Goal: Task Accomplishment & Management: Manage account settings

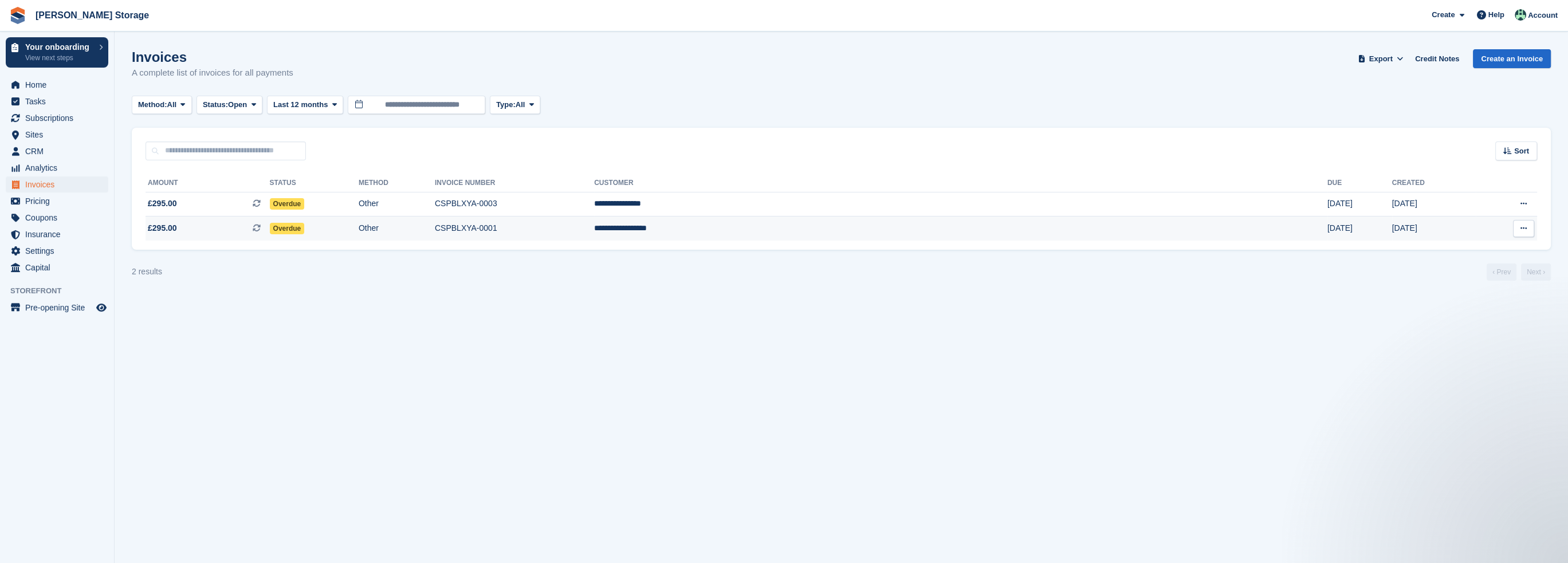
click at [1522, 227] on icon at bounding box center [1524, 228] width 6 height 8
click at [1464, 265] on p "View on Stripe" at bounding box center [1480, 267] width 100 height 19
click at [457, 323] on section "Invoices A complete list of invoices for all payments Export Export Invoices Ex…" at bounding box center [842, 281] width 1454 height 563
click at [260, 232] on span "£295.00 This is a recurring subscription invoice." at bounding box center [208, 228] width 124 height 12
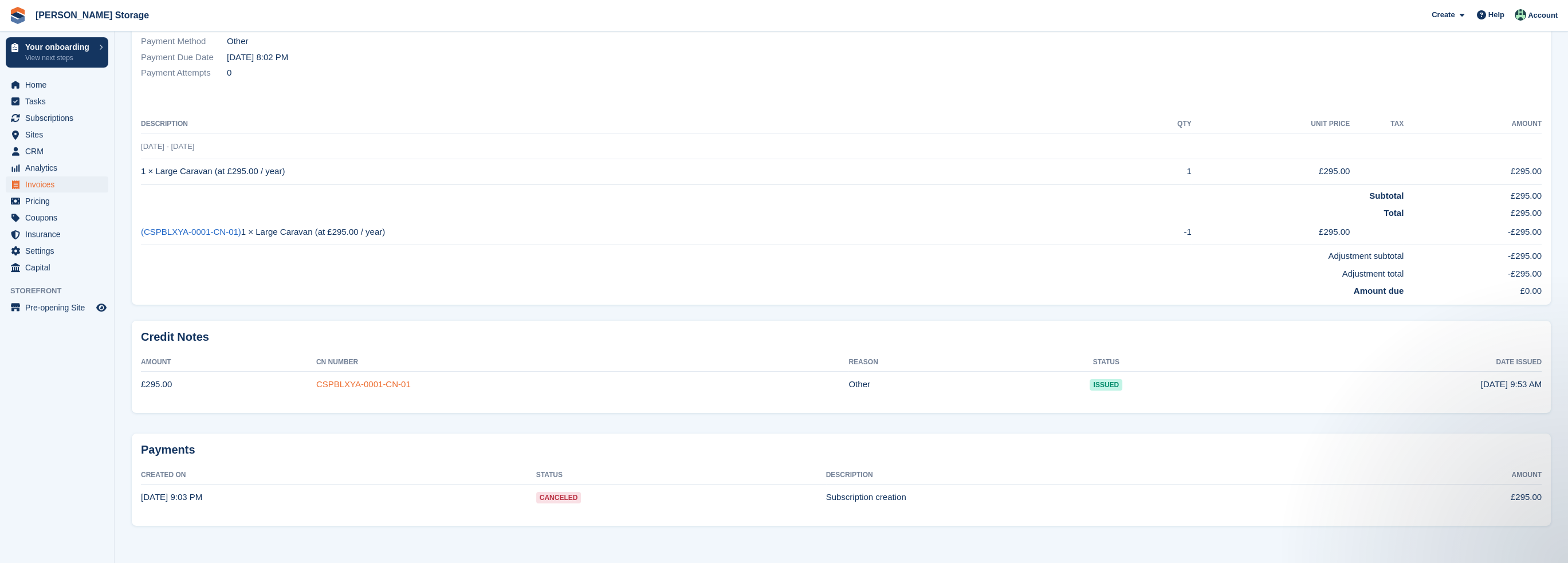
click at [356, 382] on link "CSPBLXYA-0001-CN-01" at bounding box center [363, 384] width 95 height 10
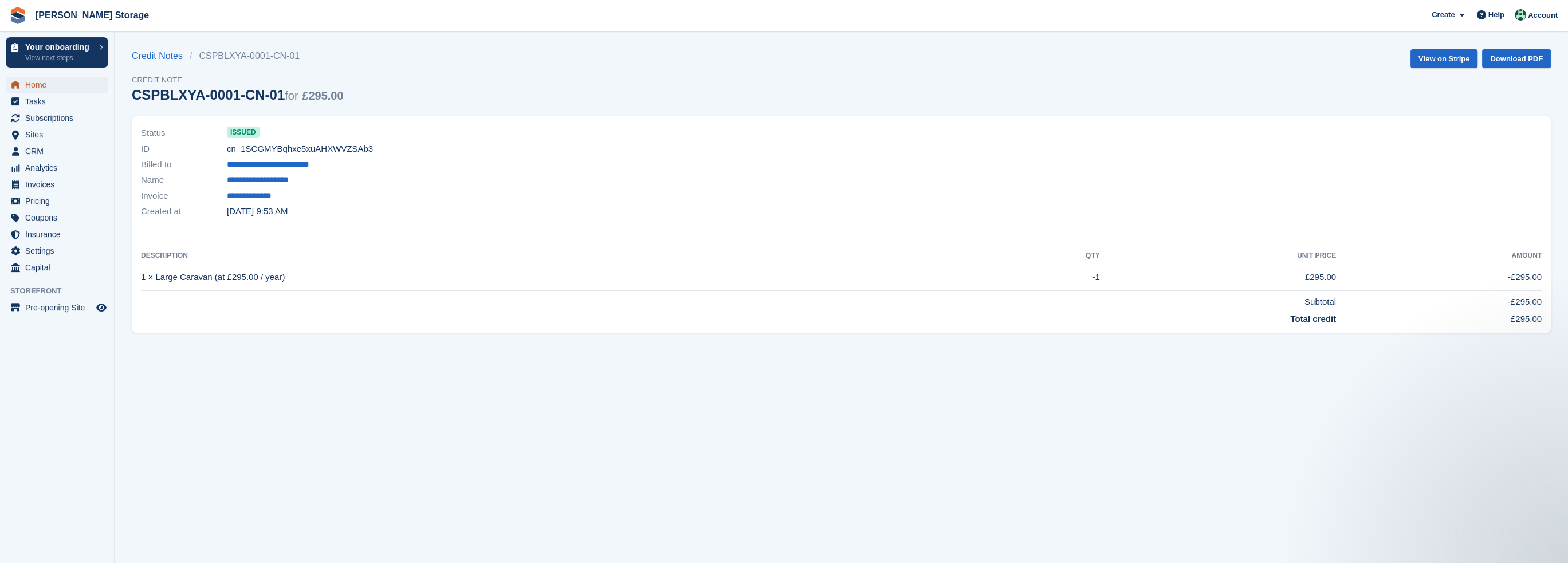
click at [48, 84] on span "Home" at bounding box center [59, 84] width 69 height 16
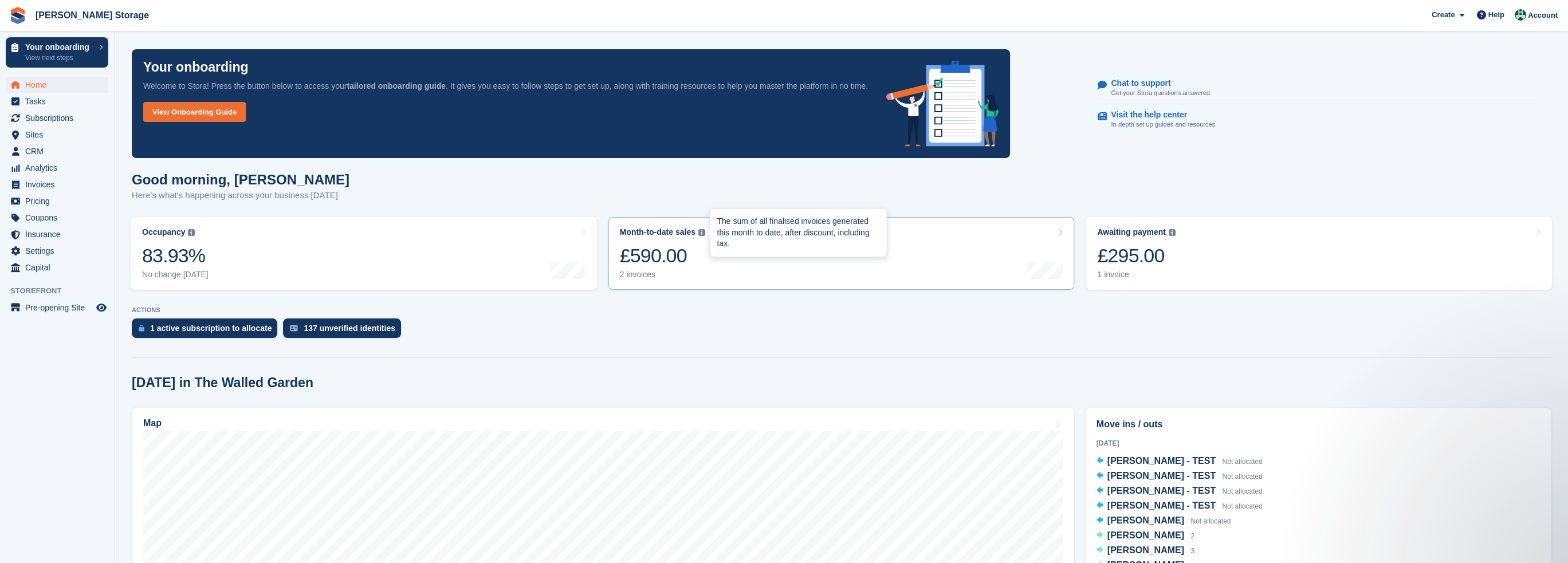
click at [699, 229] on img at bounding box center [702, 233] width 7 height 7
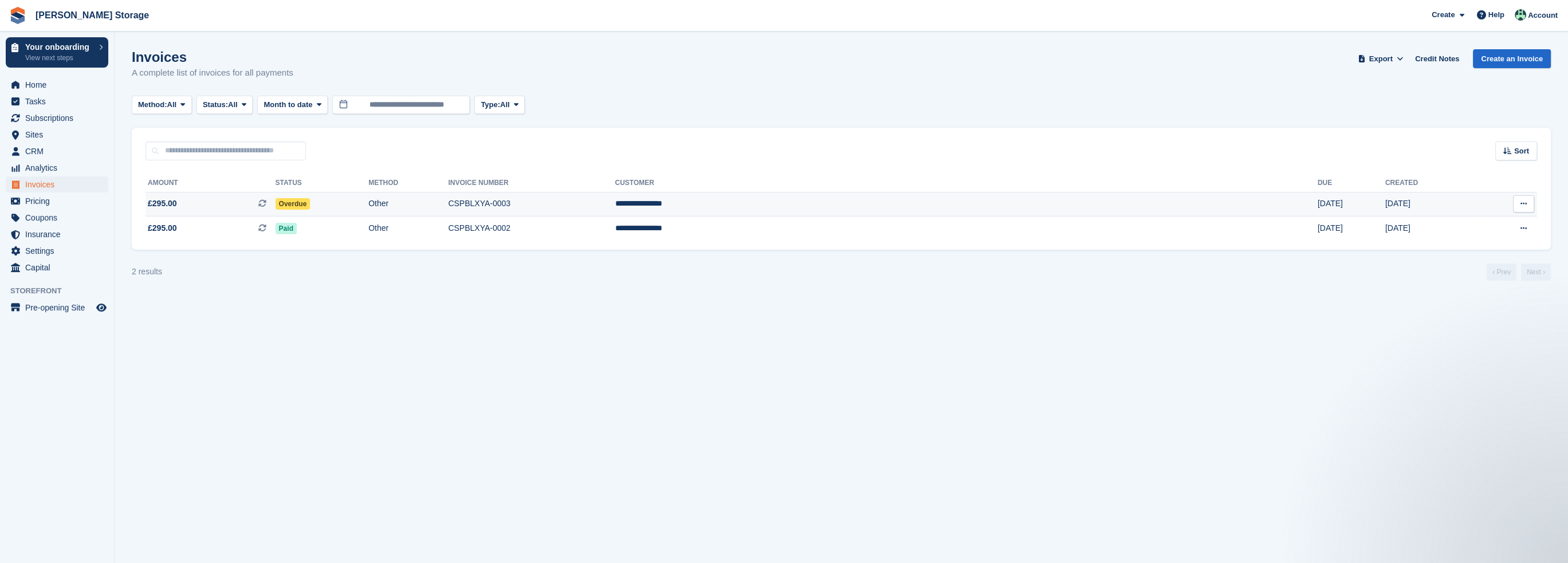
click at [1504, 202] on td "Download PDF View on Stripe View Customer View Subscription" at bounding box center [1505, 204] width 64 height 25
click at [1516, 206] on button at bounding box center [1524, 204] width 21 height 17
click at [1478, 242] on p "View on Stripe" at bounding box center [1480, 242] width 100 height 19
click at [43, 119] on span "Subscriptions" at bounding box center [59, 117] width 69 height 16
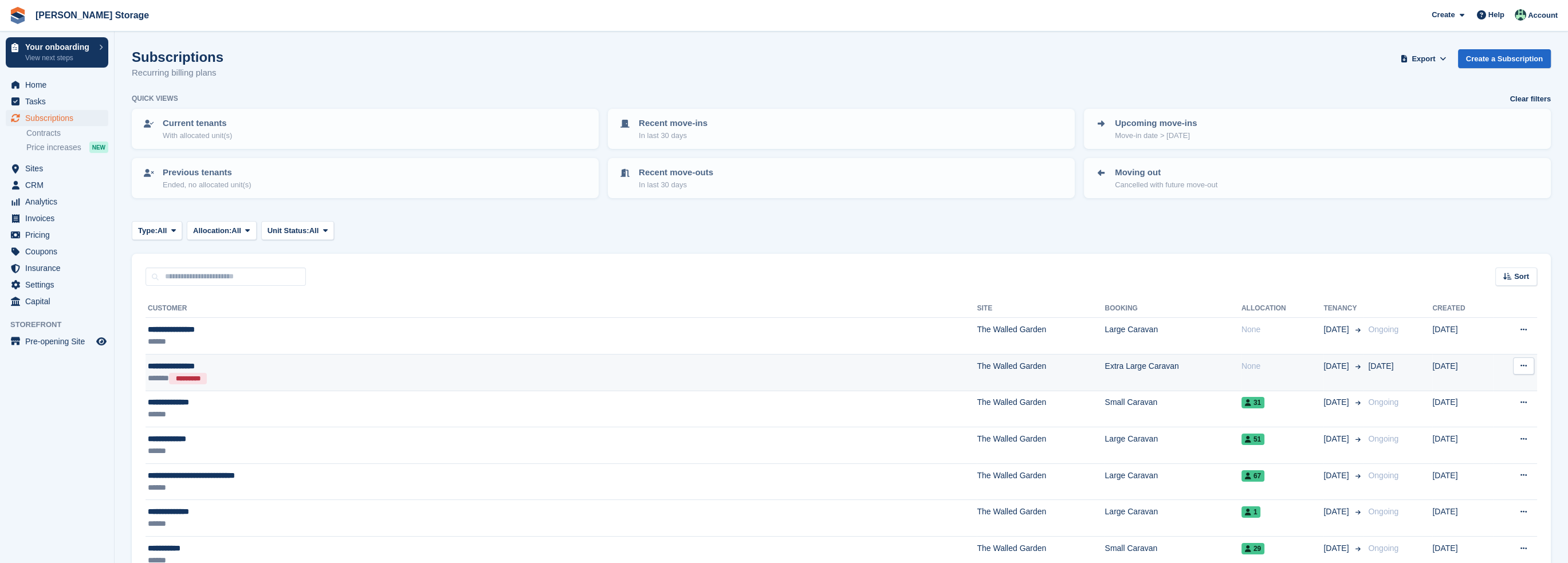
click at [422, 372] on div "****** *********" at bounding box center [372, 378] width 448 height 12
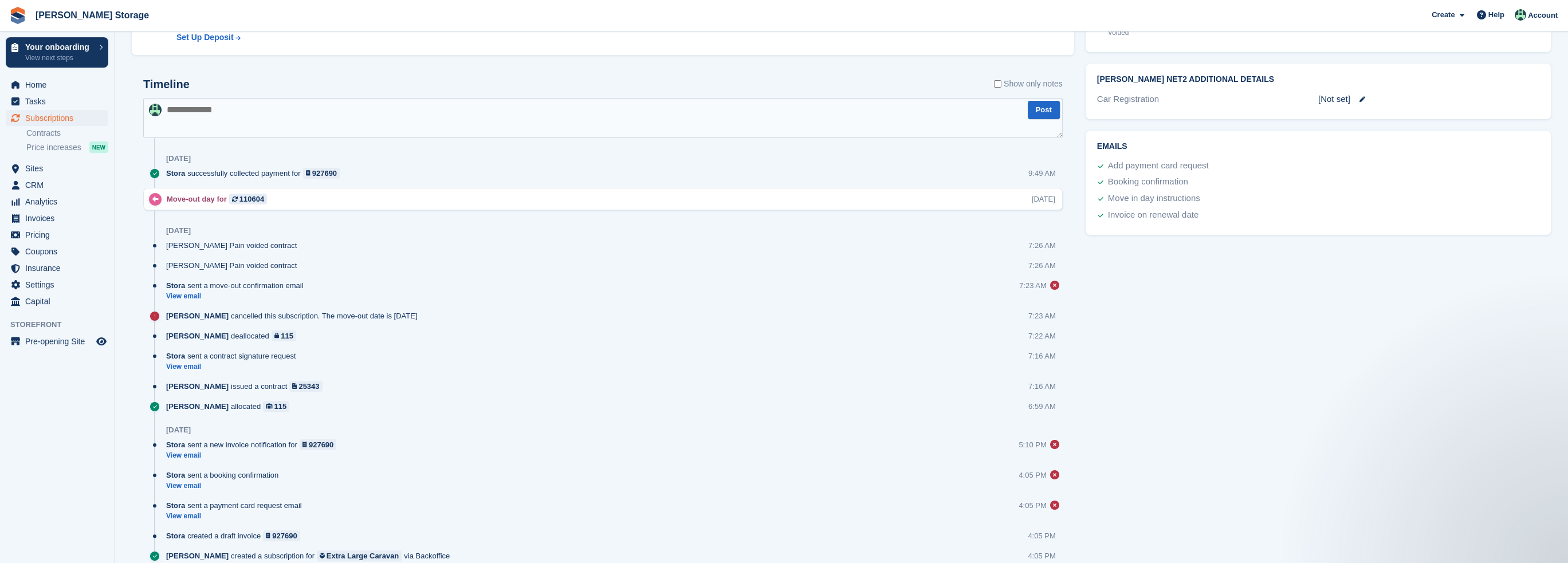
scroll to position [515, 0]
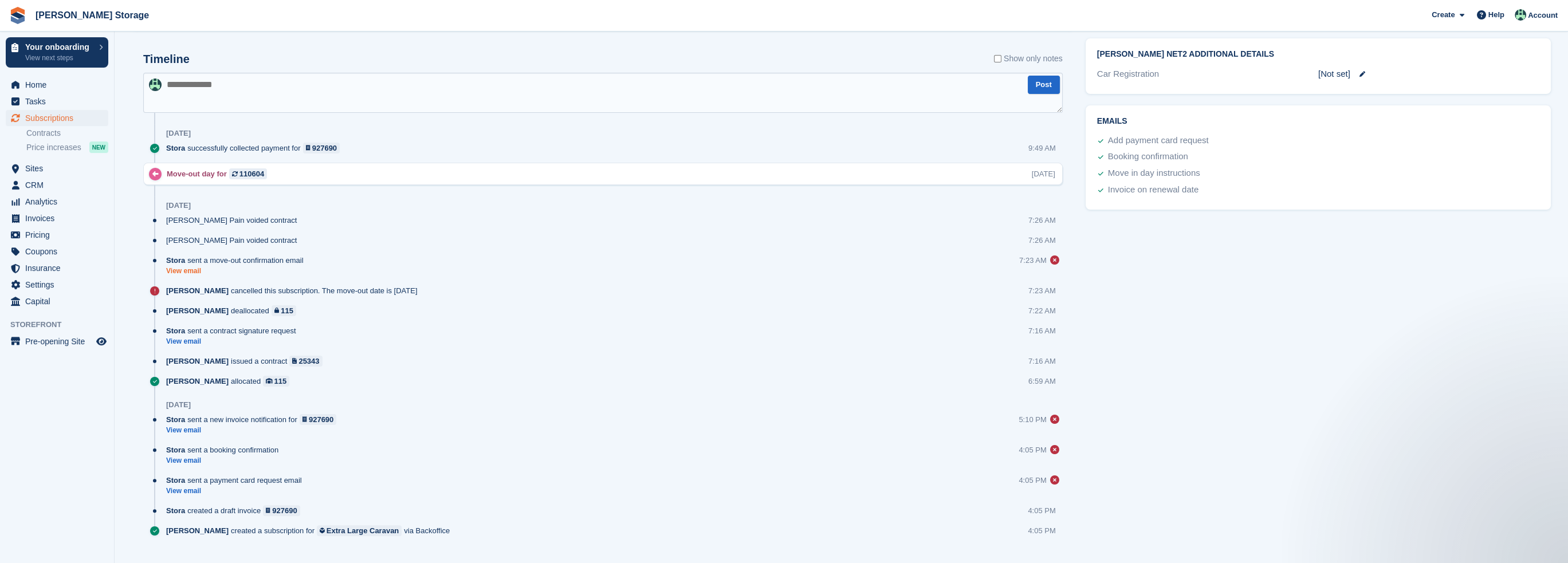
click at [193, 269] on link "View email" at bounding box center [237, 271] width 143 height 10
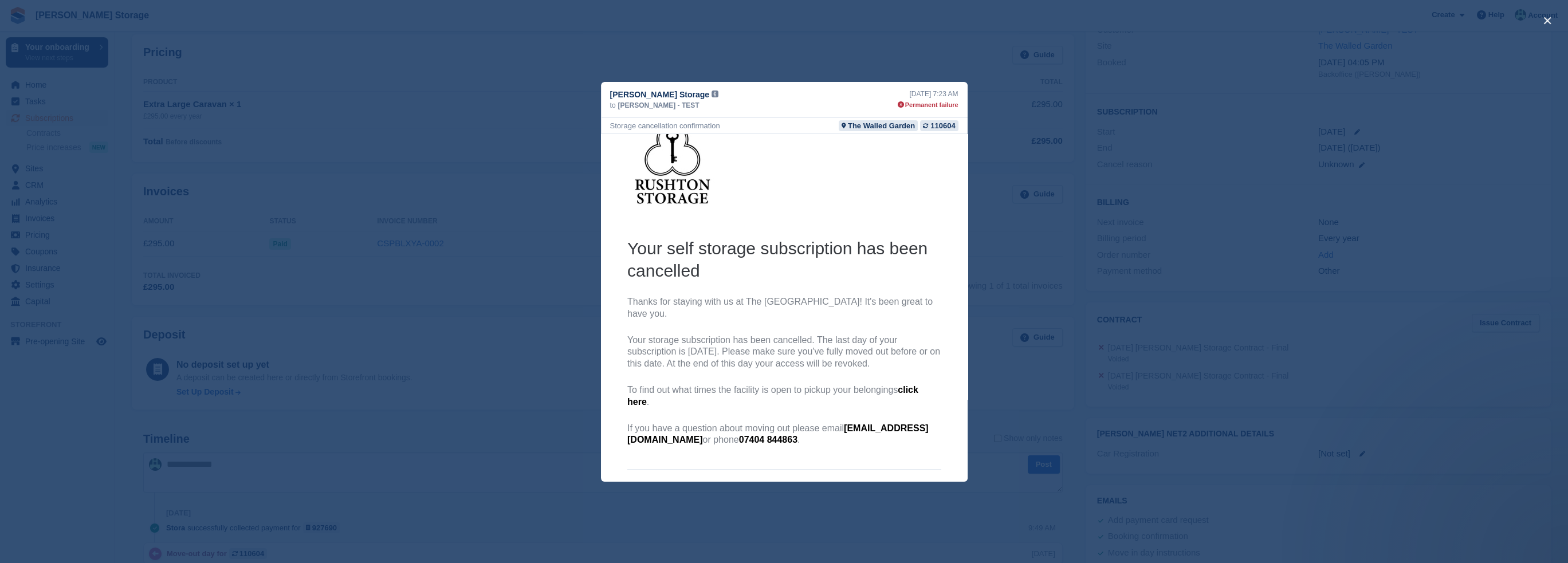
scroll to position [0, 0]
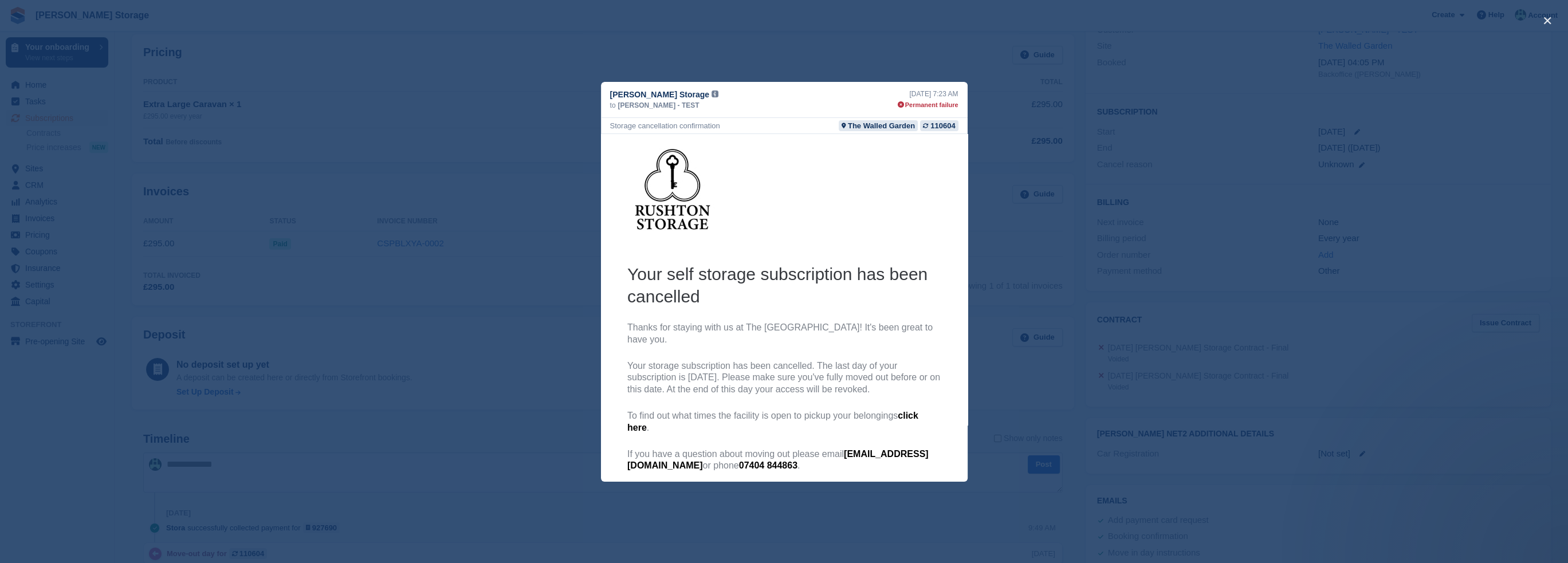
click at [908, 66] on div "close" at bounding box center [784, 281] width 1568 height 563
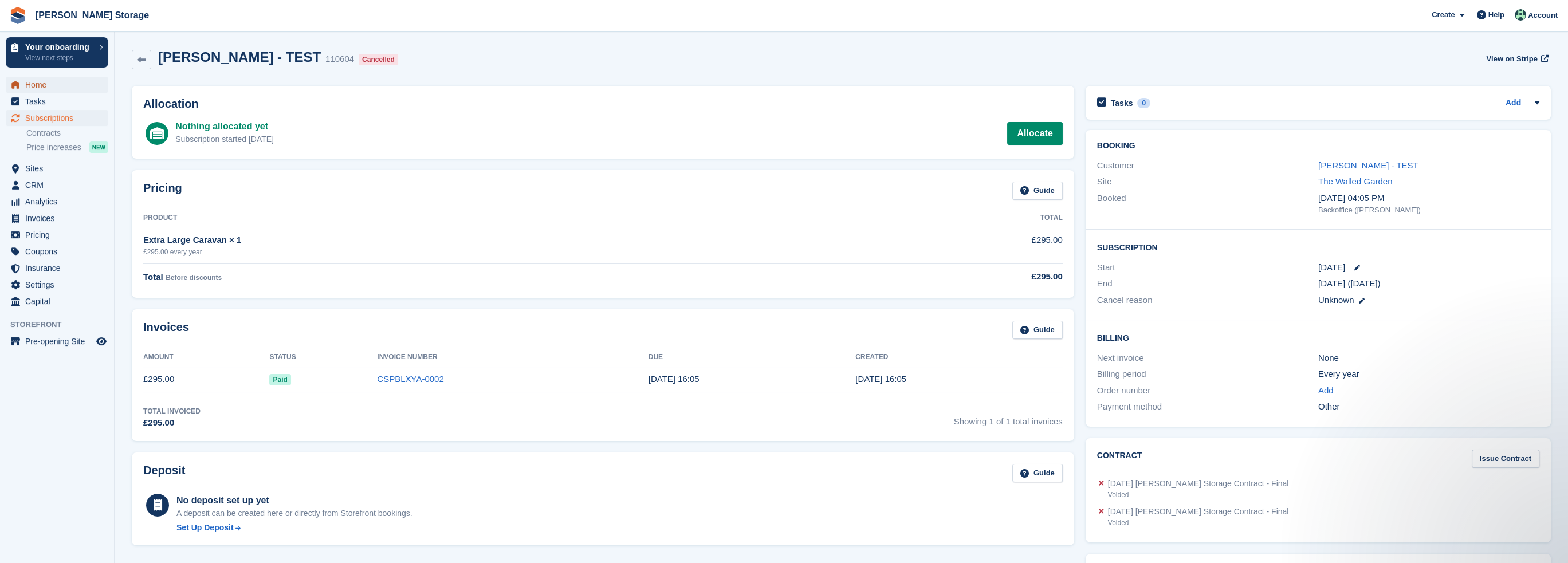
click at [49, 88] on span "Home" at bounding box center [59, 84] width 69 height 16
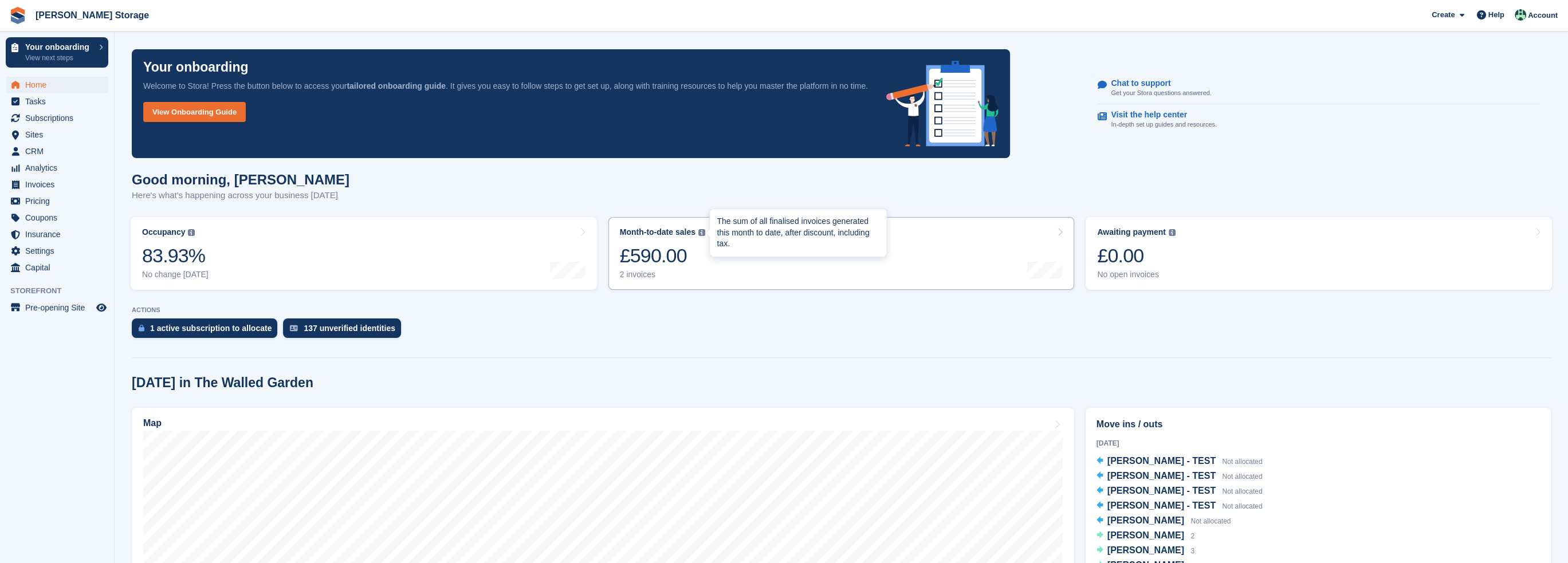
click at [700, 233] on img at bounding box center [702, 233] width 7 height 7
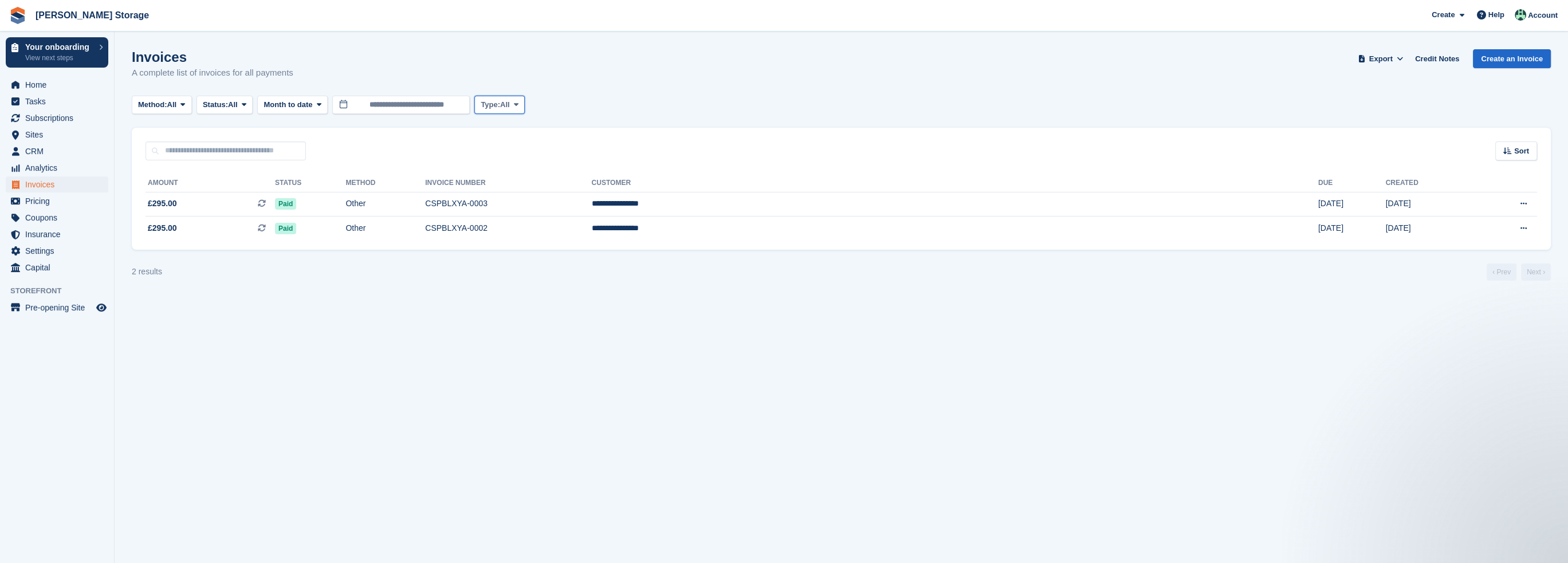
click at [520, 108] on span at bounding box center [516, 104] width 9 height 9
click at [625, 69] on div "Invoices A complete list of invoices for all payments Export Export Invoices Ex…" at bounding box center [842, 71] width 1419 height 44
click at [105, 304] on icon "Preview store" at bounding box center [101, 307] width 10 height 9
click at [46, 251] on span "Settings" at bounding box center [59, 251] width 69 height 16
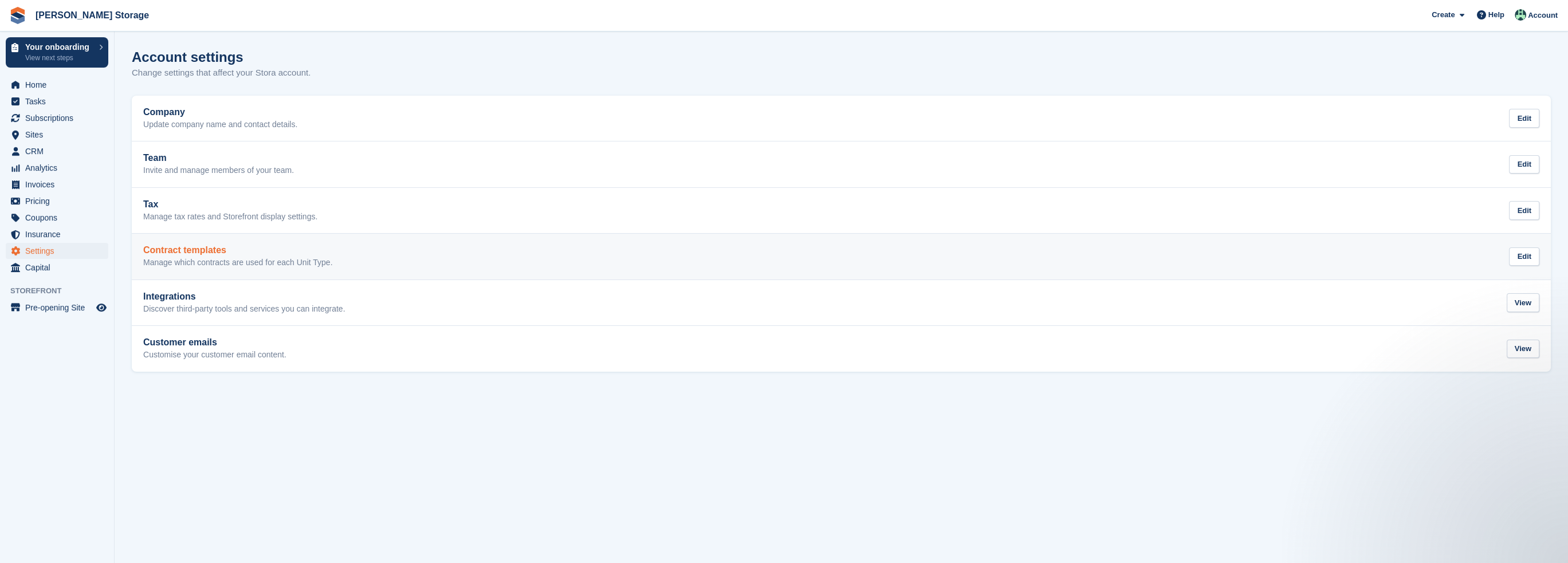
click at [274, 269] on link "Contract templates Manage which contracts are used for each Unit Type. Edit" at bounding box center [842, 256] width 1419 height 46
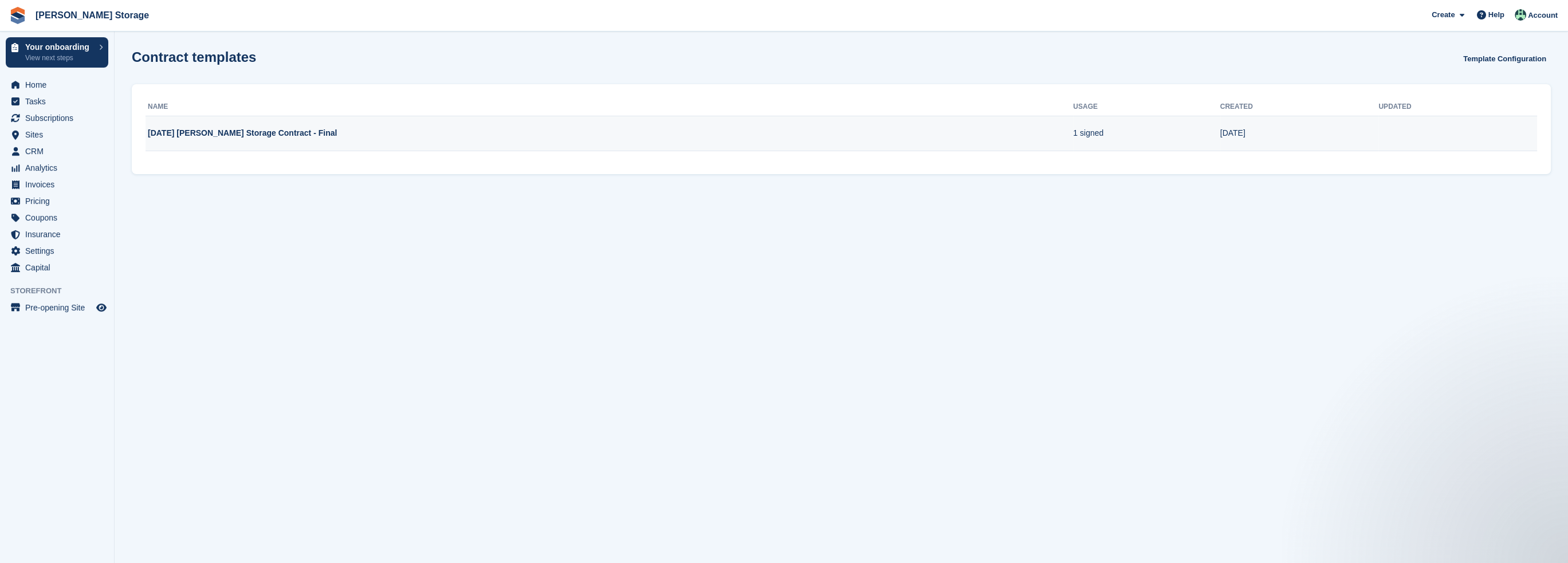
click at [256, 135] on td "25.09.24 Rushton Storage Contract - Final" at bounding box center [610, 133] width 927 height 35
click at [258, 135] on td "25.09.24 Rushton Storage Contract - Final" at bounding box center [610, 133] width 927 height 35
drag, startPoint x: 1044, startPoint y: 150, endPoint x: 1209, endPoint y: 126, distance: 166.7
click at [1073, 151] on td "1 signed" at bounding box center [1146, 133] width 147 height 35
click at [1540, 59] on link "Template Configuration" at bounding box center [1504, 58] width 92 height 19
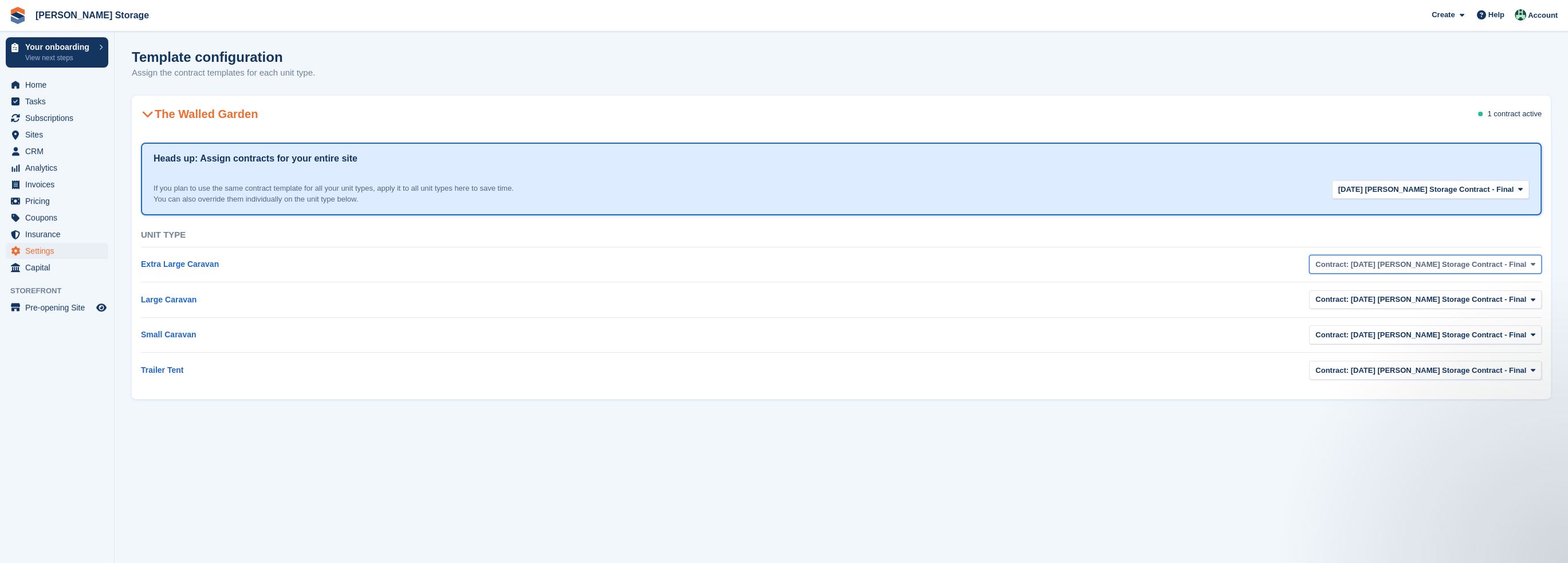
click at [1437, 266] on span "Contract: 25.09.24 Rushton Storage Contract - Final" at bounding box center [1421, 265] width 211 height 12
click at [1462, 265] on span "Contract: 25.09.24 Rushton Storage Contract - Final" at bounding box center [1421, 265] width 211 height 12
click at [1274, 123] on div "The Walled Garden 1 contract active" at bounding box center [842, 114] width 1419 height 32
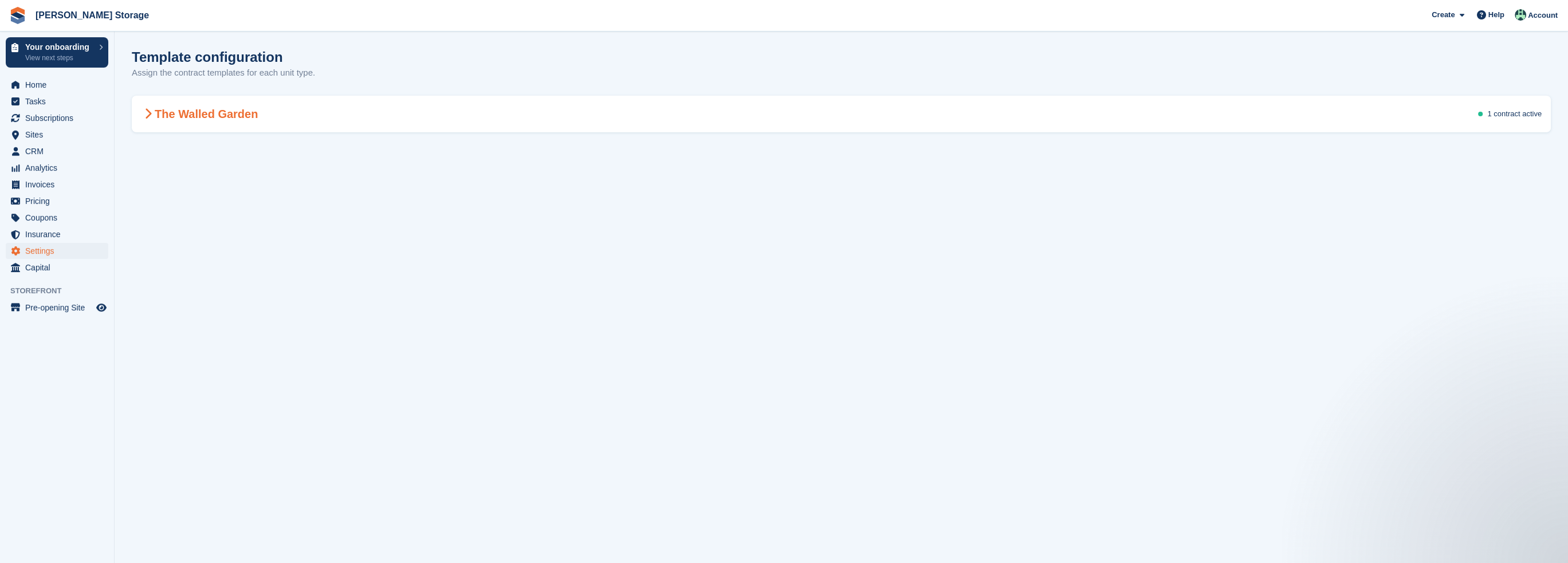
click at [1151, 108] on div "The Walled Garden 1 contract active" at bounding box center [842, 114] width 1419 height 32
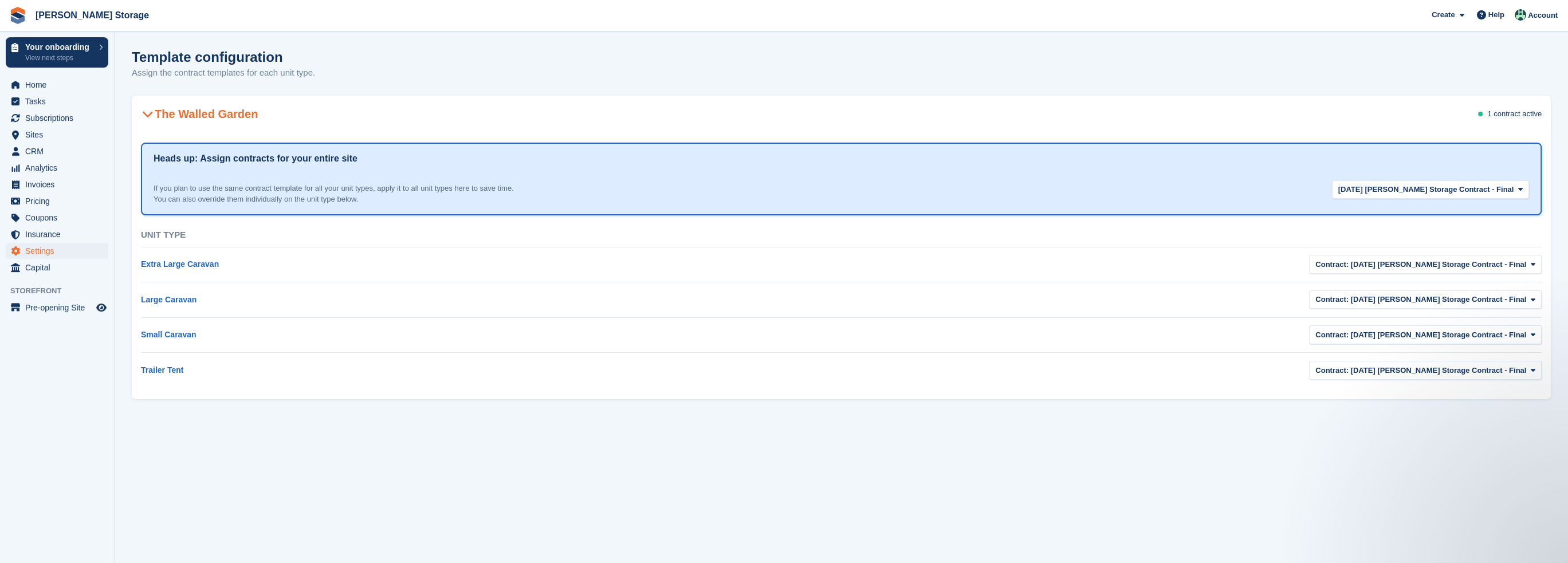
click at [703, 84] on div "Template configuration Assign the contract templates for each unit type." at bounding box center [842, 71] width 1419 height 44
click at [32, 271] on span "Capital" at bounding box center [59, 267] width 69 height 16
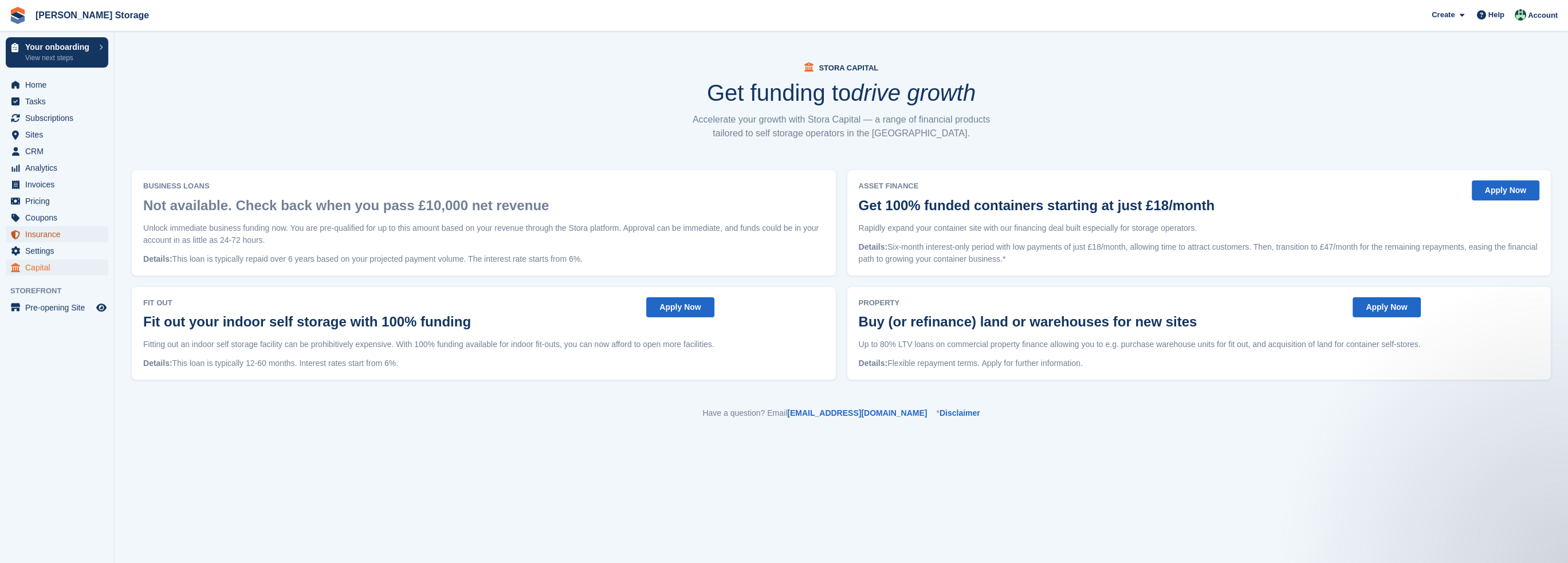
click at [35, 236] on span "Insurance" at bounding box center [59, 234] width 69 height 16
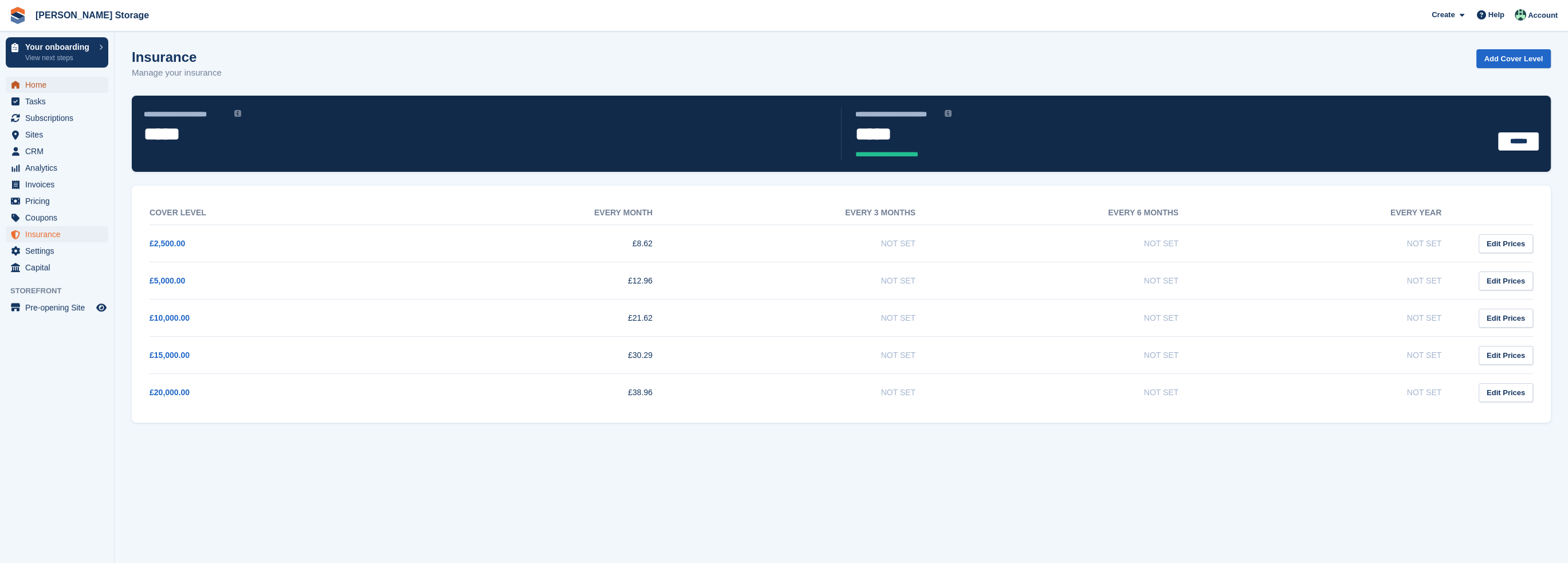
click at [50, 86] on span "Home" at bounding box center [59, 84] width 69 height 16
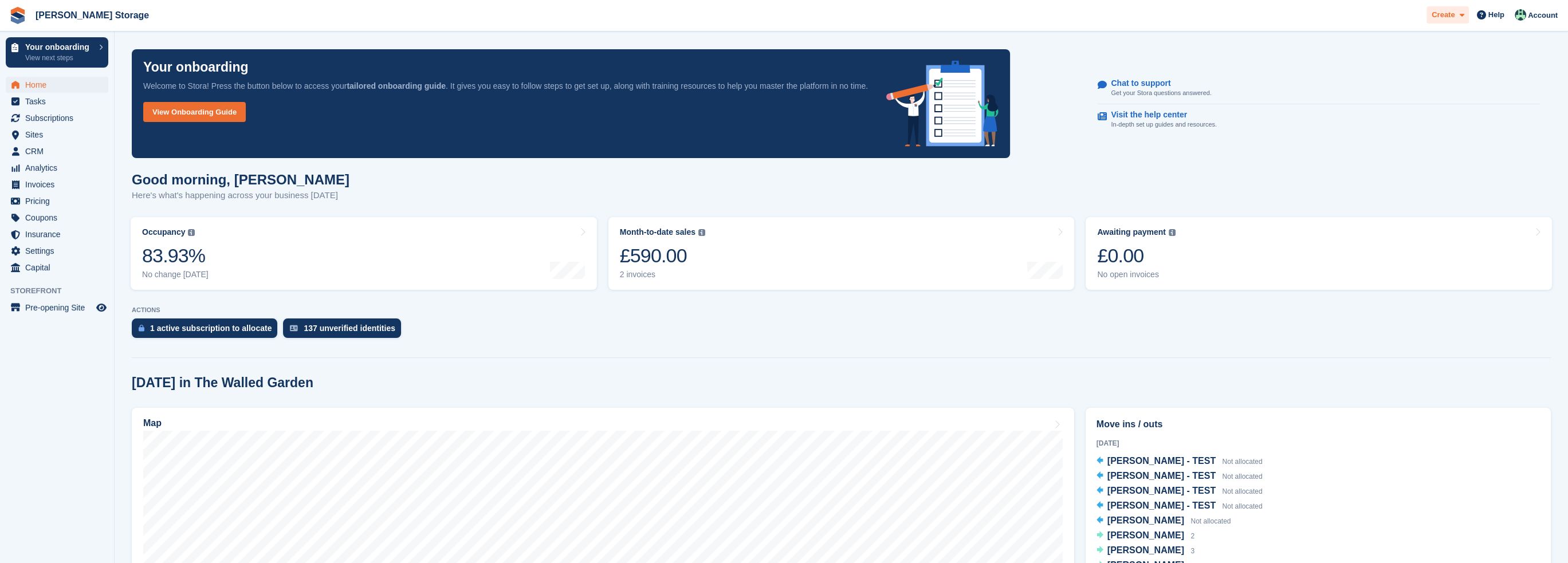
click at [1457, 13] on span at bounding box center [1459, 15] width 9 height 13
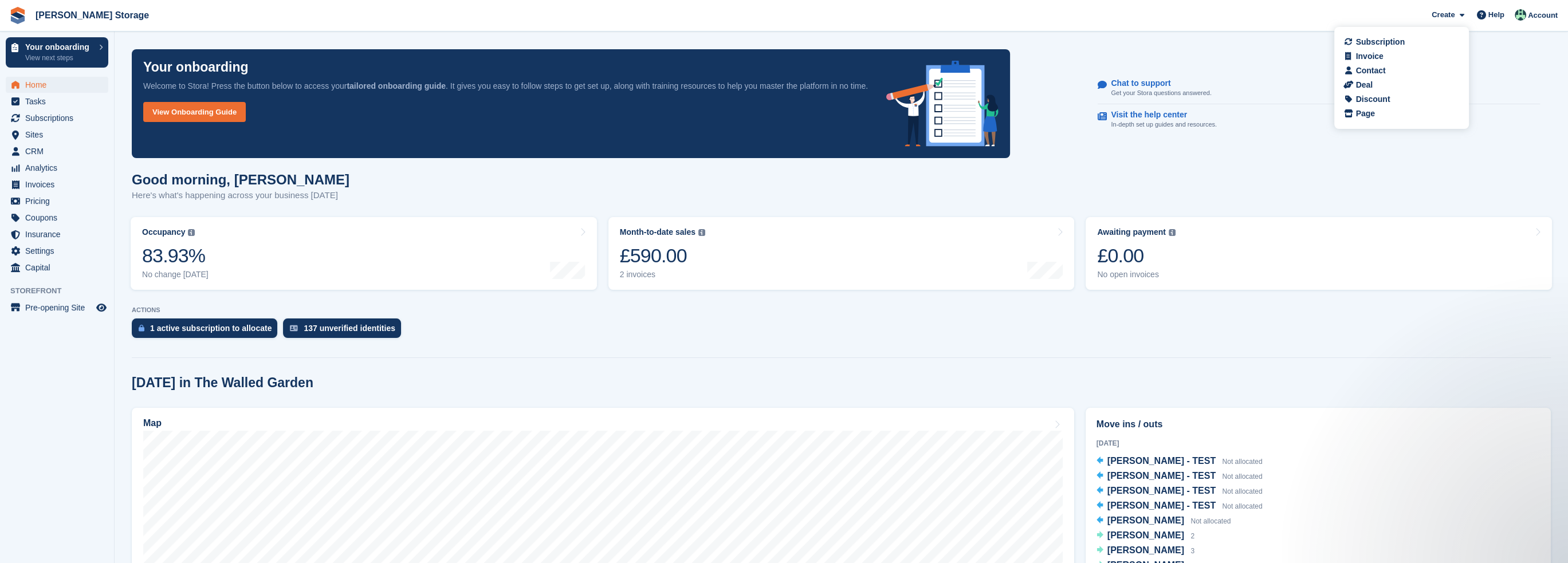
click at [1545, 81] on div "Chat to support Get your Stora questions answered. Visit the help center In-dep…" at bounding box center [1319, 104] width 464 height 82
click at [1542, 14] on span "Account" at bounding box center [1542, 15] width 30 height 12
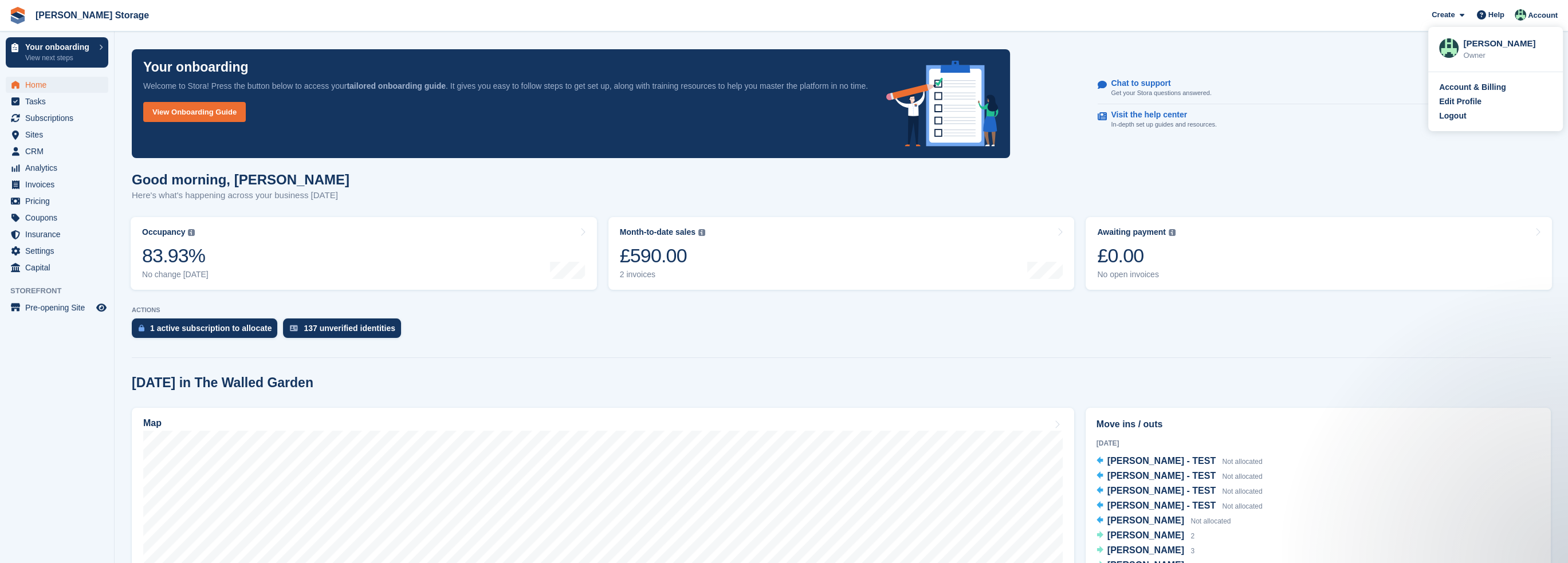
click at [1444, 46] on img at bounding box center [1449, 48] width 19 height 19
click at [1475, 111] on link "Visit the help center In-depth set up guides and resources." at bounding box center [1319, 120] width 442 height 31
click at [1522, 10] on img at bounding box center [1520, 15] width 12 height 12
click at [1226, 84] on link "Chat to support Get your Stora questions answered." at bounding box center [1319, 88] width 442 height 32
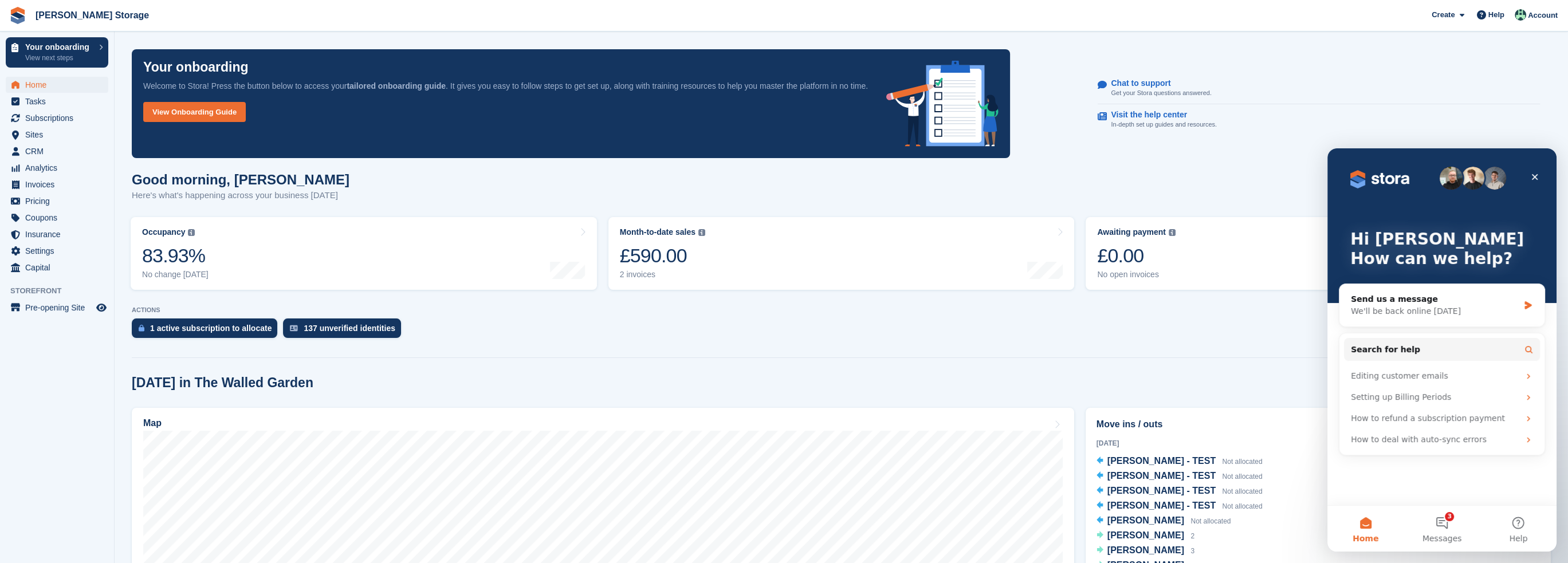
click at [1437, 66] on div "Chat to support Get your Stora questions answered. Visit the help center In-dep…" at bounding box center [1319, 104] width 464 height 82
click at [1456, 527] on button "3 Messages" at bounding box center [1442, 528] width 76 height 46
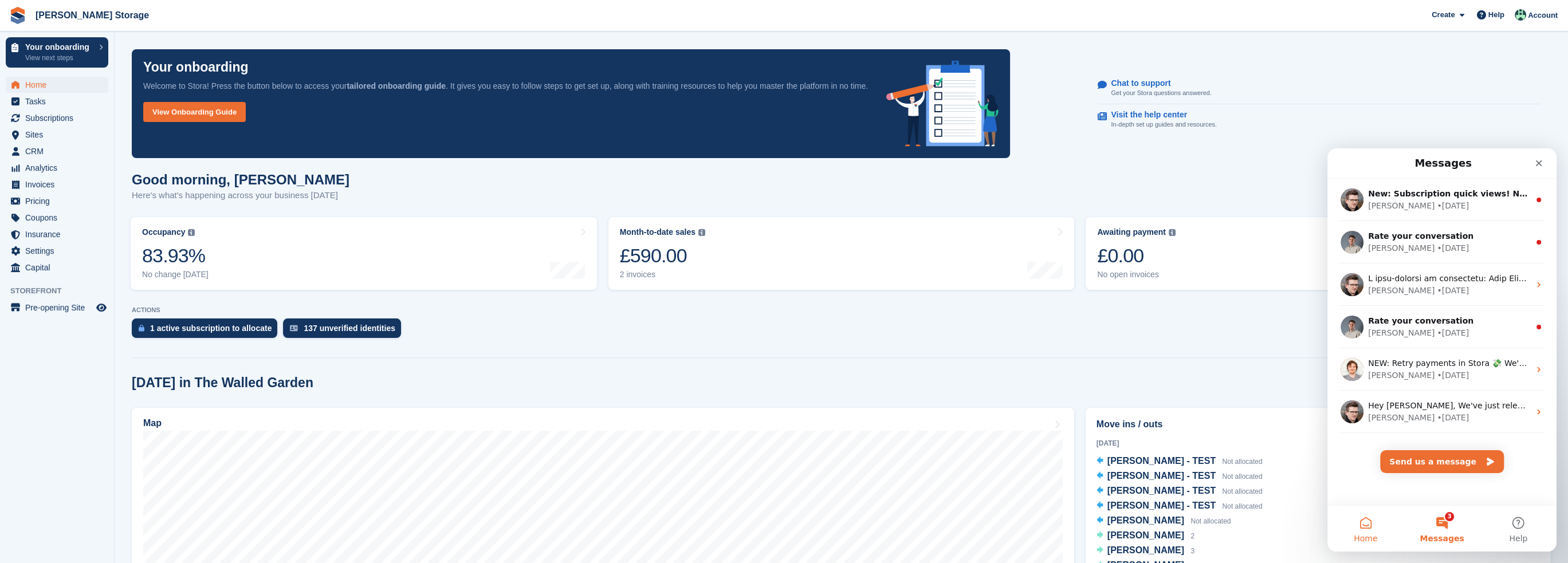
click at [1364, 535] on span "Home" at bounding box center [1366, 539] width 23 height 8
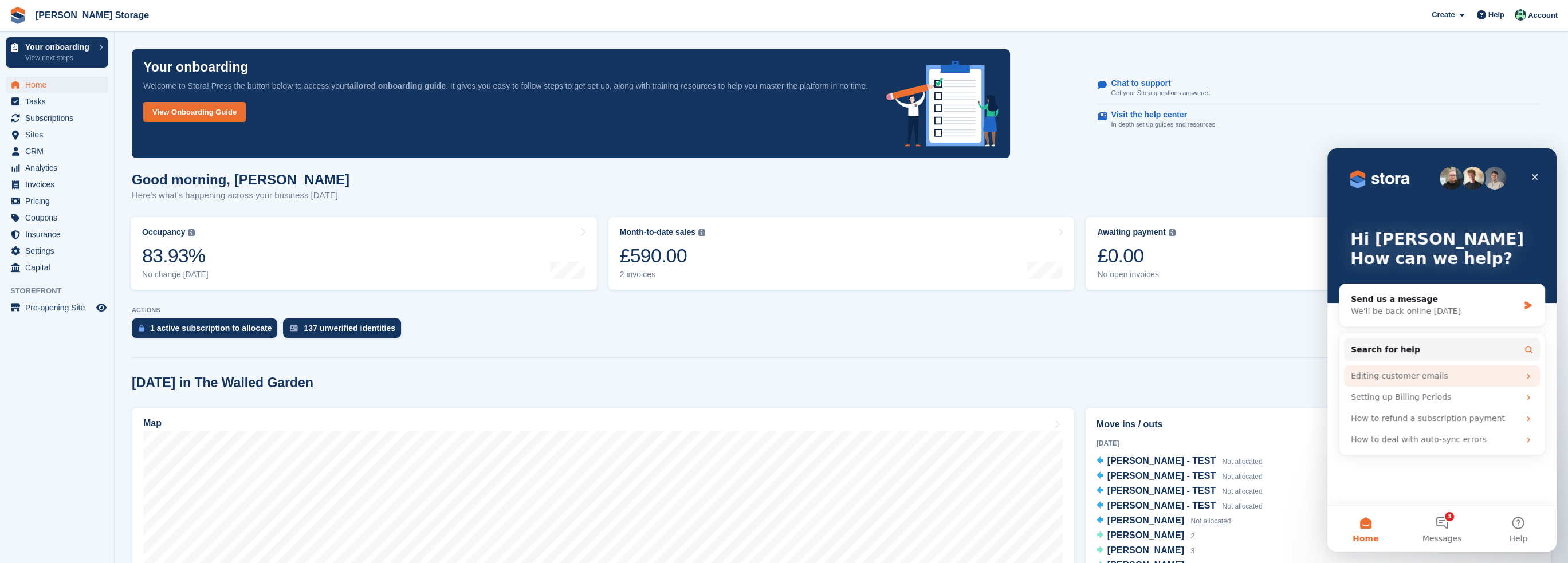
click at [1416, 374] on div "Editing customer emails" at bounding box center [1435, 376] width 169 height 12
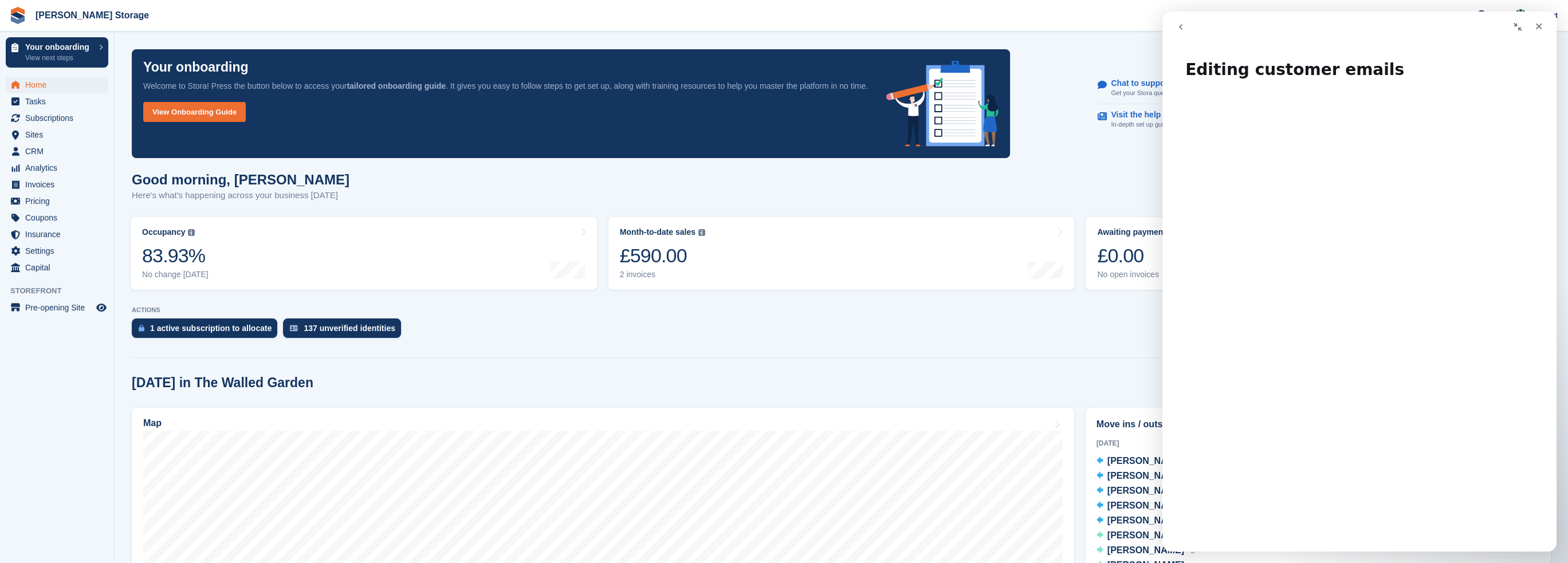
click at [1146, 12] on span "[PERSON_NAME] Storage Create Subscription Invoice Contact Deal Discount Page He…" at bounding box center [784, 15] width 1568 height 31
click at [1545, 25] on div "Close" at bounding box center [1539, 26] width 21 height 21
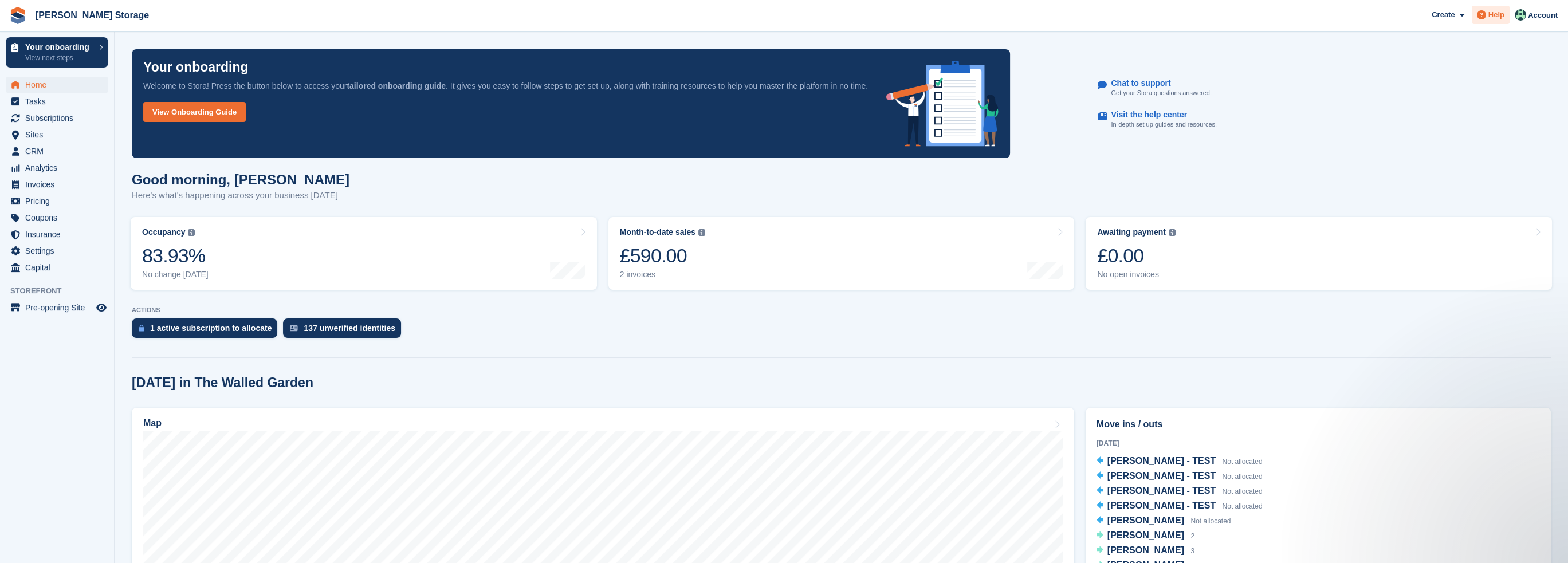
click at [1504, 17] on span "Help" at bounding box center [1496, 15] width 16 height 12
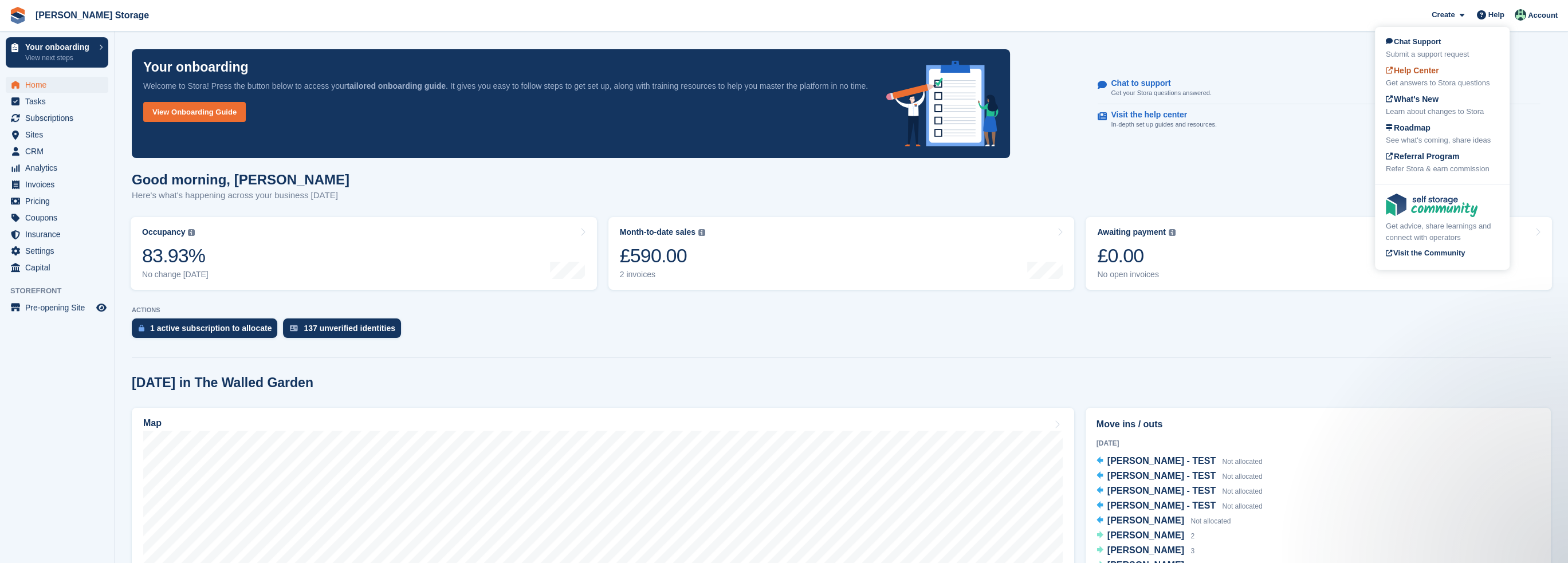
click at [1420, 75] on span "Help Center" at bounding box center [1413, 70] width 53 height 9
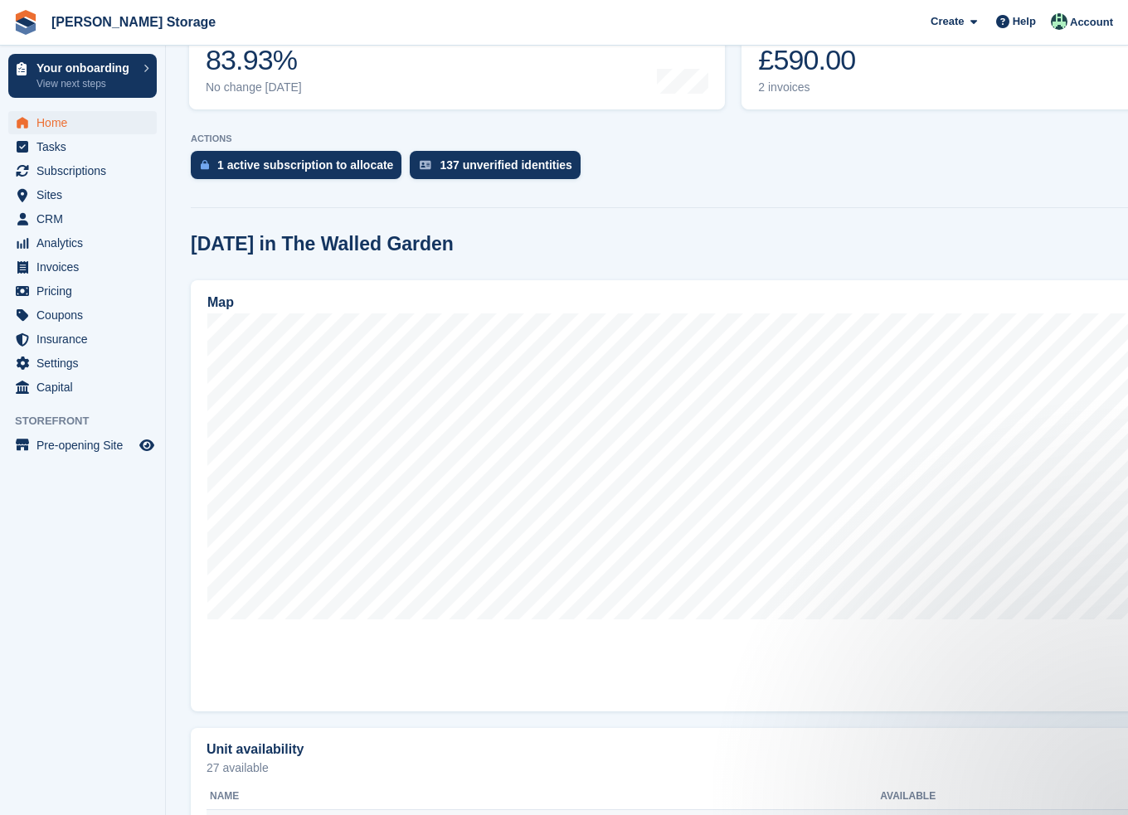
scroll to position [53, 0]
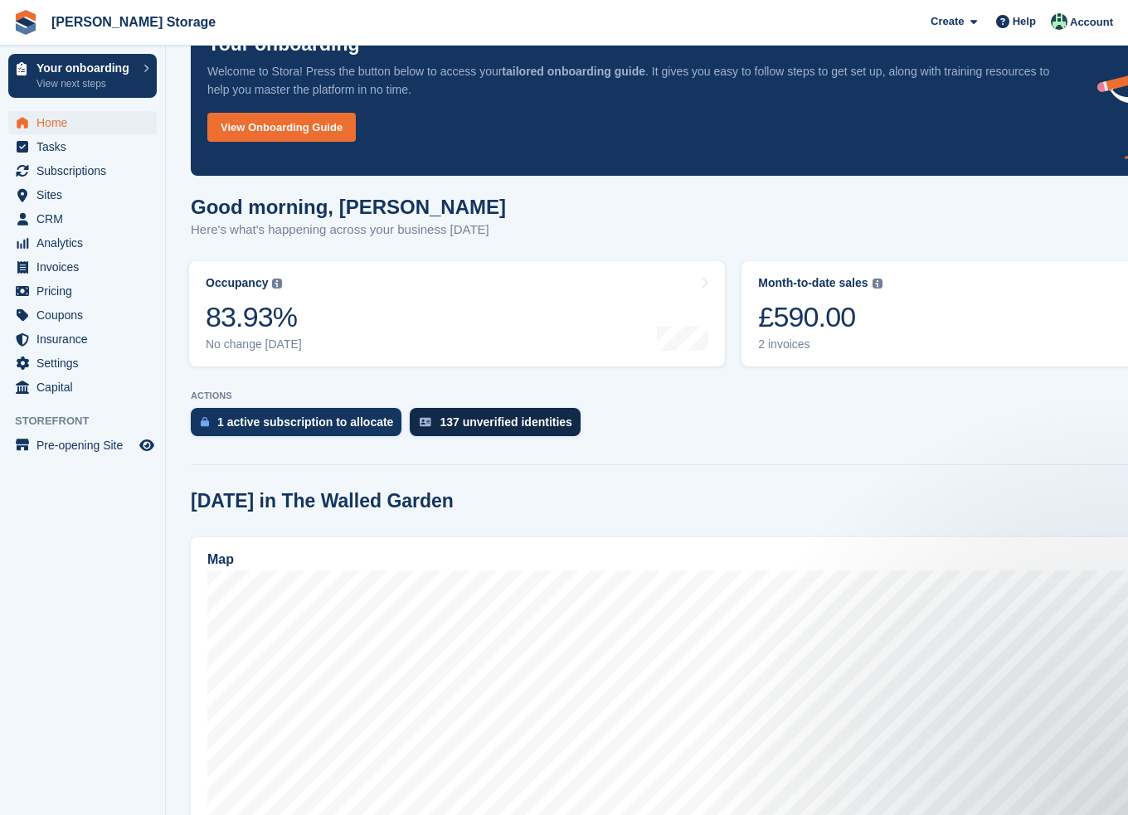
click at [480, 420] on div "137 unverified identities" at bounding box center [505, 421] width 133 height 13
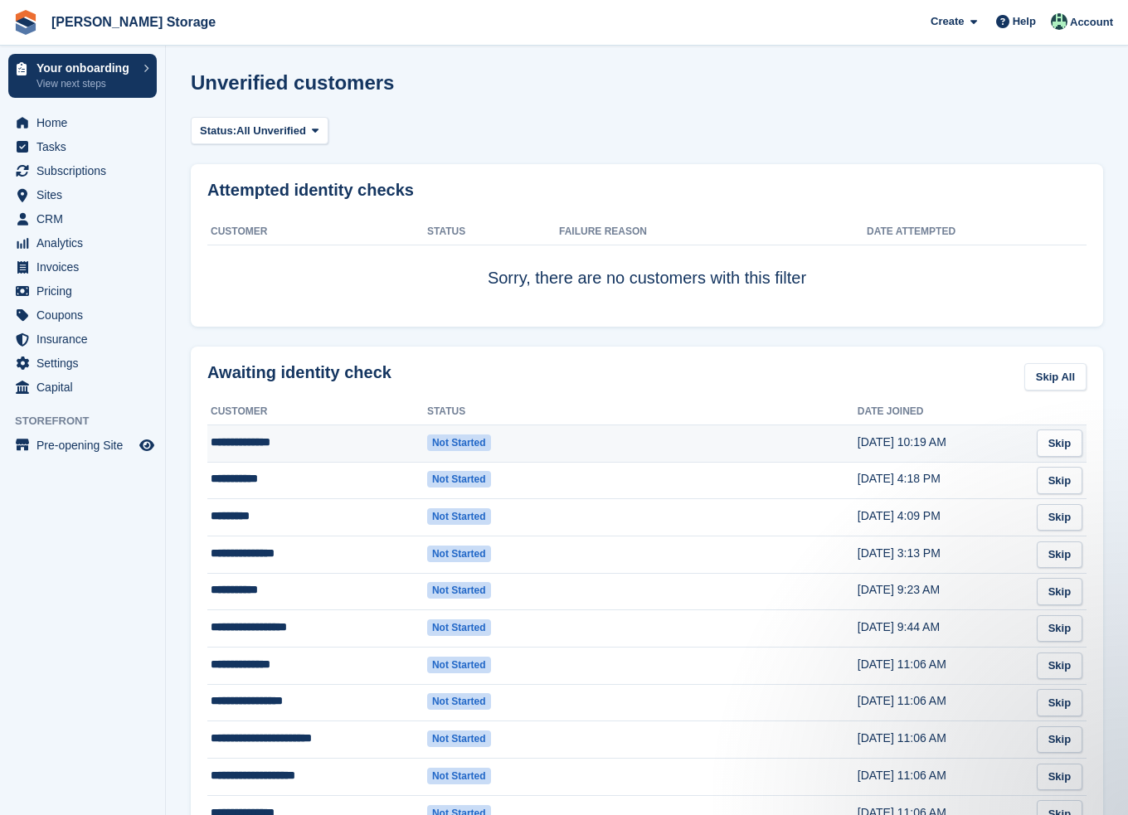
click at [347, 450] on td "**********" at bounding box center [317, 443] width 220 height 37
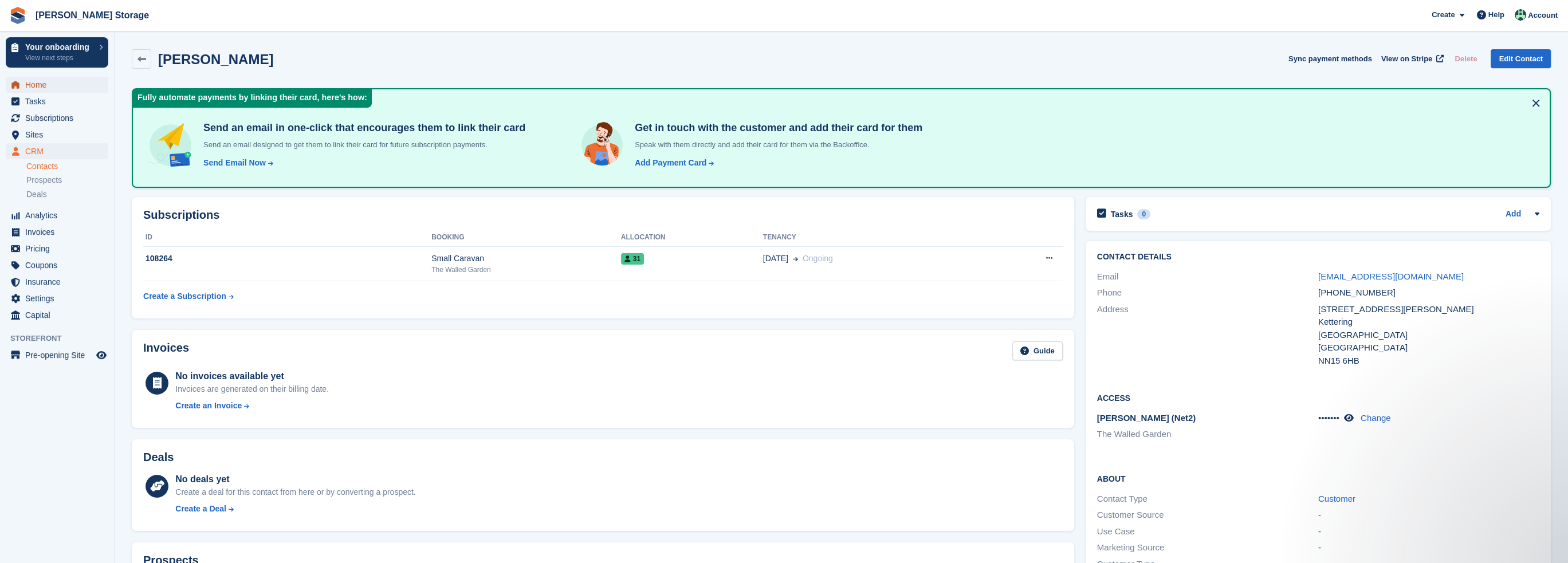
click at [49, 88] on span "Home" at bounding box center [59, 84] width 69 height 16
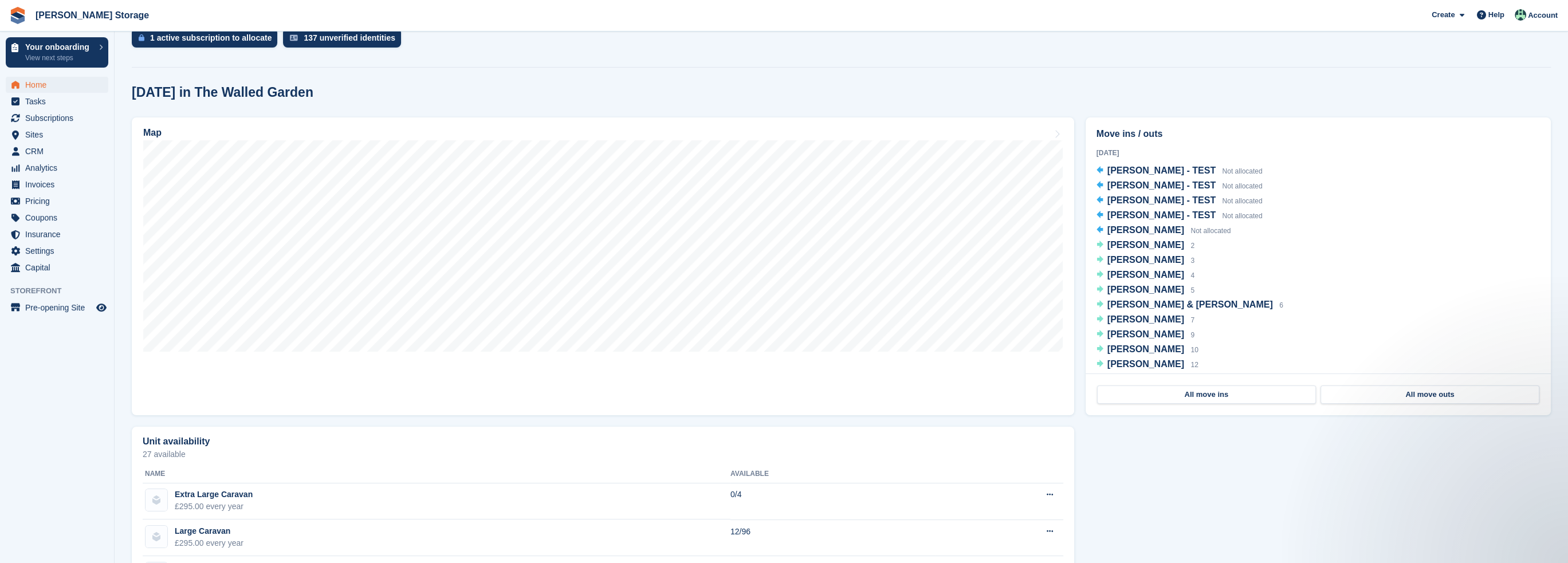
scroll to position [151, 0]
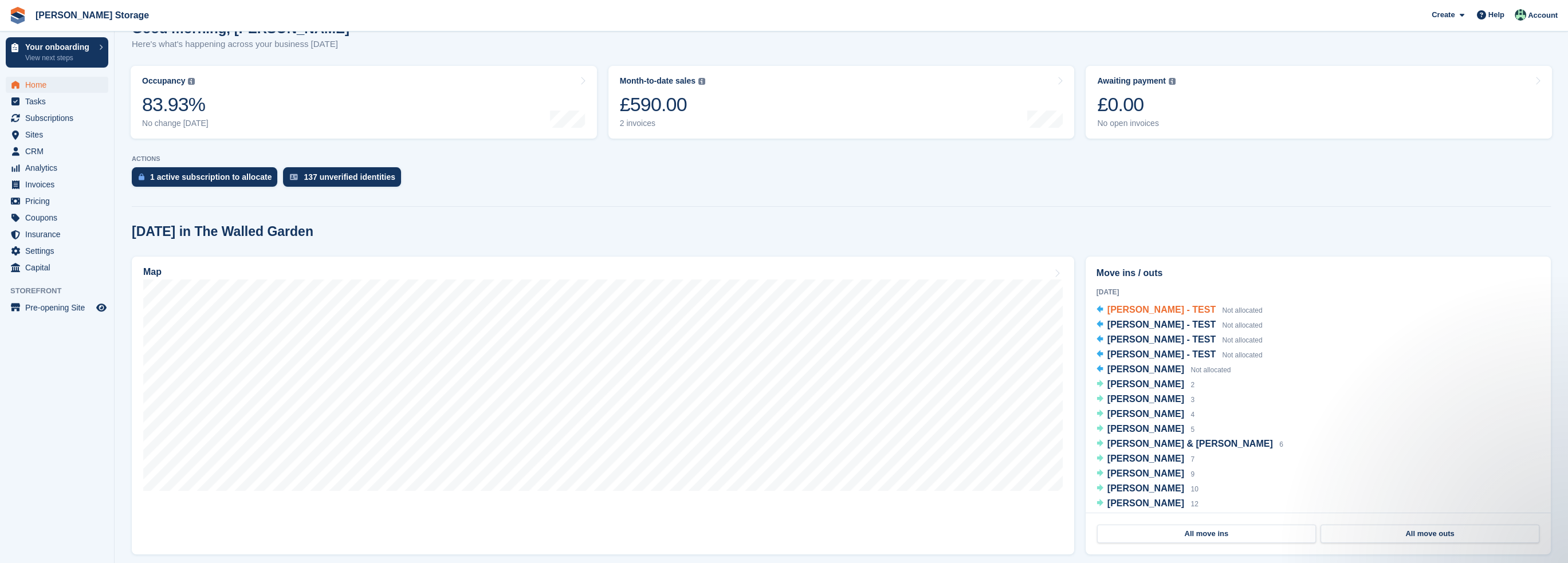
click at [1137, 312] on span "[PERSON_NAME] - TEST" at bounding box center [1162, 309] width 108 height 10
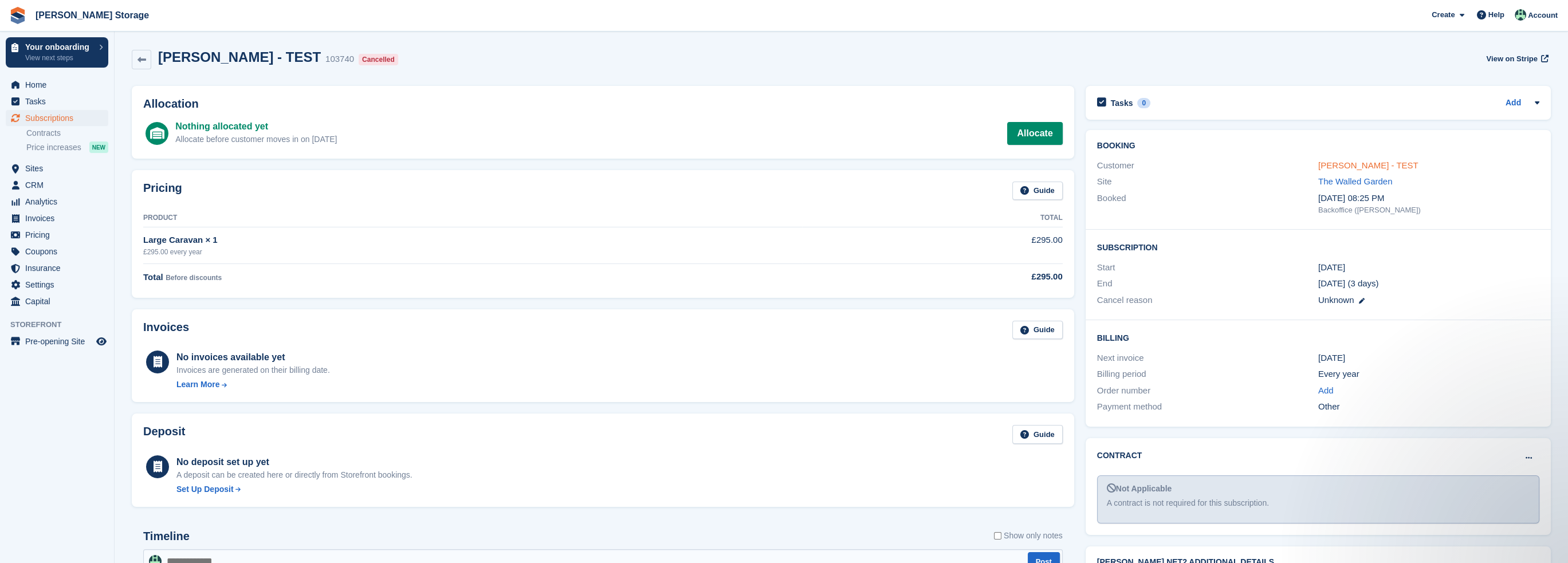
click at [1343, 162] on link "[PERSON_NAME] - TEST" at bounding box center [1368, 165] width 100 height 10
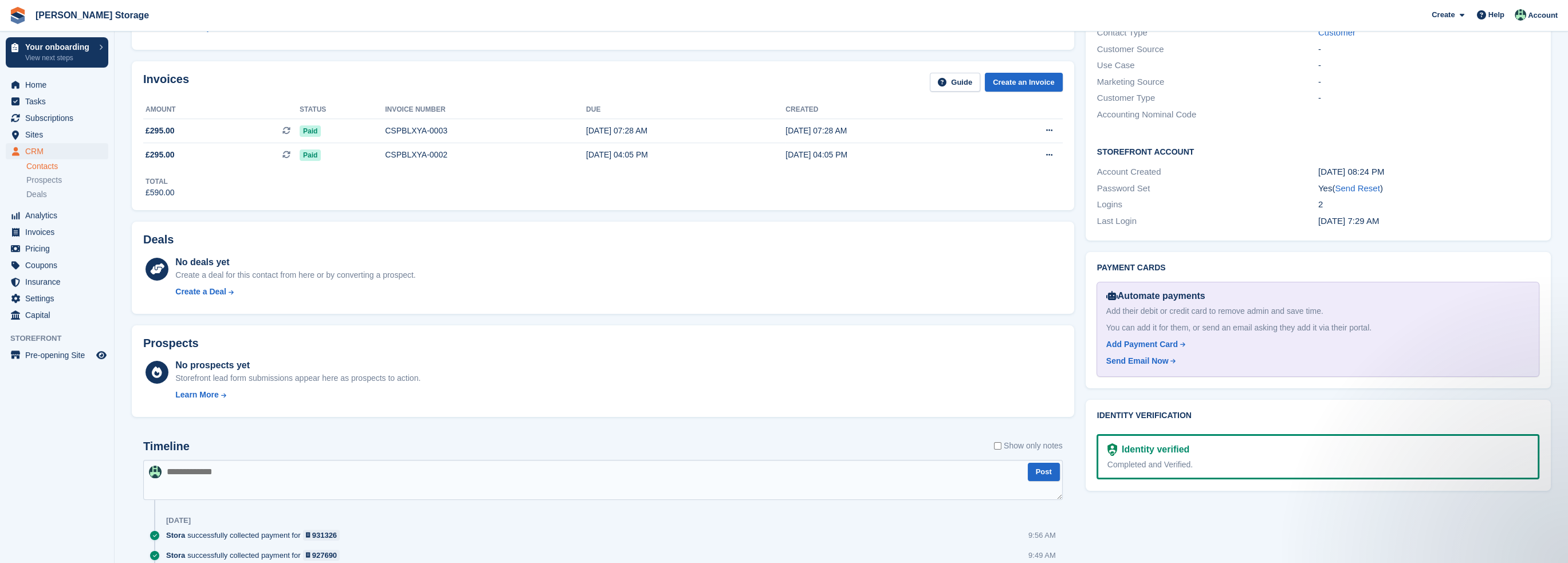
scroll to position [515, 0]
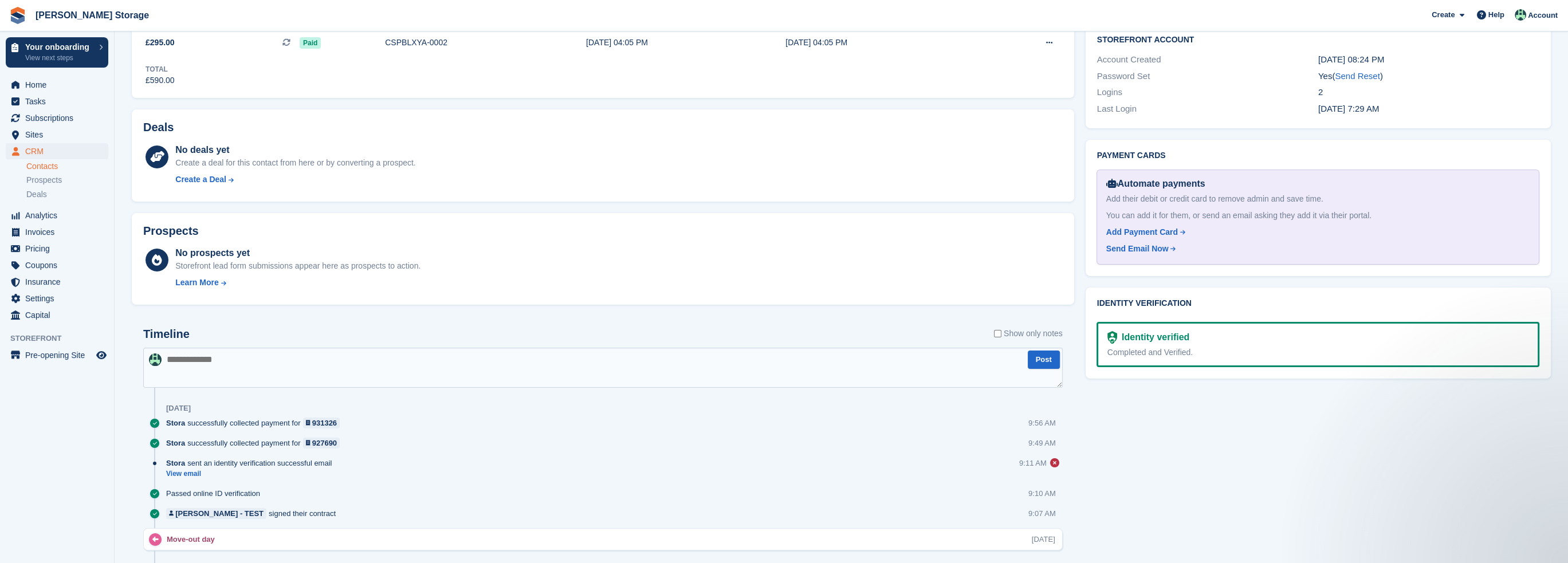
click at [1162, 332] on div "Identity verified" at bounding box center [1153, 337] width 72 height 14
click at [1148, 300] on h2 "Identity verification" at bounding box center [1319, 303] width 442 height 9
drag, startPoint x: 1148, startPoint y: 300, endPoint x: 1149, endPoint y: 313, distance: 13.0
click at [1148, 300] on h2 "Identity verification" at bounding box center [1319, 303] width 442 height 9
click at [1153, 330] on div "Identity verified" at bounding box center [1153, 337] width 72 height 14
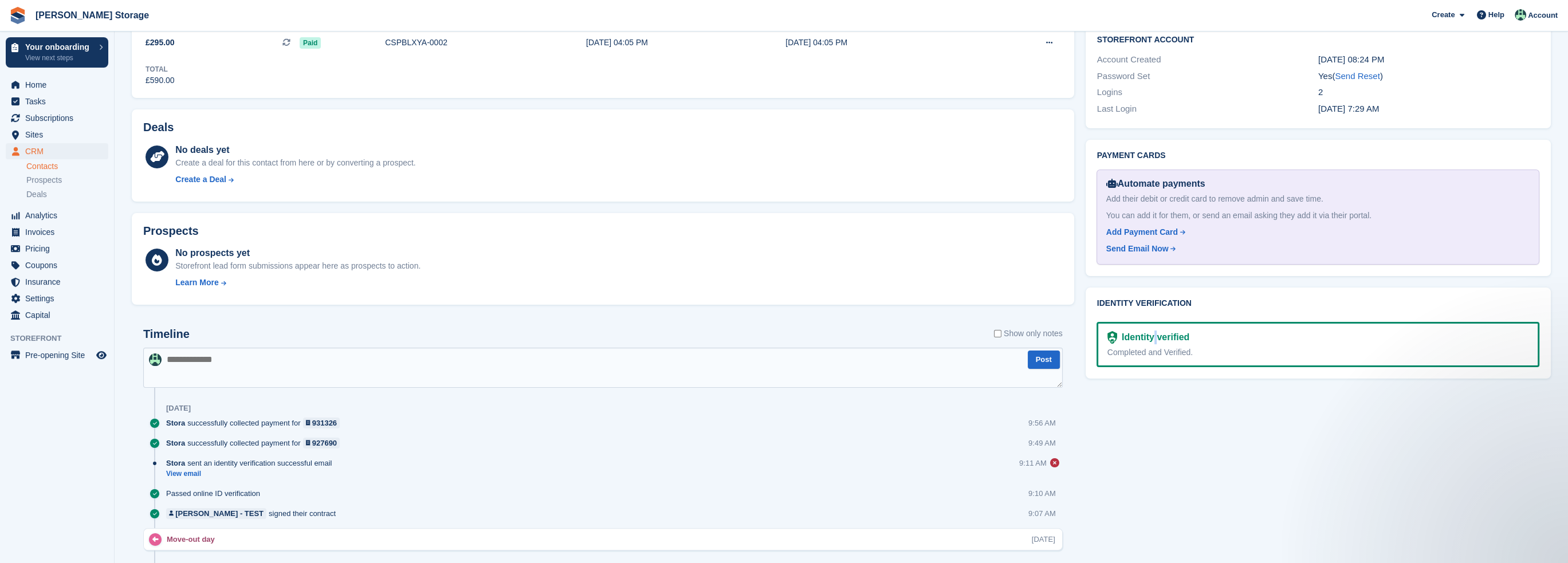
click at [1153, 330] on div "Identity verified" at bounding box center [1153, 337] width 72 height 14
click at [1154, 343] on div "Identity verified" at bounding box center [1153, 337] width 72 height 14
click at [1209, 354] on div "Completed and Verified." at bounding box center [1318, 352] width 421 height 12
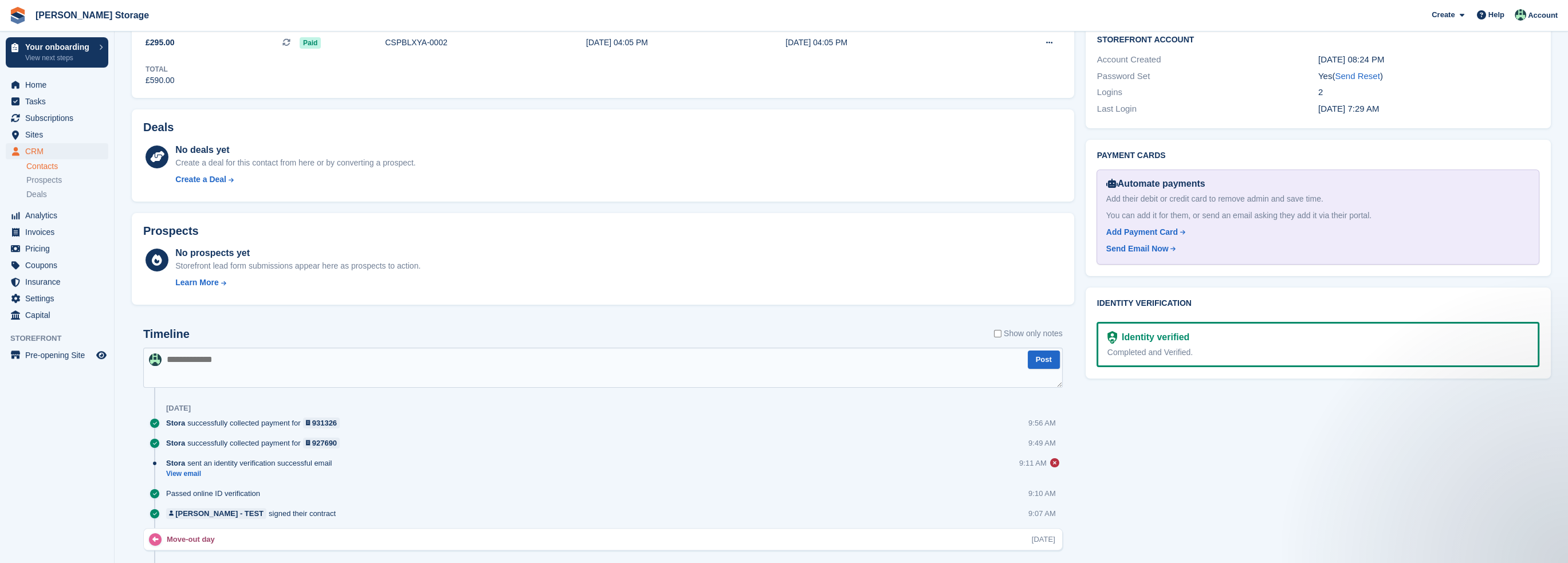
click at [1209, 354] on div "Completed and Verified." at bounding box center [1318, 352] width 421 height 12
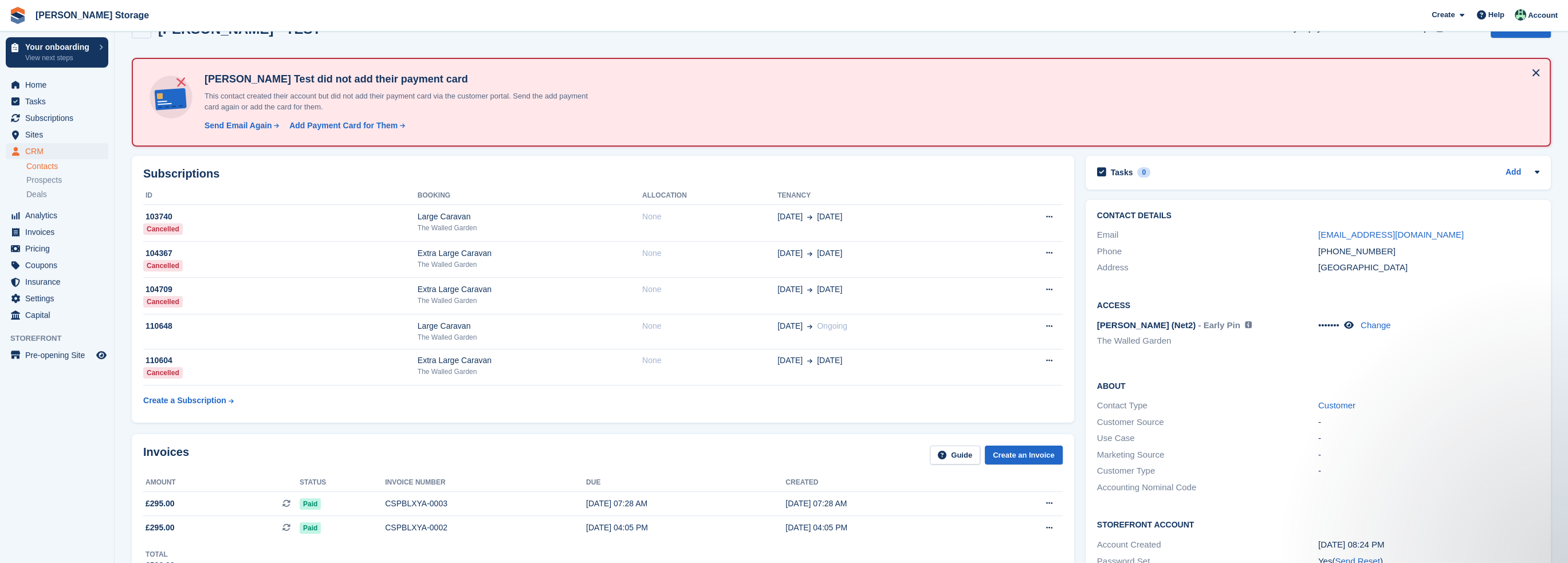
scroll to position [0, 0]
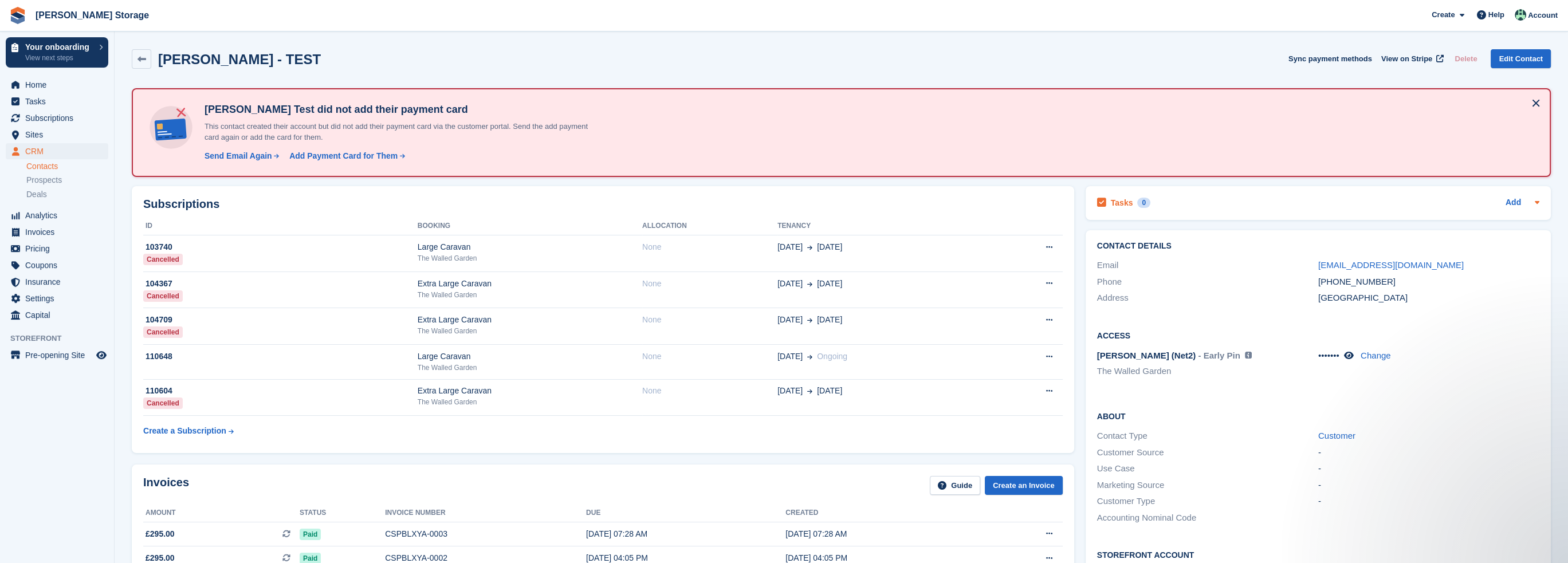
click at [1531, 205] on div at bounding box center [1535, 203] width 9 height 14
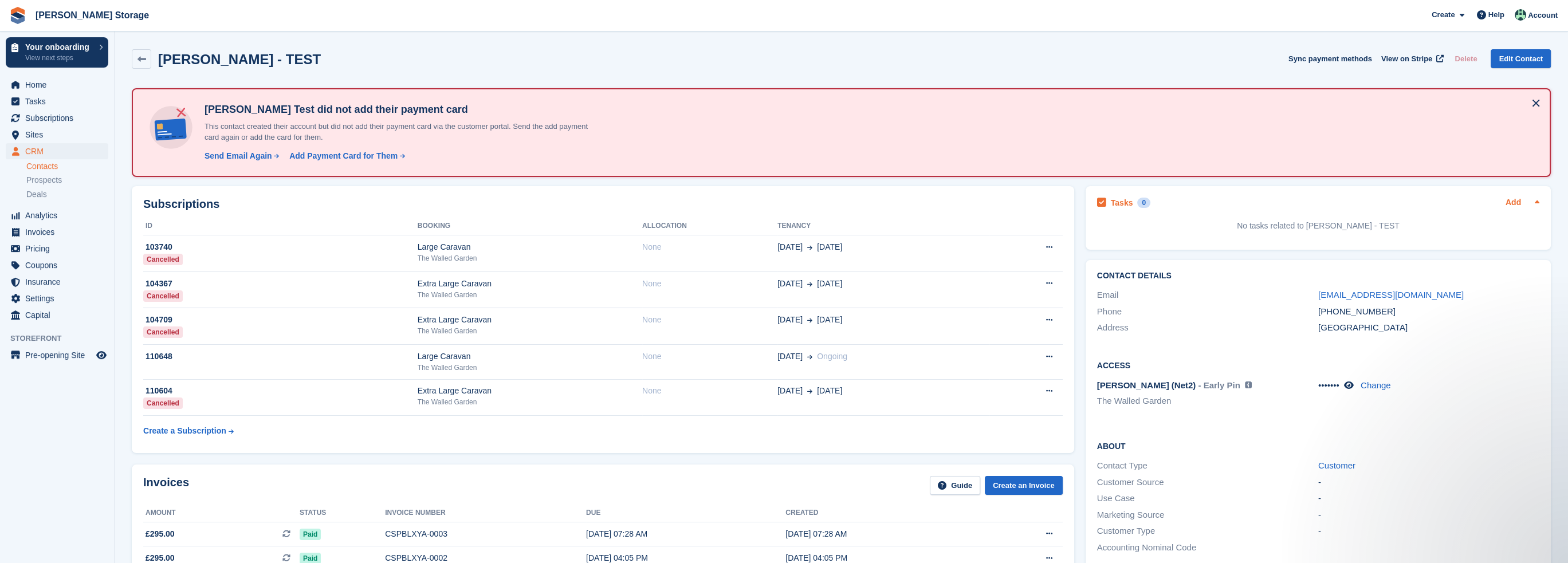
click at [1511, 204] on link "Add" at bounding box center [1513, 202] width 15 height 13
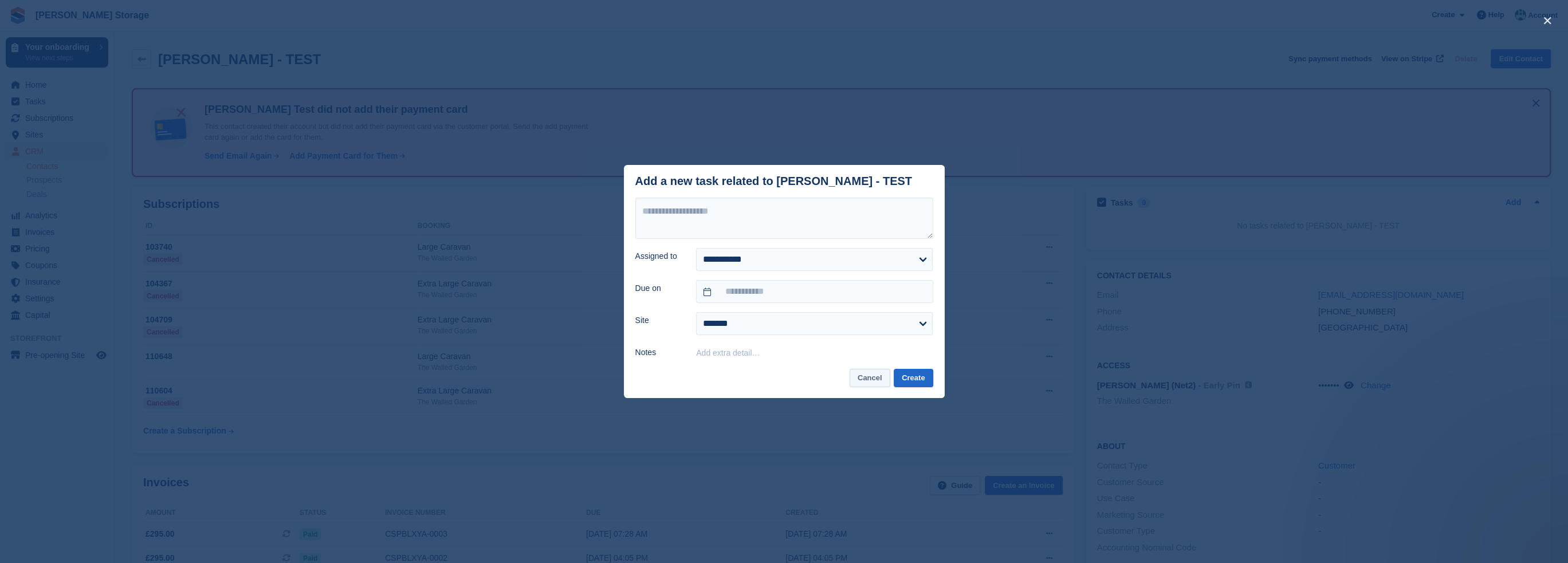
click at [871, 381] on button "Cancel" at bounding box center [870, 378] width 41 height 19
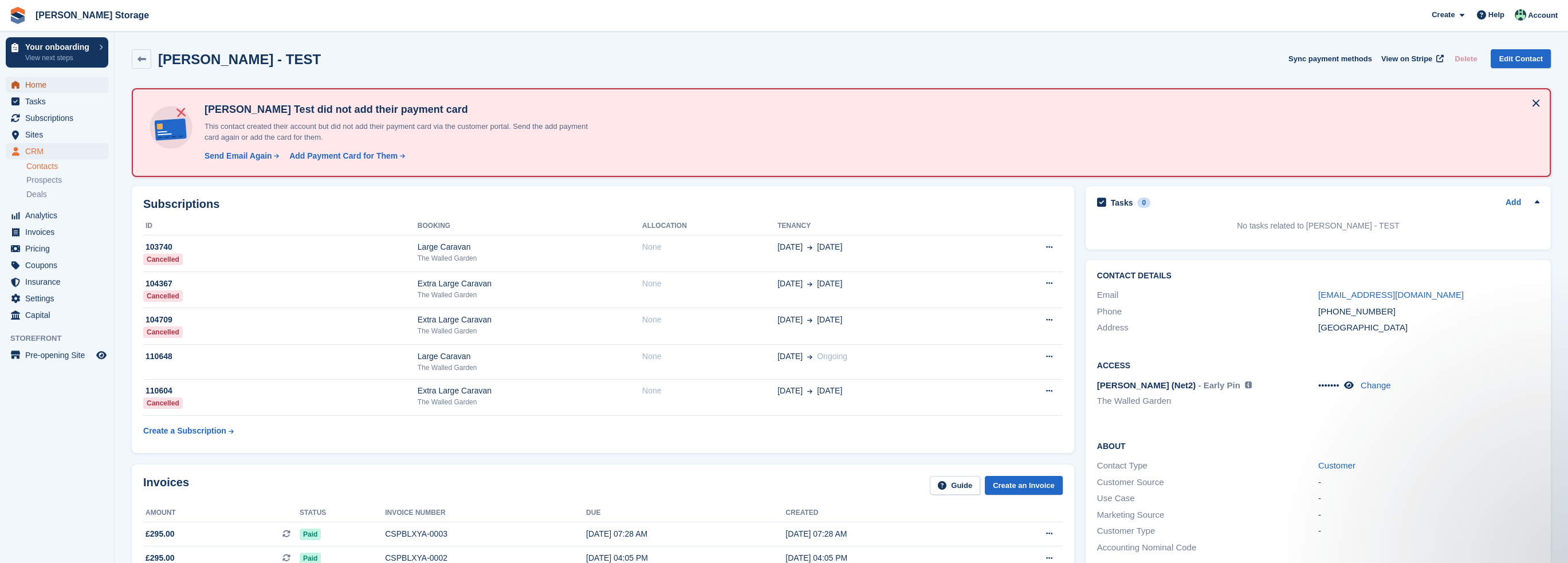
click at [44, 86] on span "Home" at bounding box center [59, 84] width 69 height 16
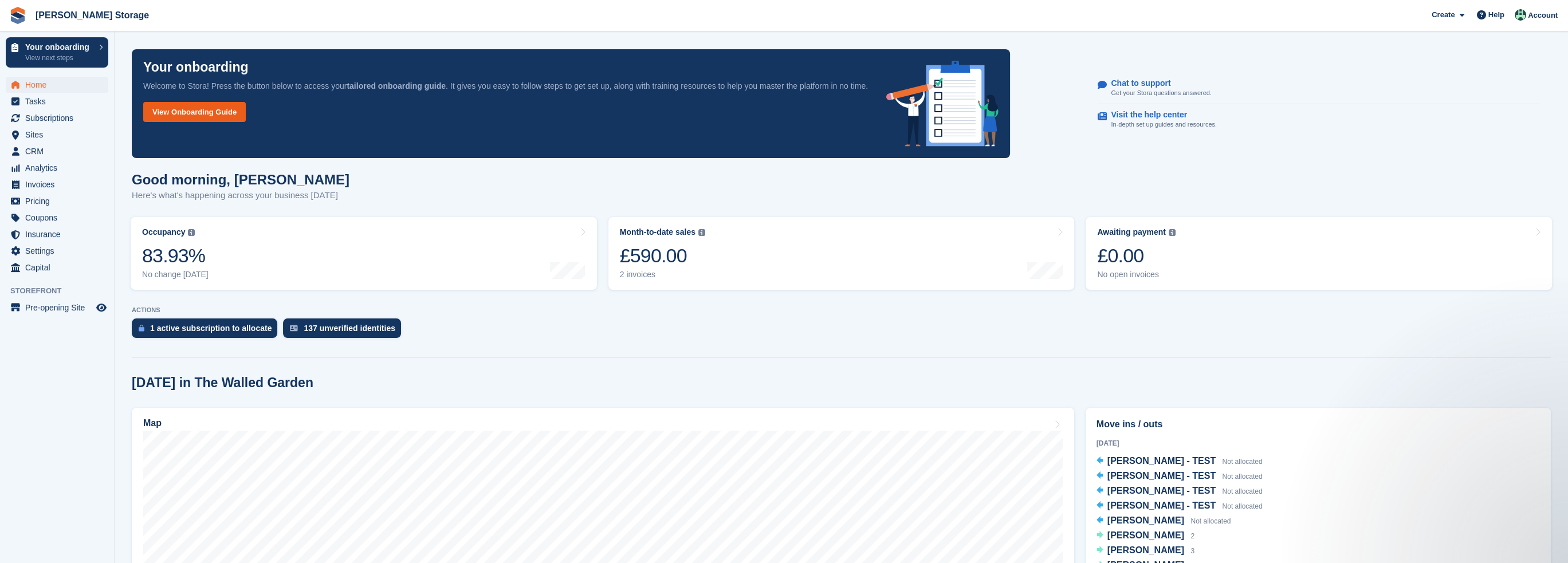
click at [194, 102] on link "View Onboarding Guide" at bounding box center [194, 112] width 102 height 20
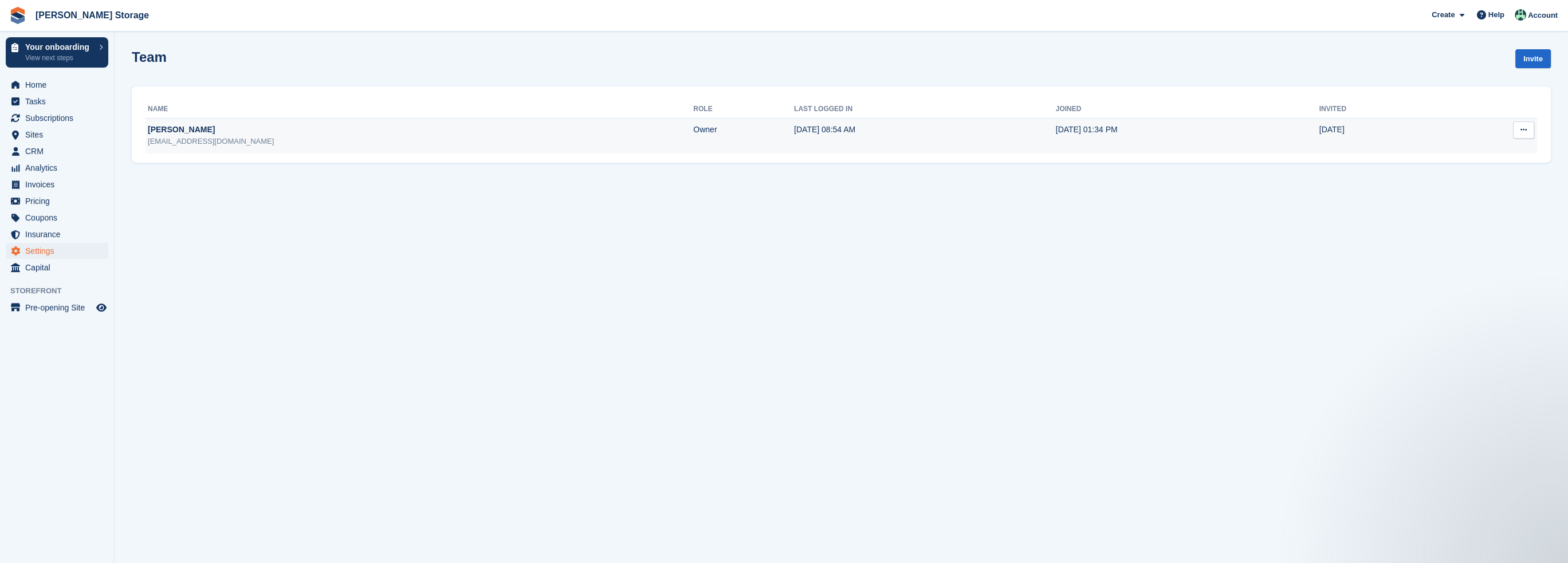
click at [1529, 131] on button at bounding box center [1524, 130] width 21 height 17
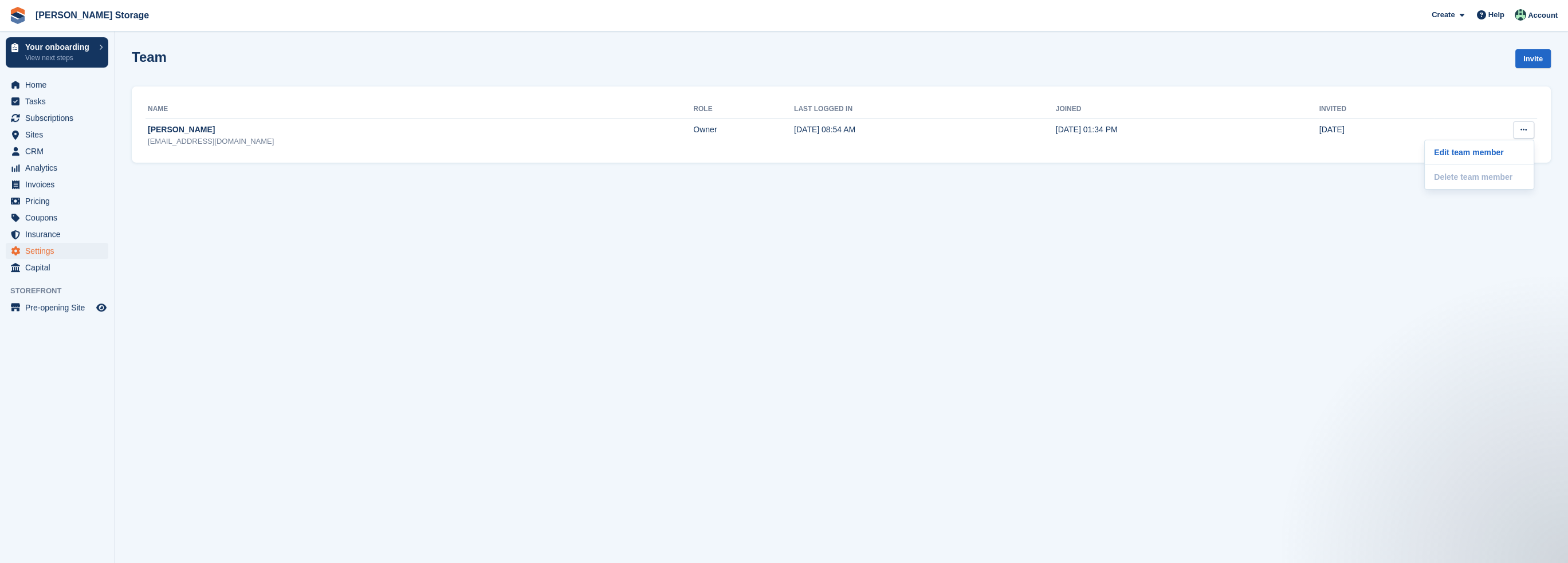
click at [1443, 240] on section "Team Invite Name Role Last logged in Joined Invited Nicholas Pain admin@rushton…" at bounding box center [842, 281] width 1454 height 563
click at [1538, 59] on link "Invite" at bounding box center [1533, 58] width 35 height 19
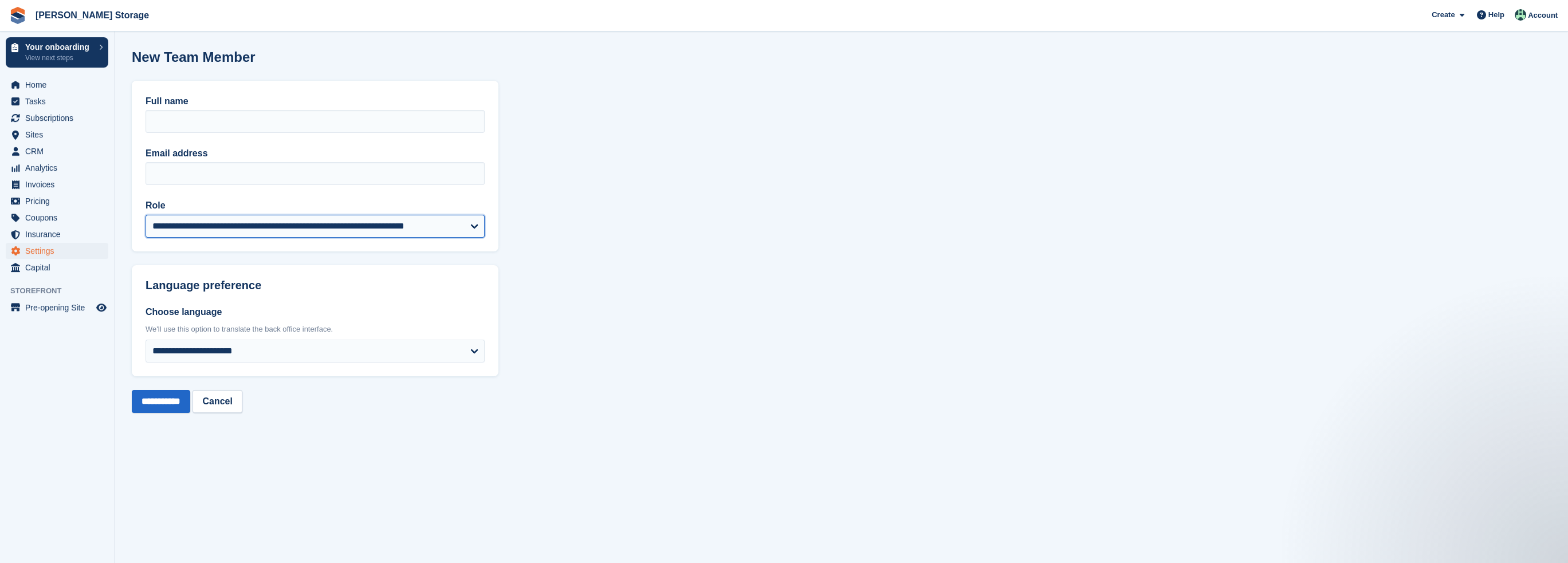
click at [465, 223] on select "**********" at bounding box center [315, 226] width 339 height 23
click at [616, 202] on section "**********" at bounding box center [842, 281] width 1454 height 563
click at [457, 213] on label "Role" at bounding box center [315, 206] width 339 height 14
click at [457, 215] on select "**********" at bounding box center [315, 226] width 339 height 23
click at [444, 225] on select "**********" at bounding box center [315, 226] width 339 height 23
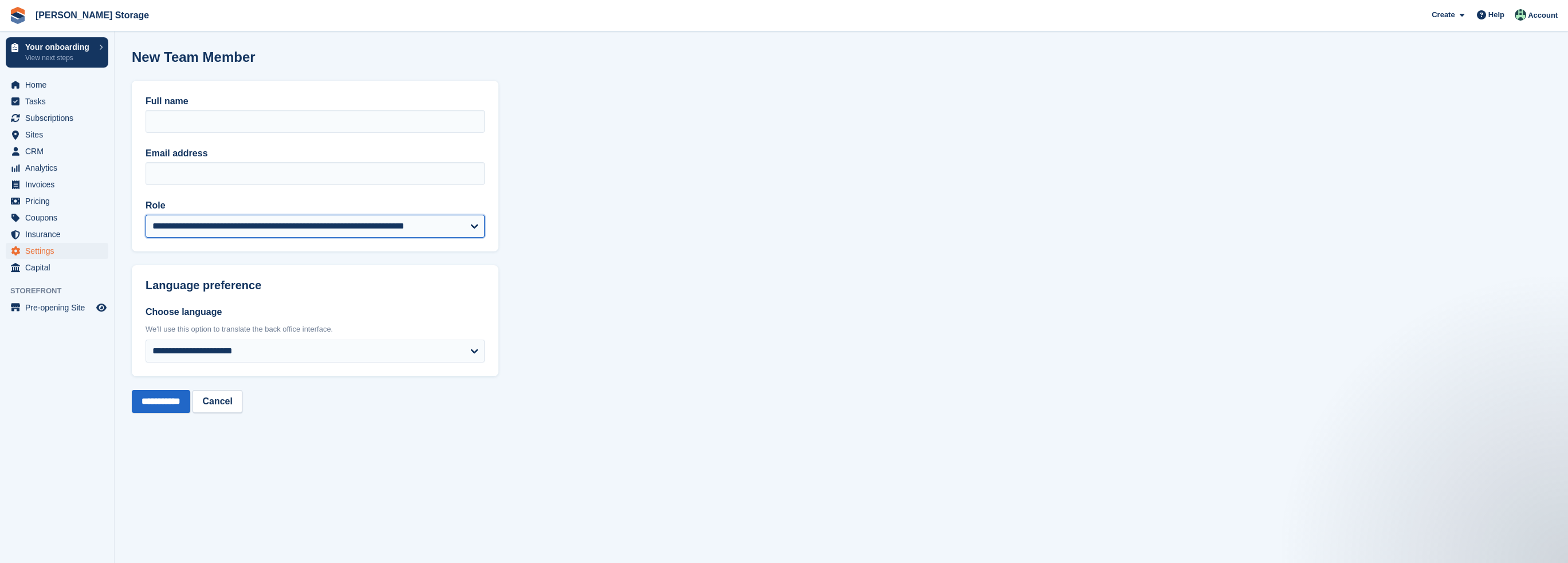
select select "****"
click at [146, 215] on select "**********" at bounding box center [315, 226] width 339 height 23
click at [243, 134] on div "**********" at bounding box center [315, 166] width 367 height 171
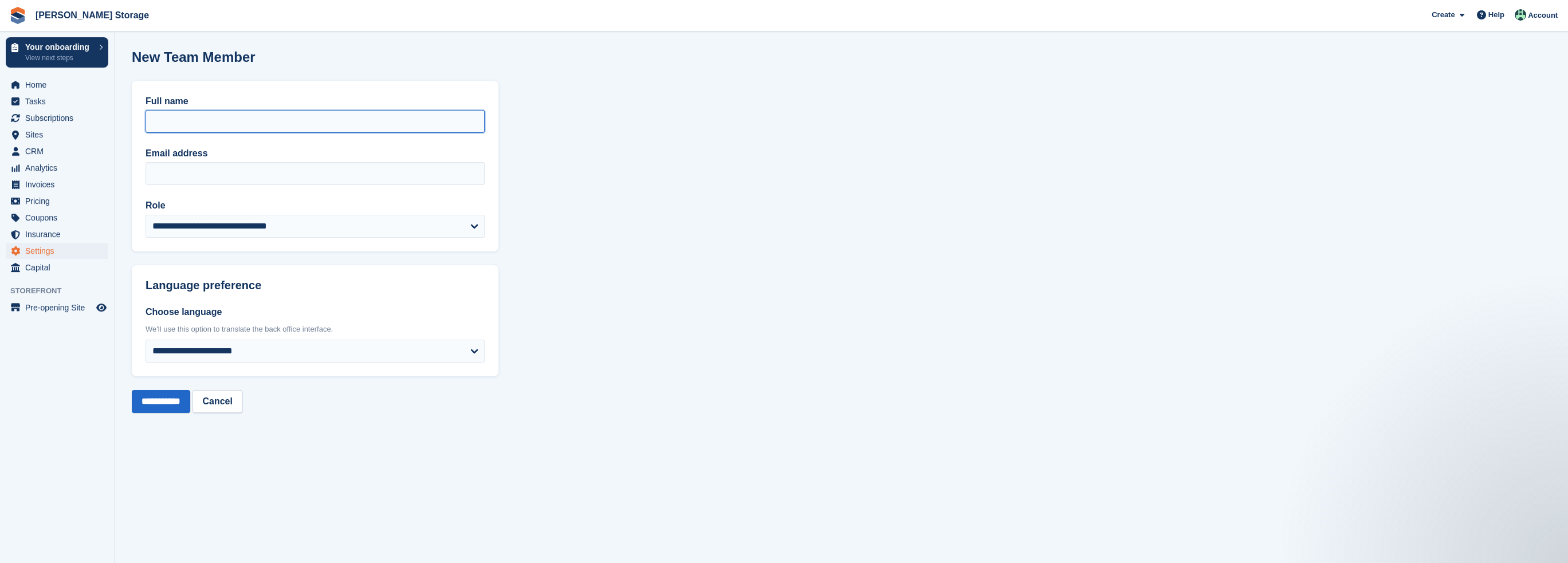
click at [248, 126] on input "Full name" at bounding box center [315, 121] width 339 height 23
type input "**********"
click at [607, 227] on section "**********" at bounding box center [842, 281] width 1454 height 563
drag, startPoint x: 288, startPoint y: 121, endPoint x: 0, endPoint y: 105, distance: 288.4
click at [0, 106] on div "Your onboarding View next steps Home Tasks Subscriptions Subscriptions Subscrip…" at bounding box center [784, 281] width 1568 height 563
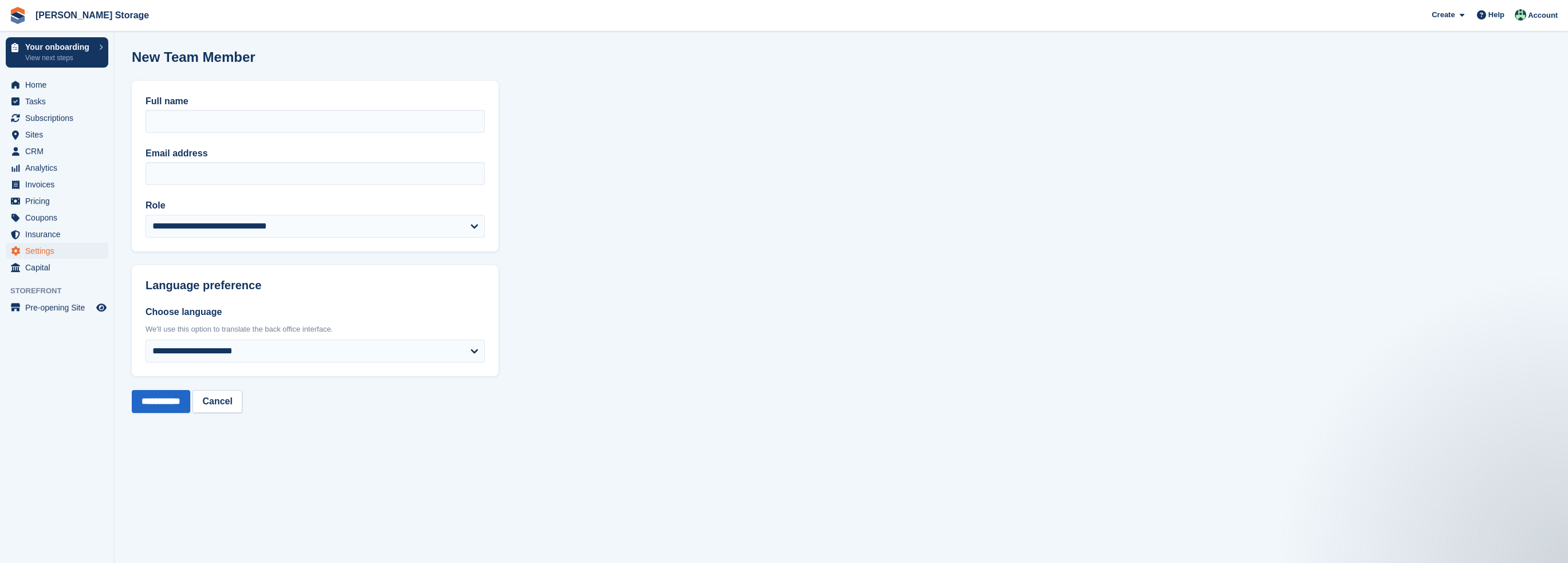
click at [718, 327] on section "**********" at bounding box center [842, 281] width 1454 height 563
click at [232, 411] on link "Cancel" at bounding box center [217, 401] width 49 height 23
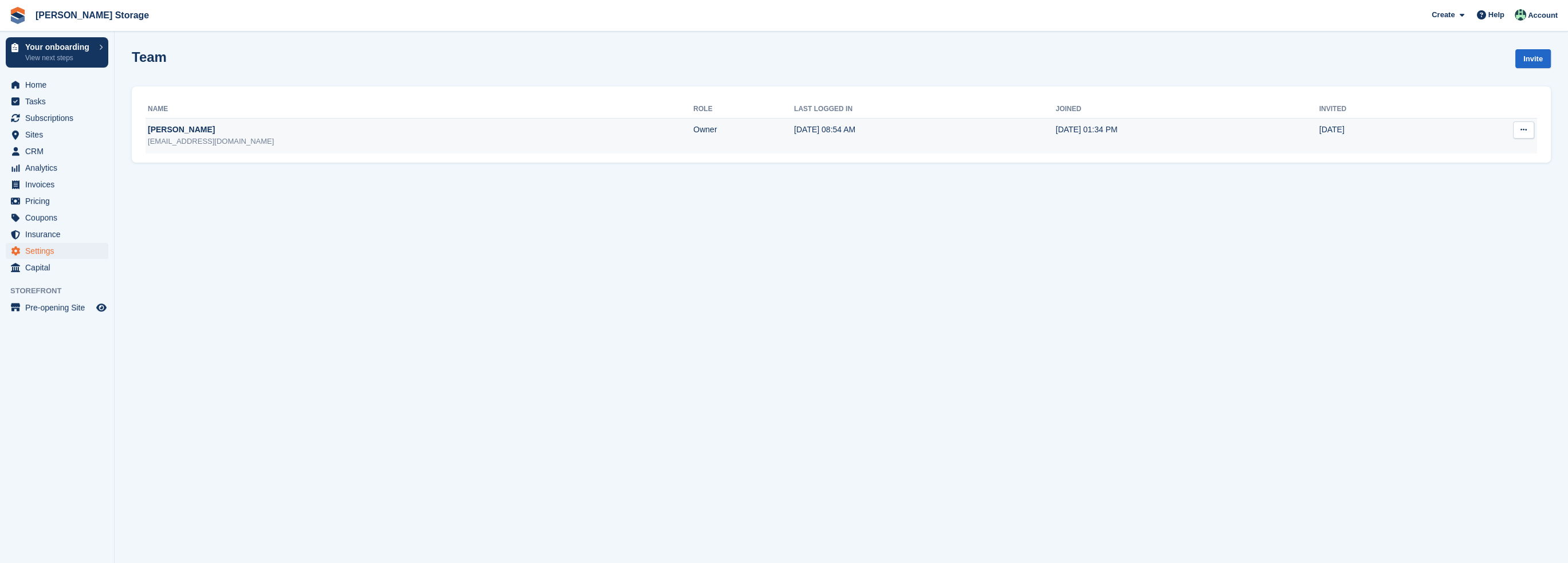
click at [176, 135] on div "[PERSON_NAME]" at bounding box center [420, 129] width 545 height 12
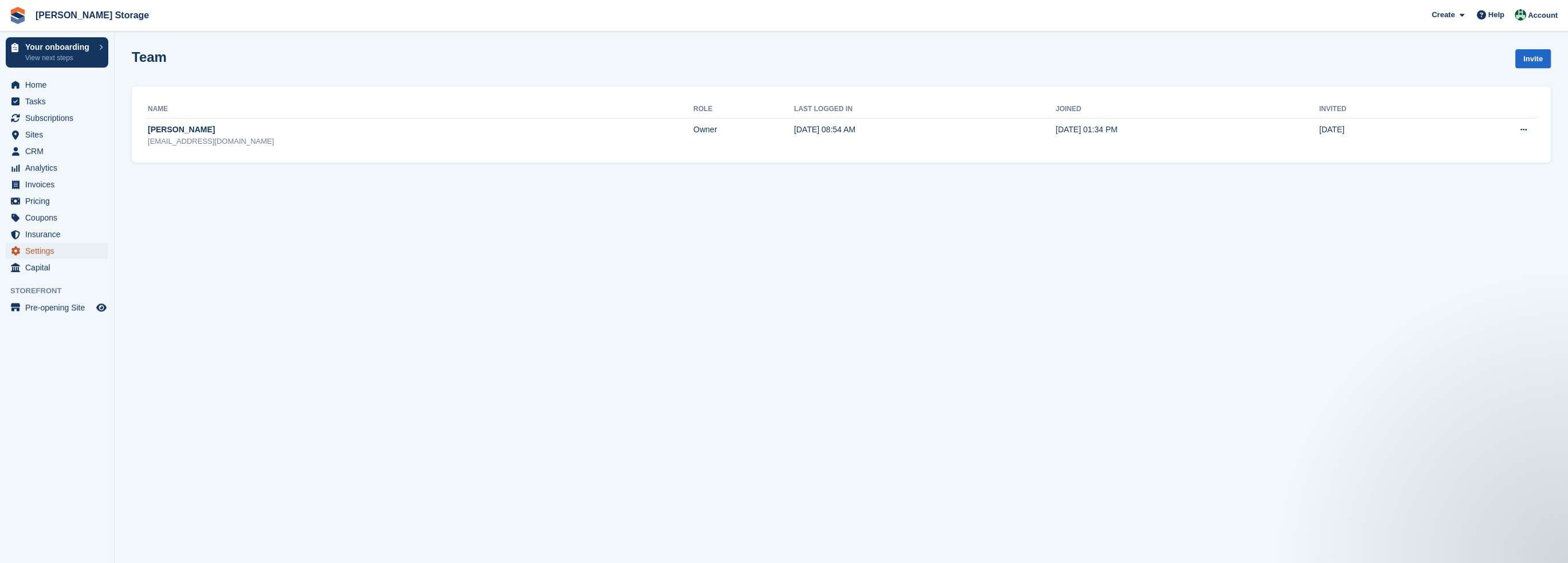
click at [44, 246] on span "Settings" at bounding box center [59, 251] width 69 height 16
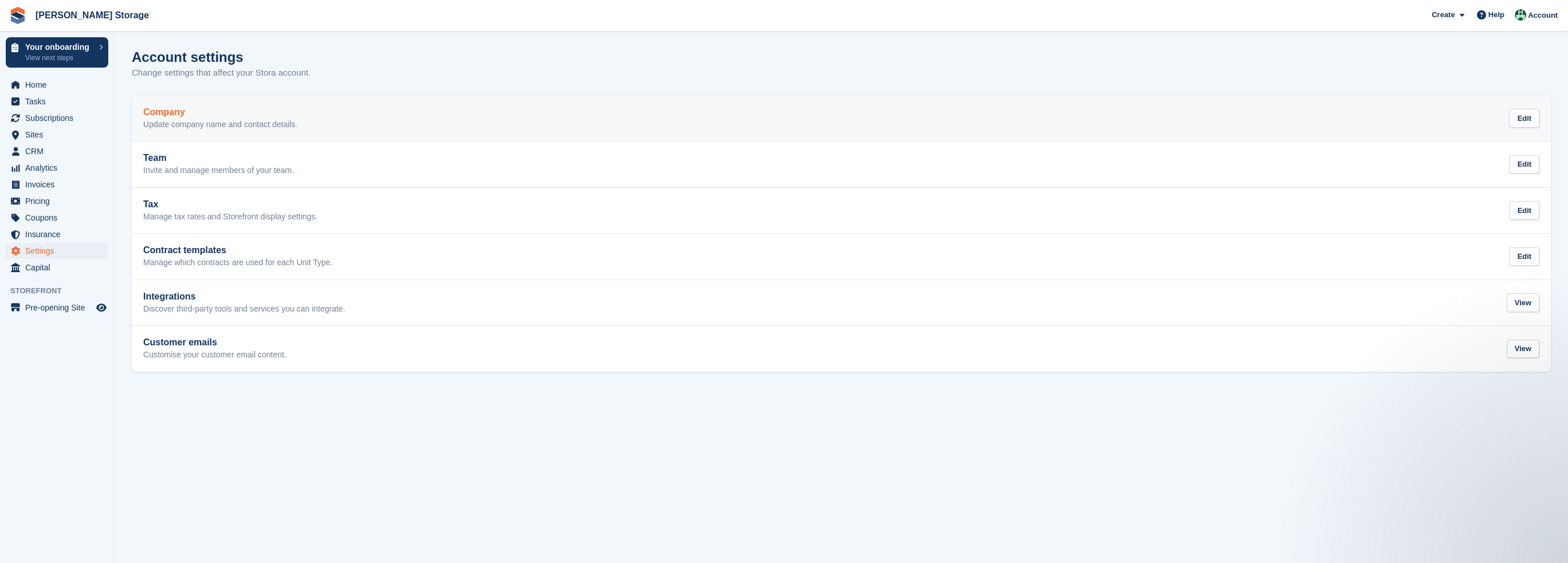
click at [209, 115] on h2 "Company" at bounding box center [220, 112] width 154 height 10
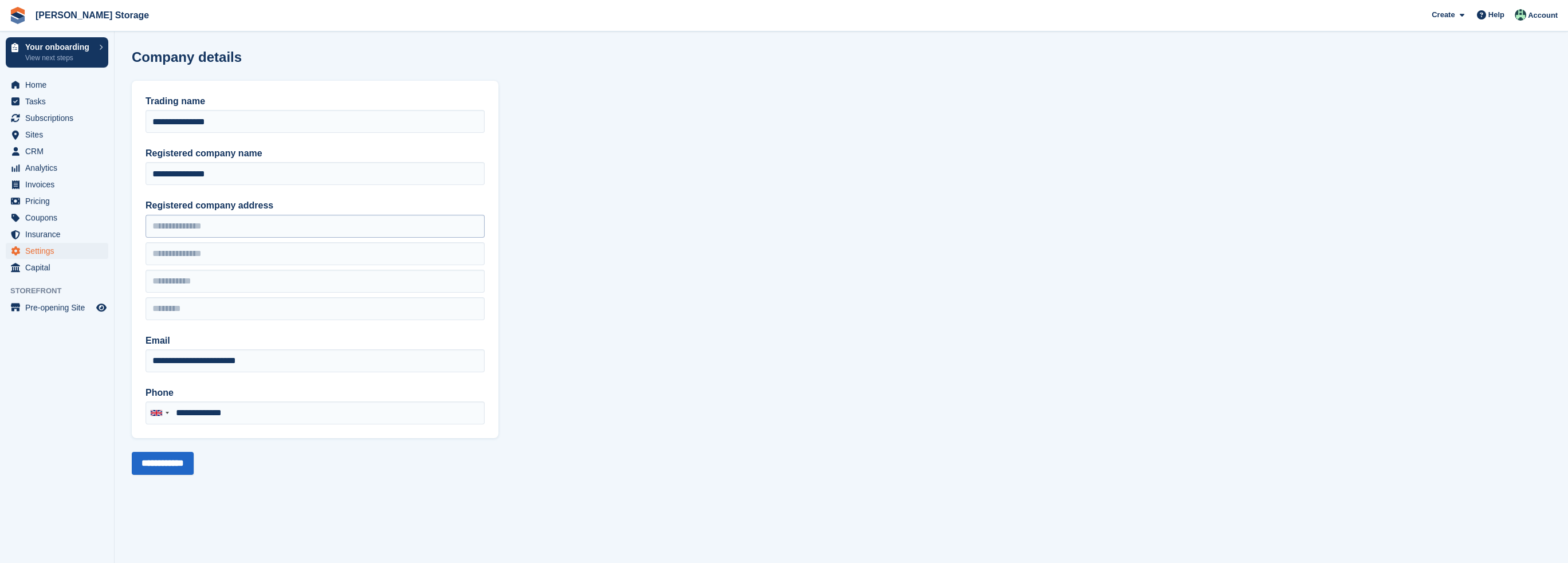
type input "**********"
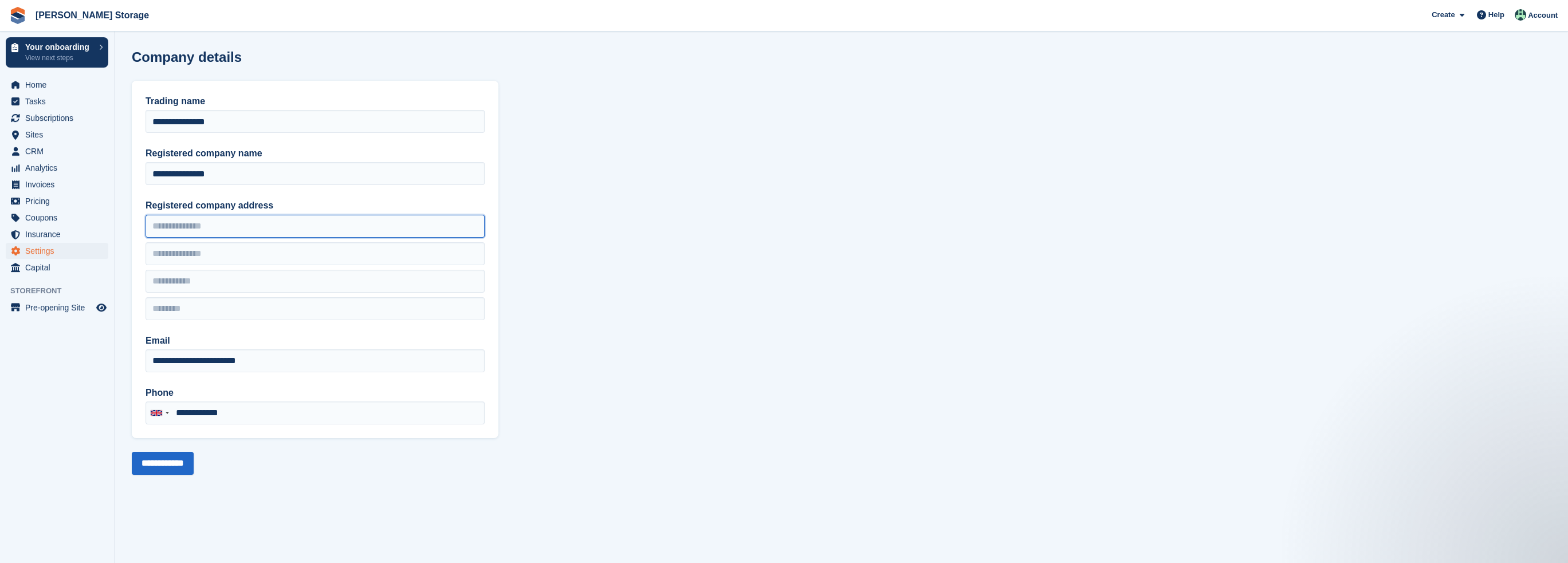
click at [222, 231] on input "Registered company address" at bounding box center [315, 226] width 339 height 23
type input "**********"
type input "*******"
type input "*********"
type input "********"
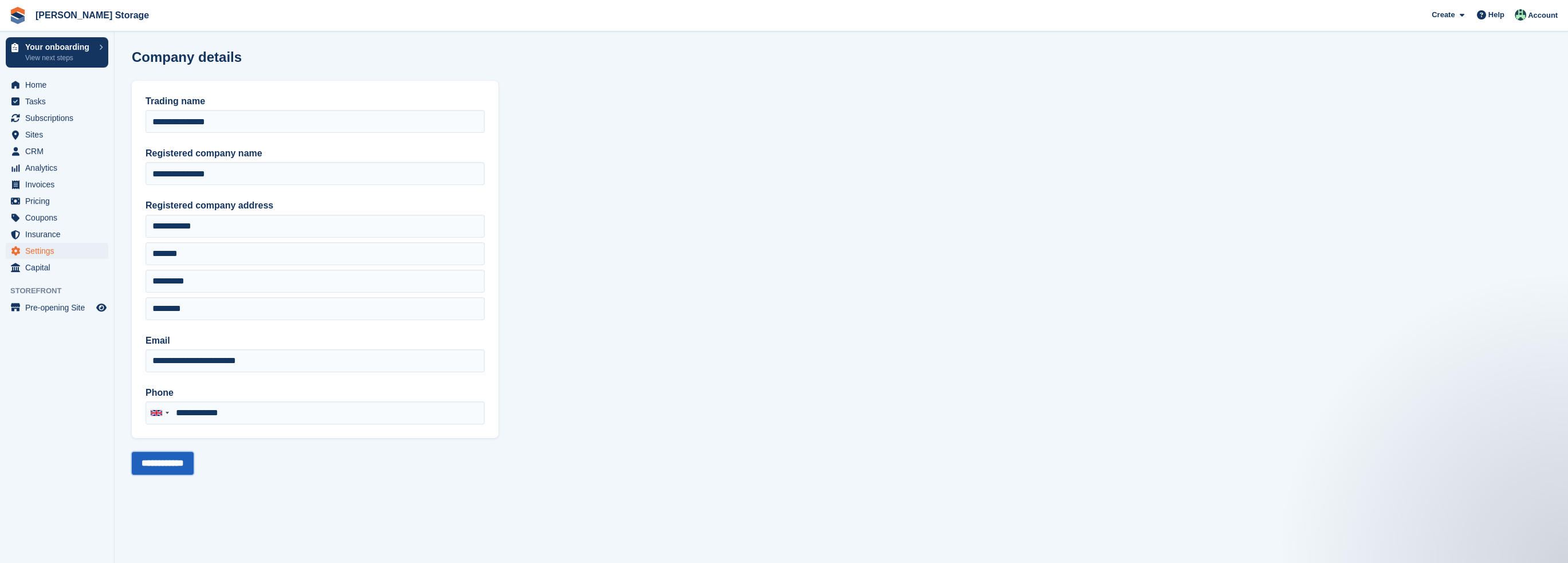
click at [167, 463] on input "**********" at bounding box center [163, 463] width 62 height 23
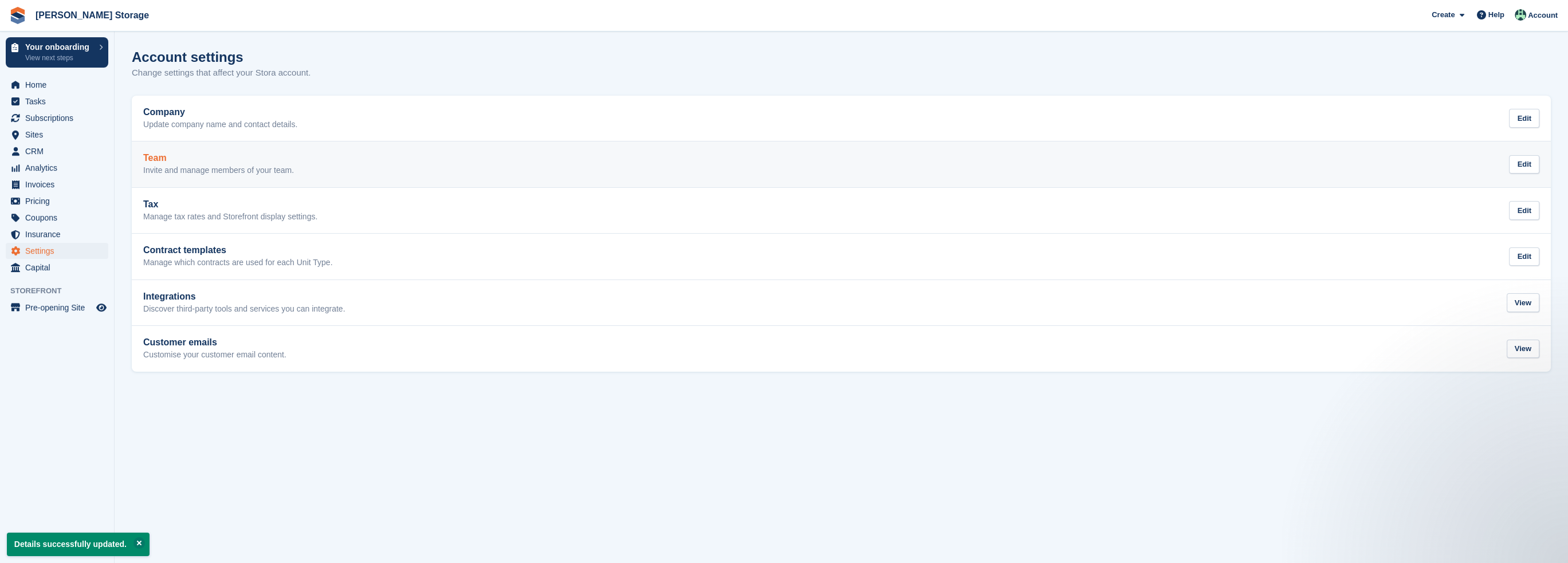
click at [182, 143] on link "Team Invite and manage members of your team. Edit" at bounding box center [842, 164] width 1419 height 46
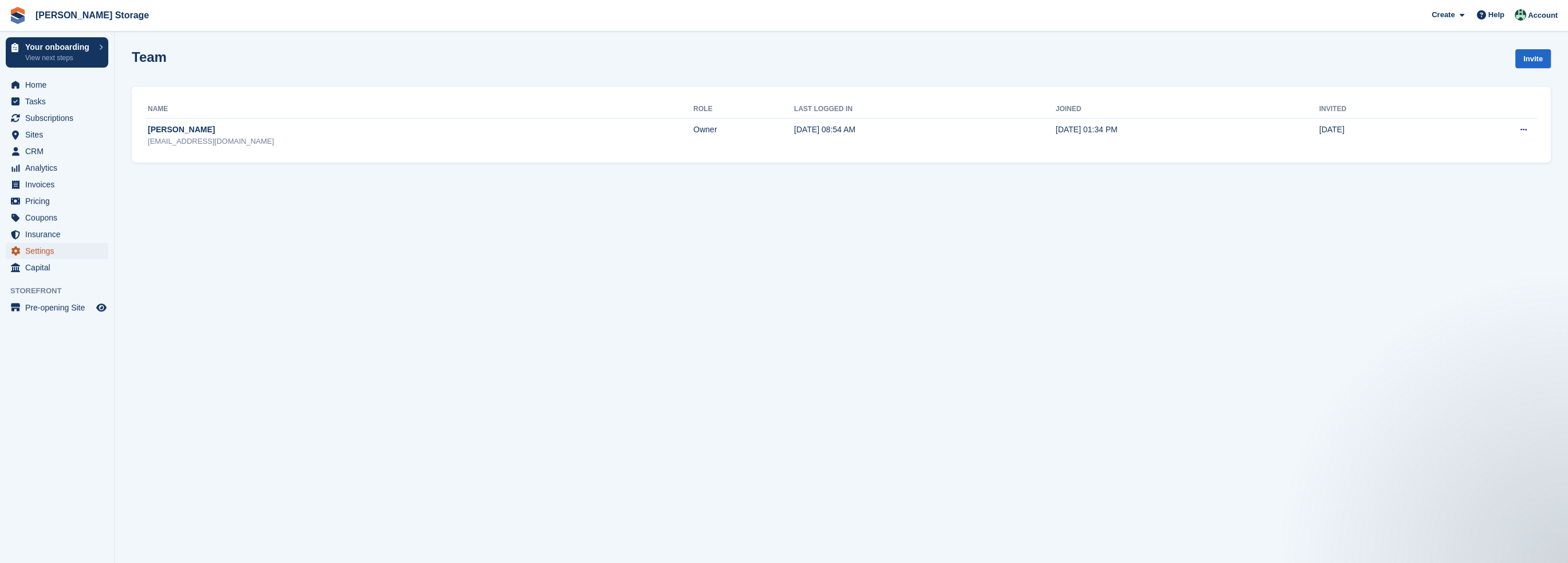
click at [42, 251] on span "Settings" at bounding box center [59, 251] width 69 height 16
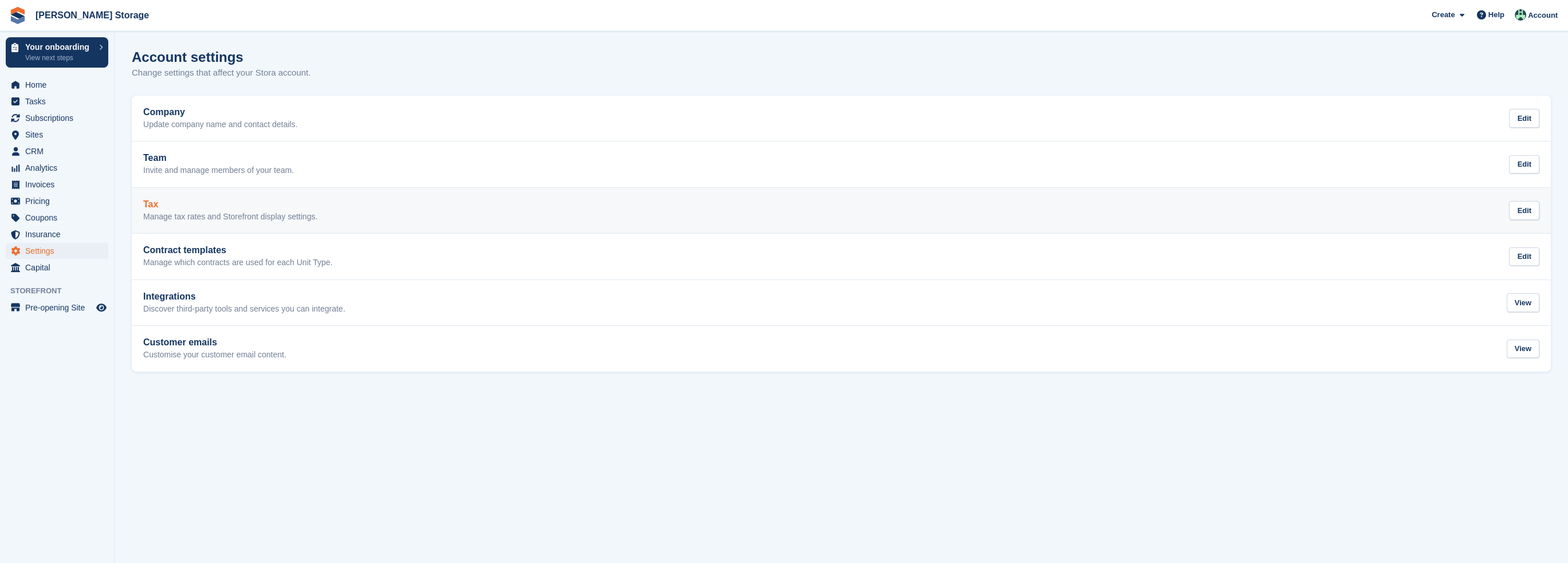
click at [196, 202] on h2 "Tax" at bounding box center [230, 204] width 174 height 10
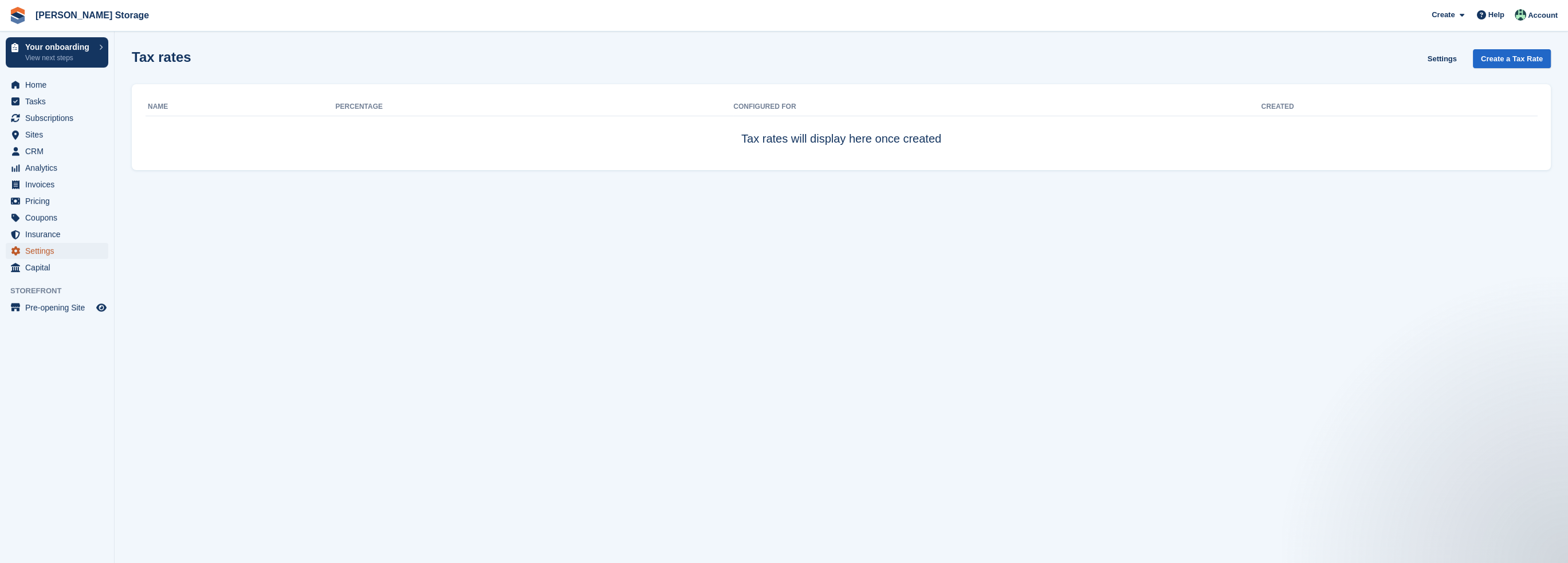
click at [53, 243] on span "Settings" at bounding box center [59, 251] width 69 height 16
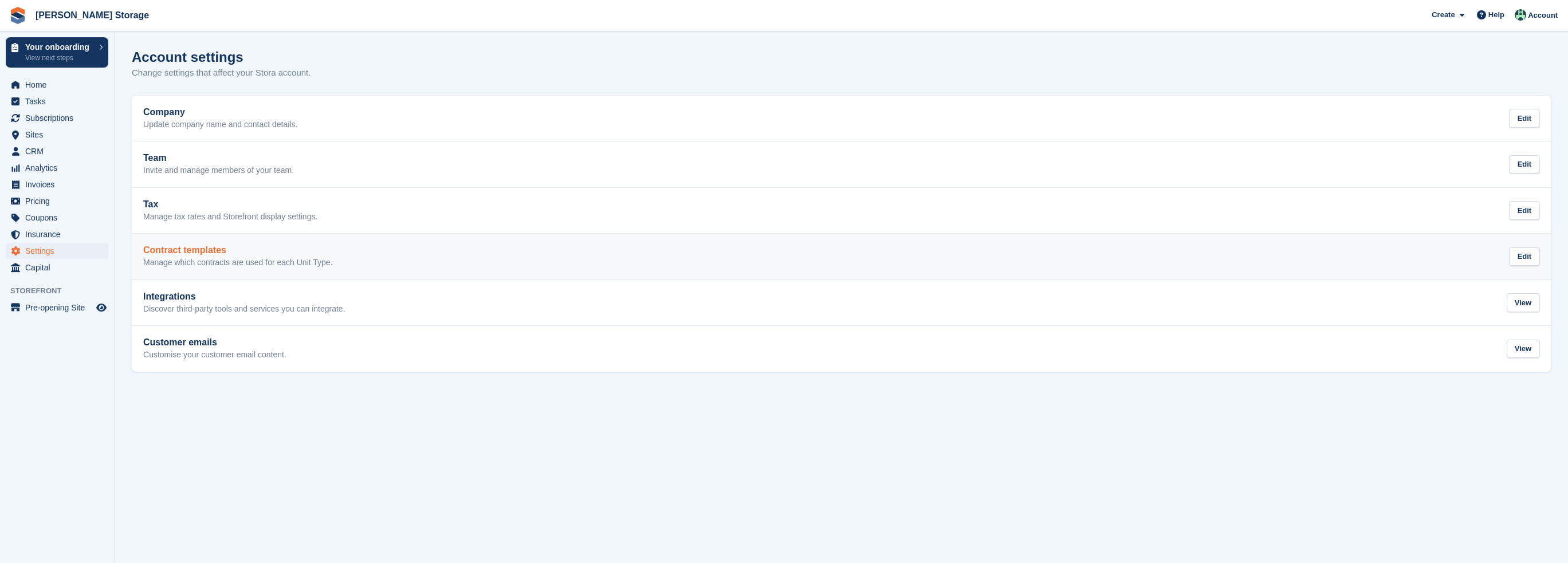
click at [275, 258] on p "Manage which contracts are used for each Unit Type." at bounding box center [238, 263] width 189 height 10
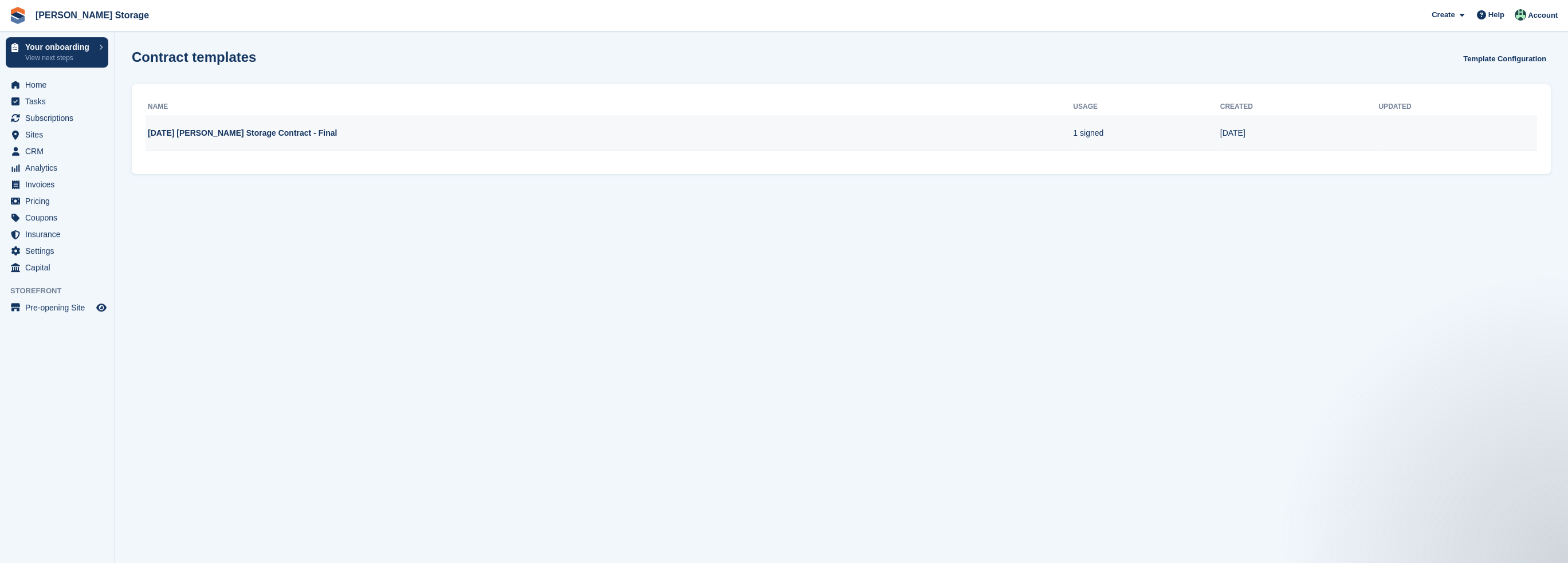
click at [894, 126] on td "25.09.24 Rushton Storage Contract - Final" at bounding box center [610, 133] width 927 height 35
click at [272, 133] on td "25.09.24 Rushton Storage Contract - Final" at bounding box center [610, 133] width 927 height 35
click at [759, 195] on section "Contract templates Template Configuration Name Usage Created Updated 25.09.24 R…" at bounding box center [842, 281] width 1454 height 563
click at [1527, 57] on link "Template Configuration" at bounding box center [1504, 58] width 92 height 19
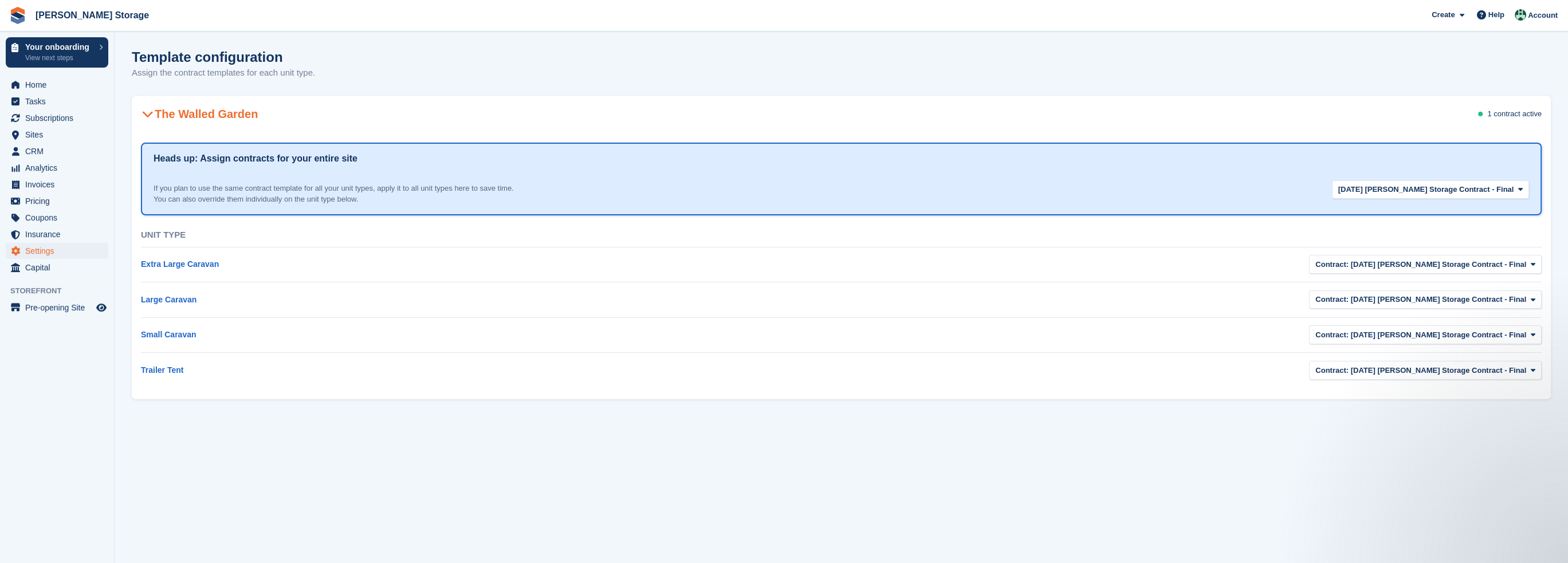
click at [433, 30] on span "Rushton Storage Create Subscription Invoice Contact Deal Discount Page Help Cha…" at bounding box center [784, 15] width 1568 height 31
click at [48, 249] on span "Settings" at bounding box center [59, 251] width 69 height 16
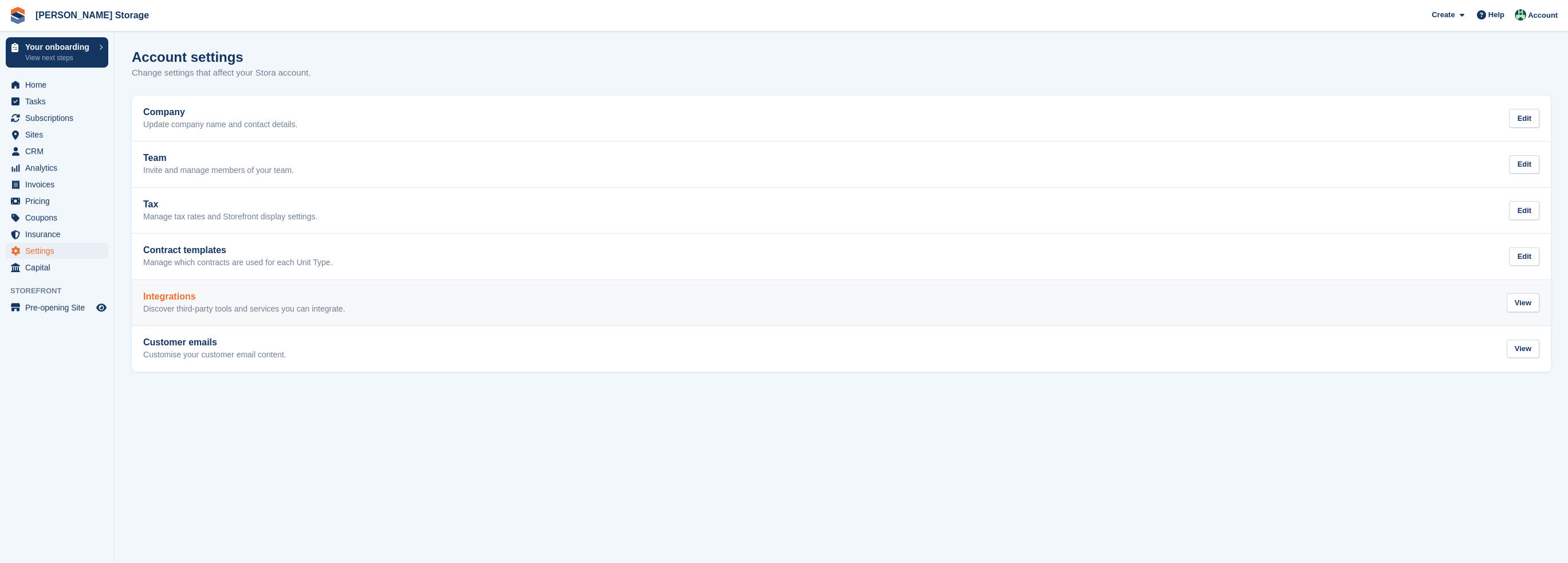
click at [201, 301] on h2 "Integrations" at bounding box center [244, 296] width 202 height 10
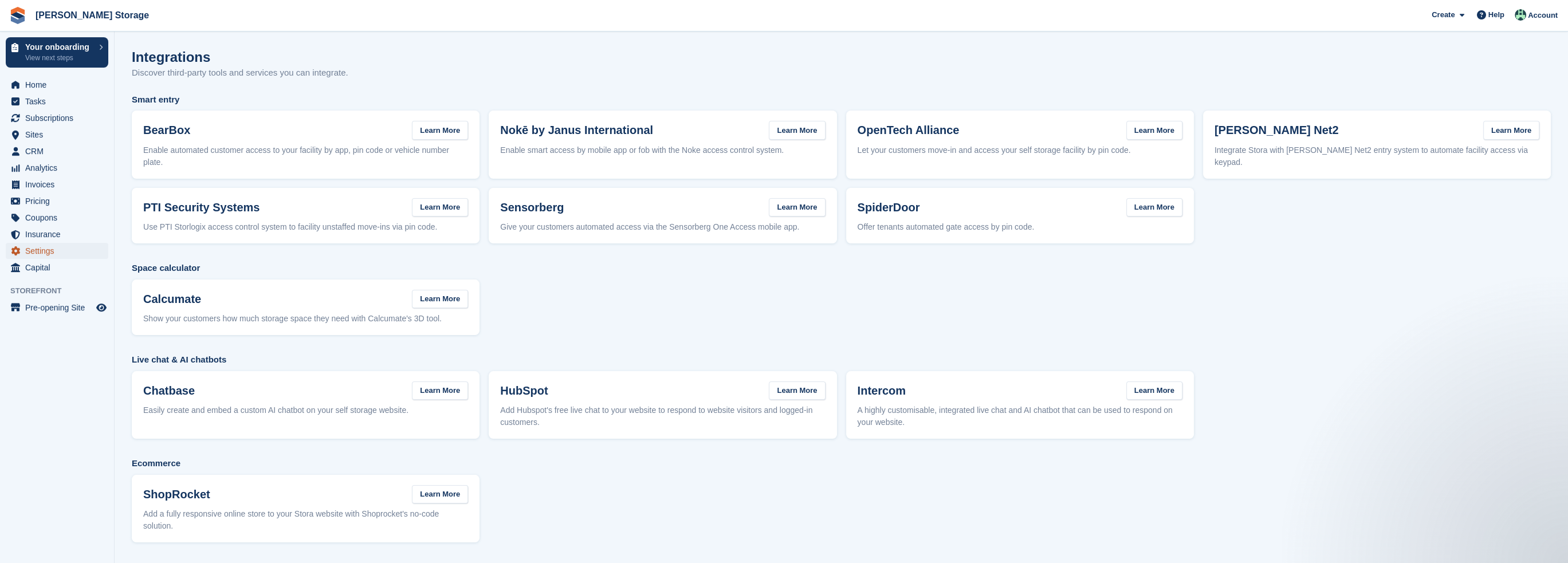
click at [48, 253] on span "Settings" at bounding box center [59, 251] width 69 height 16
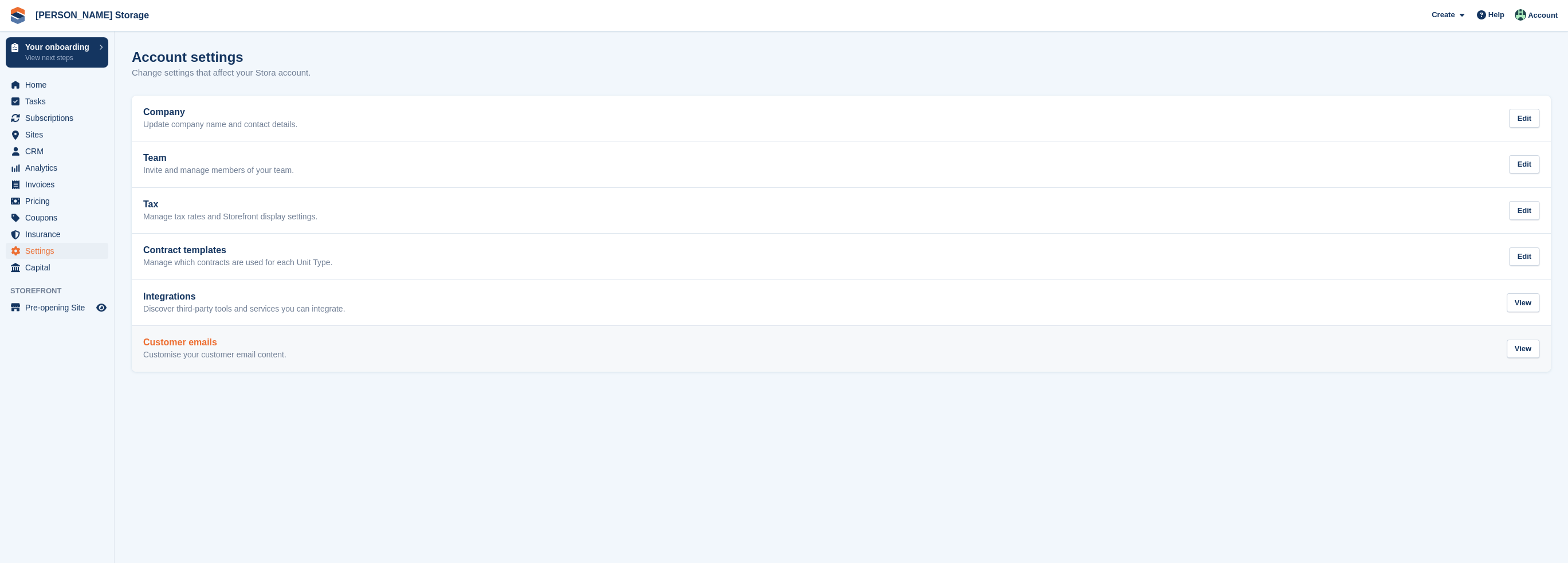
click at [220, 344] on h2 "Customer emails" at bounding box center [214, 342] width 143 height 10
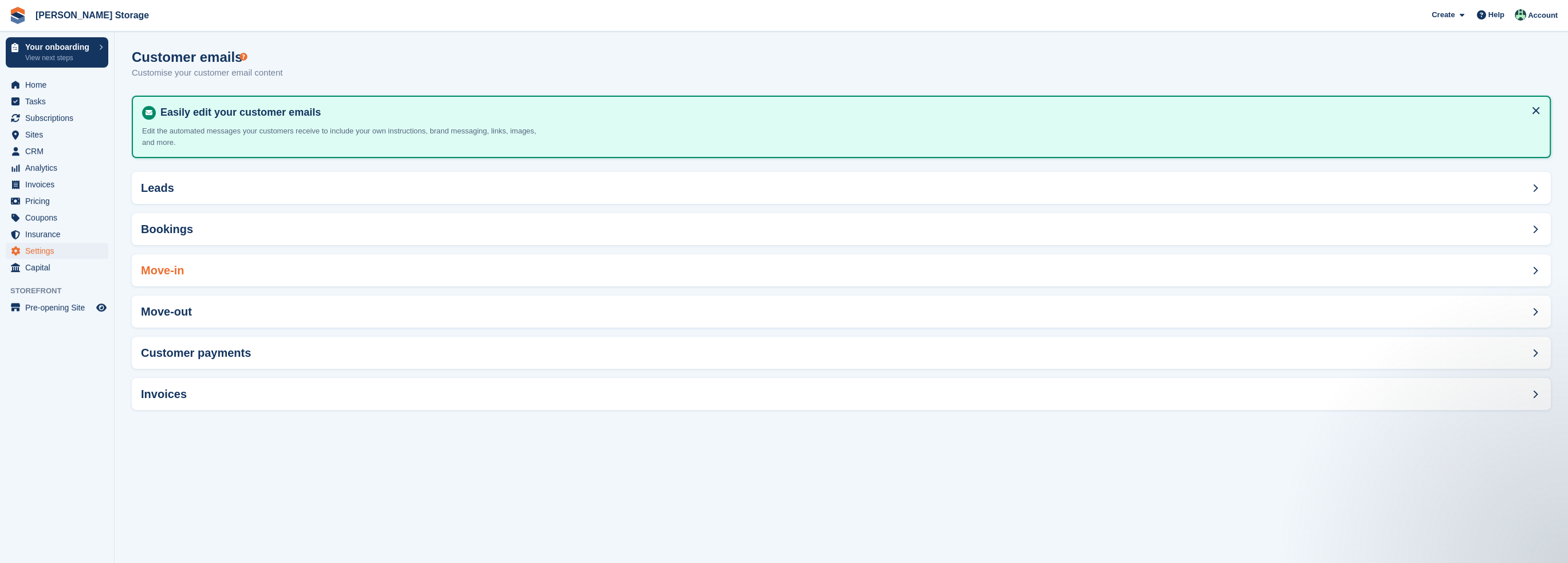
click at [179, 269] on h2 "Move-in" at bounding box center [162, 270] width 44 height 13
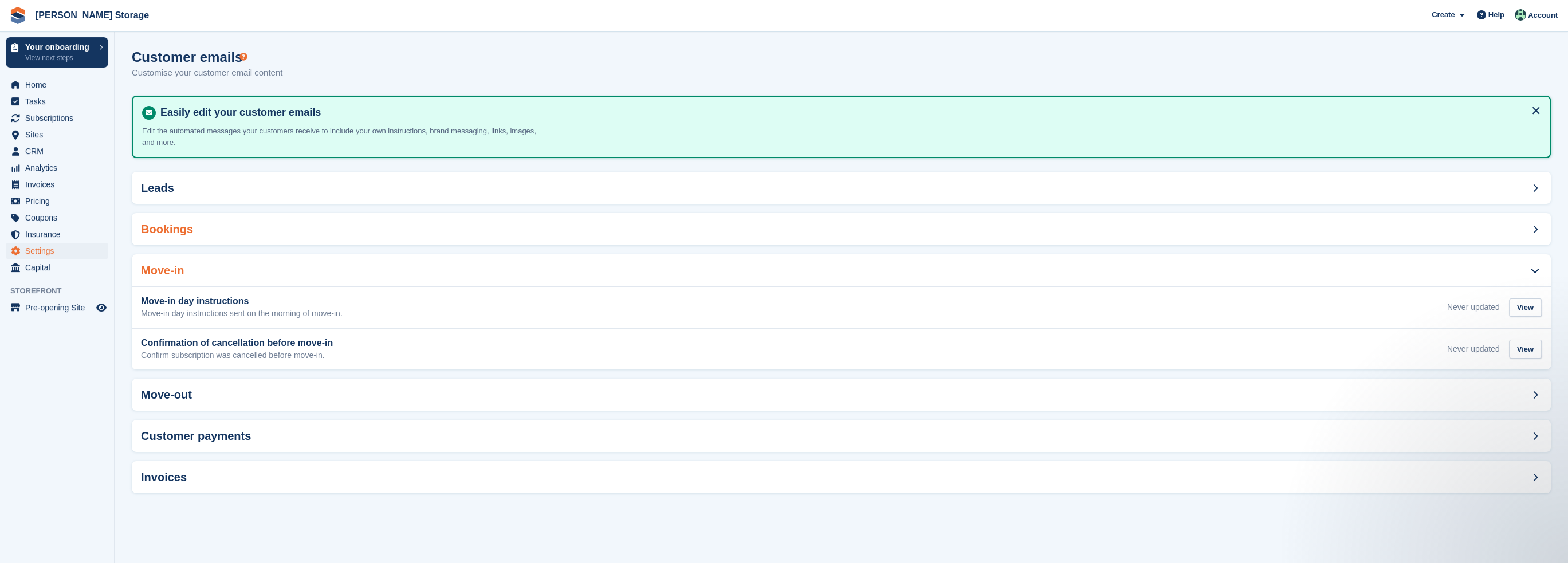
click at [180, 231] on h2 "Bookings" at bounding box center [167, 229] width 52 height 13
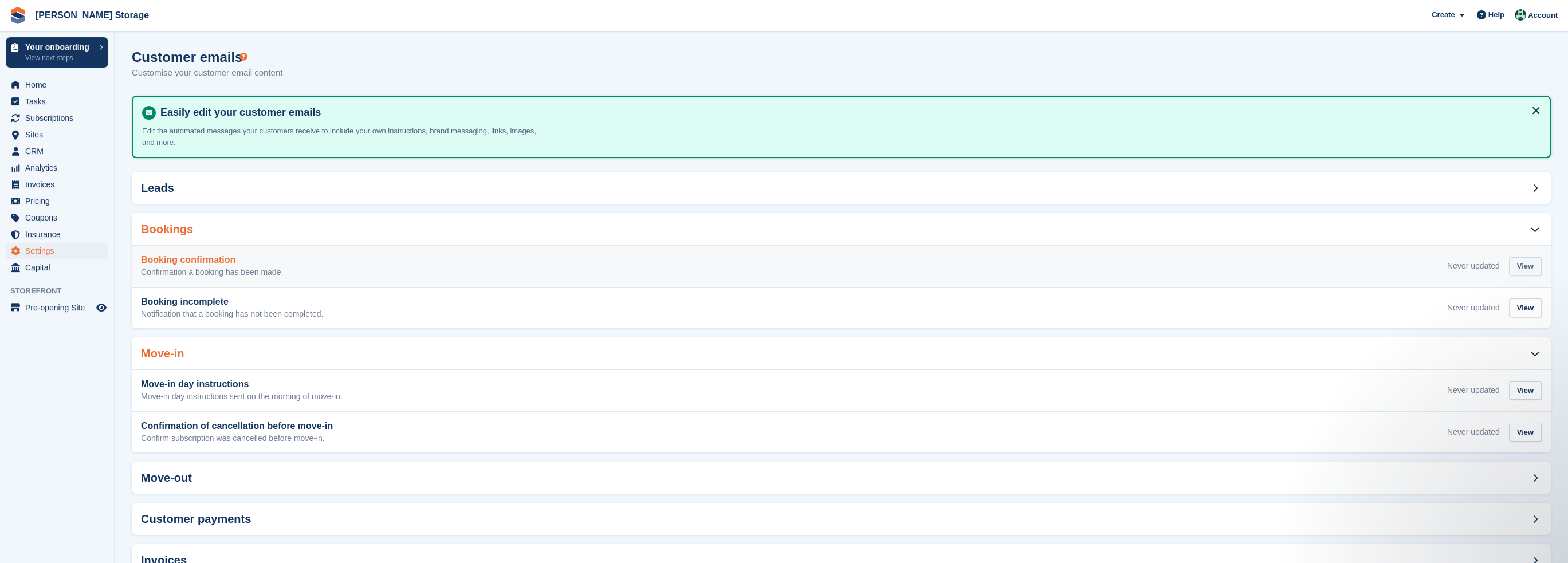
click at [1524, 263] on div "View" at bounding box center [1525, 266] width 32 height 19
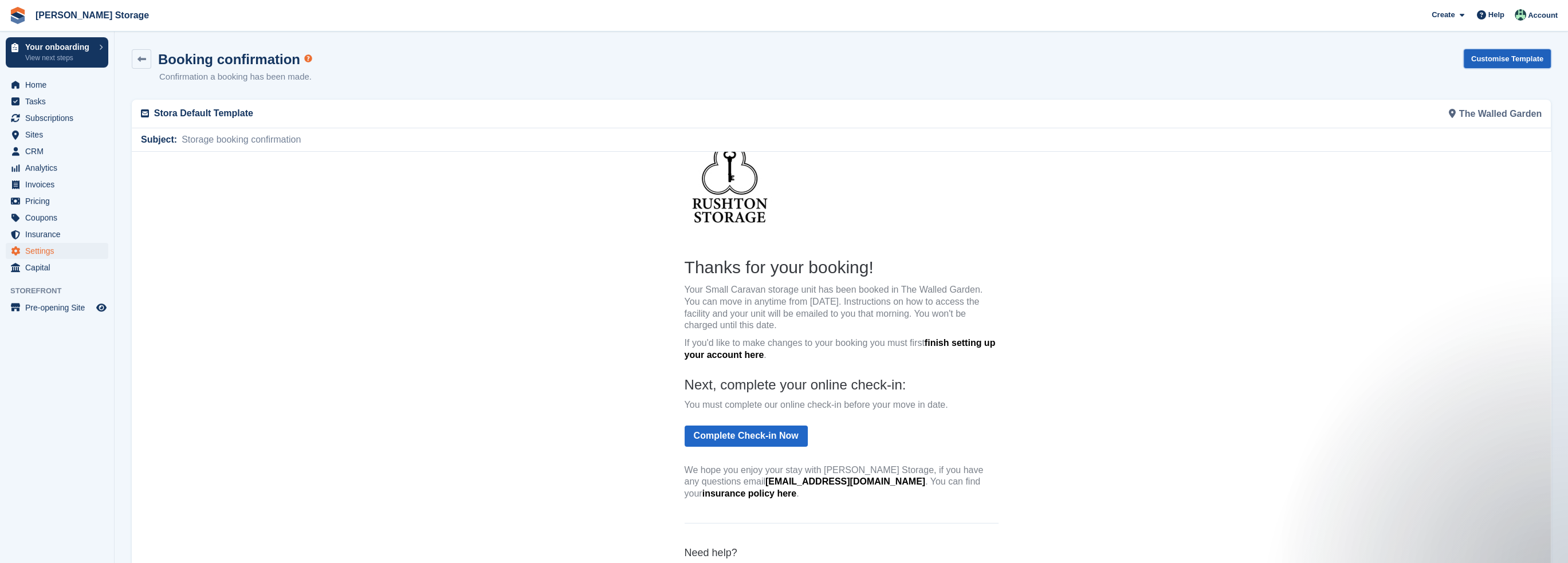
click at [1524, 57] on link "Customise Template" at bounding box center [1508, 58] width 87 height 19
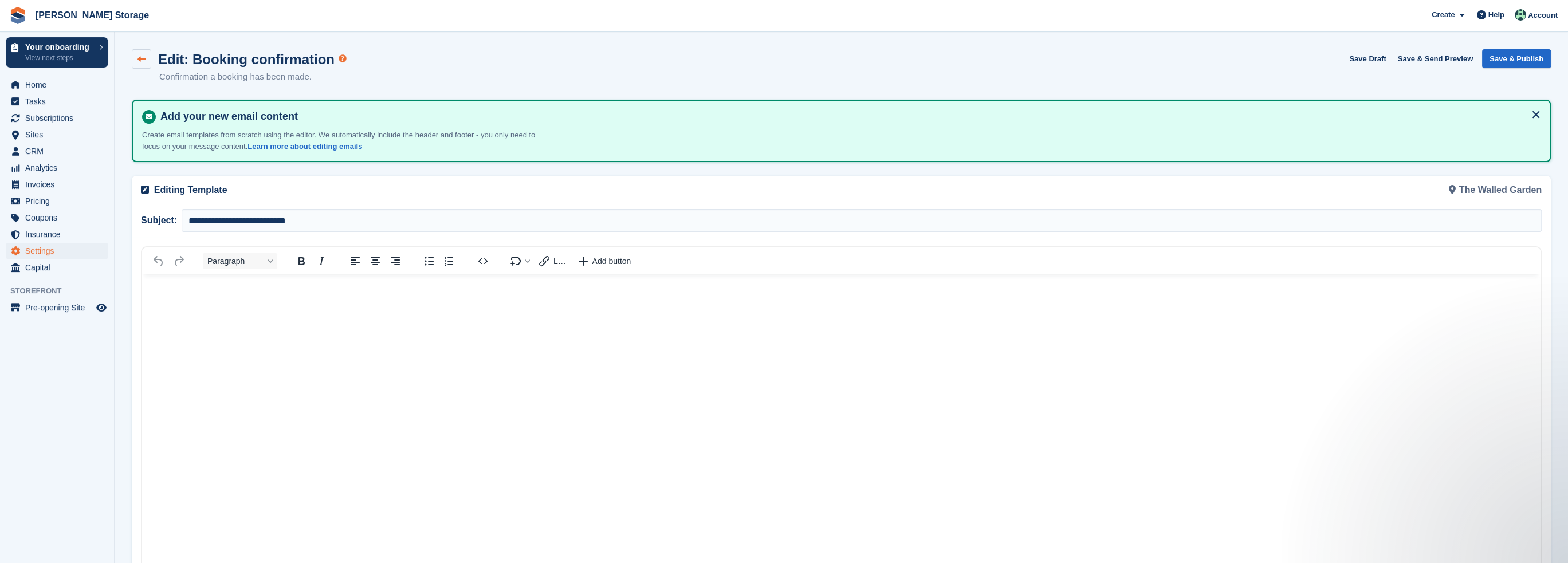
click at [148, 61] on link at bounding box center [142, 59] width 19 height 19
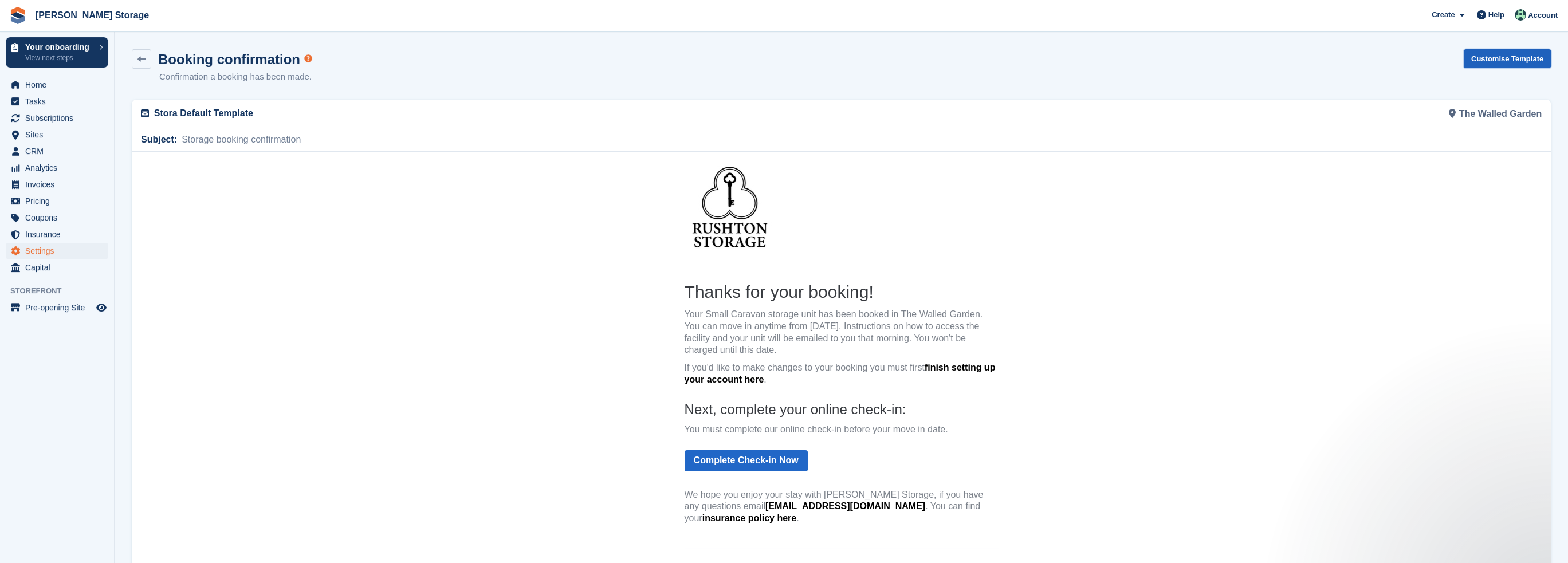
click at [1487, 59] on link "Customise Template" at bounding box center [1508, 58] width 87 height 19
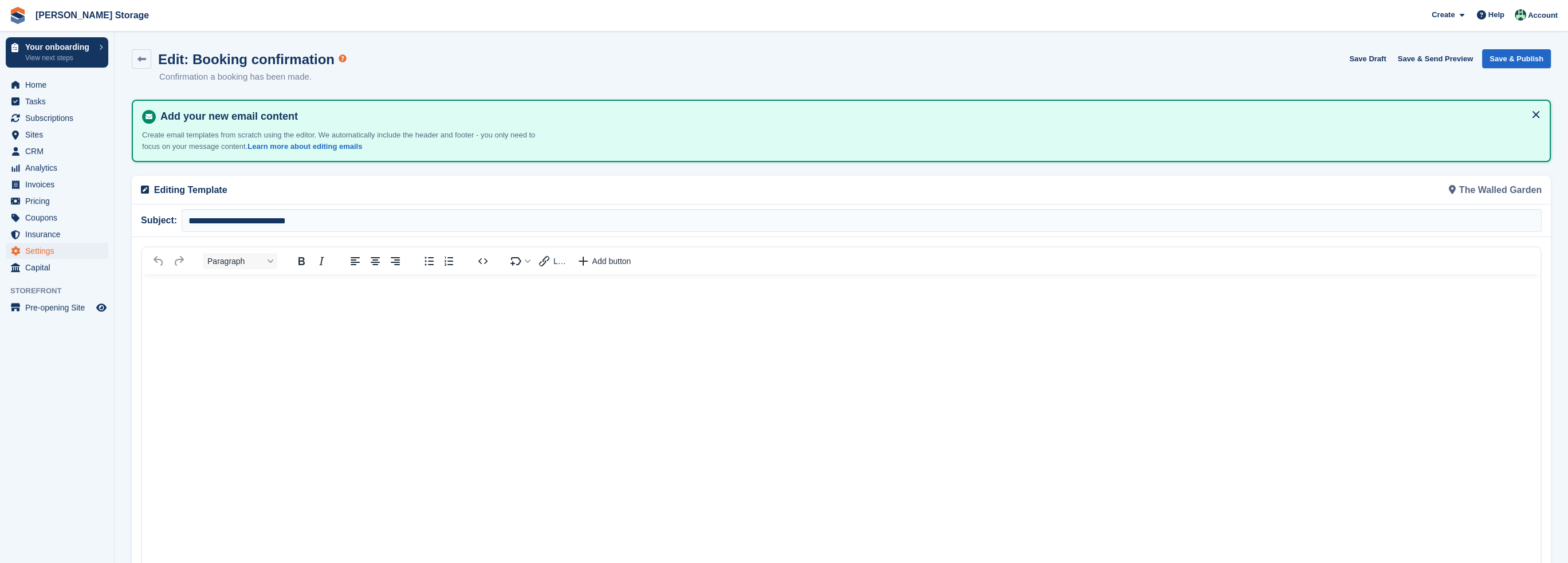
click at [381, 348] on html at bounding box center [842, 481] width 1399 height 414
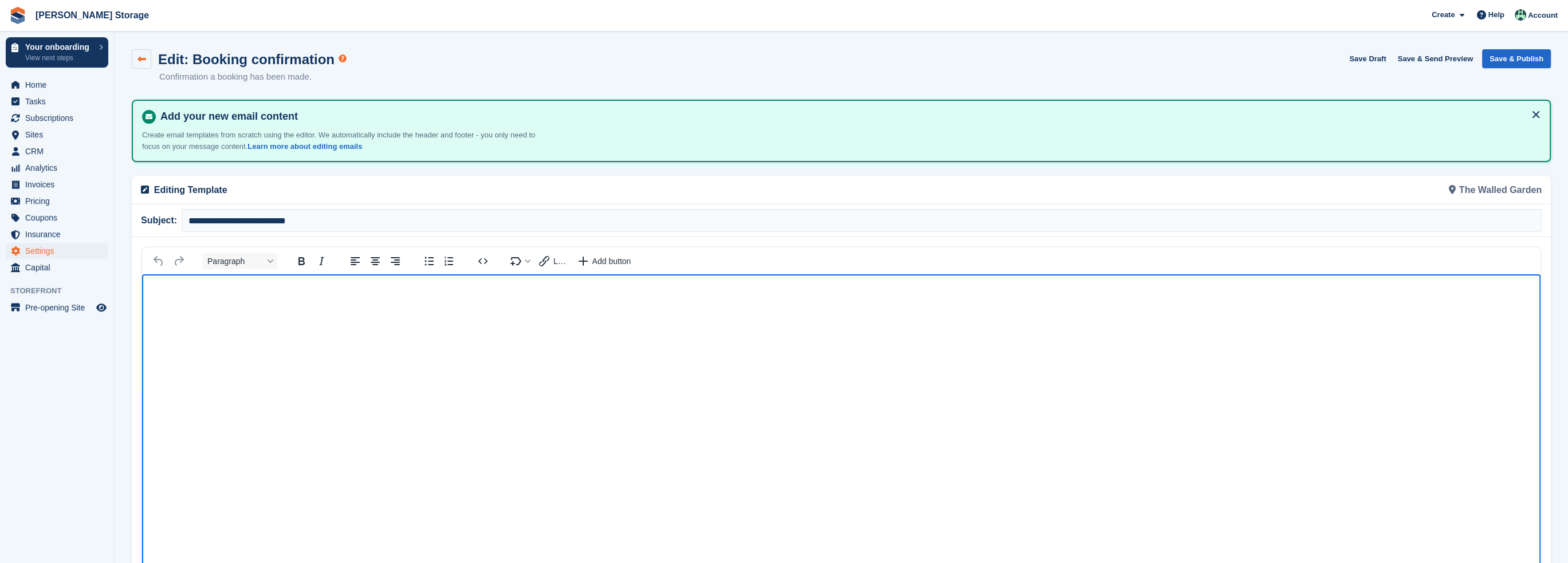
click at [142, 66] on link at bounding box center [142, 59] width 19 height 19
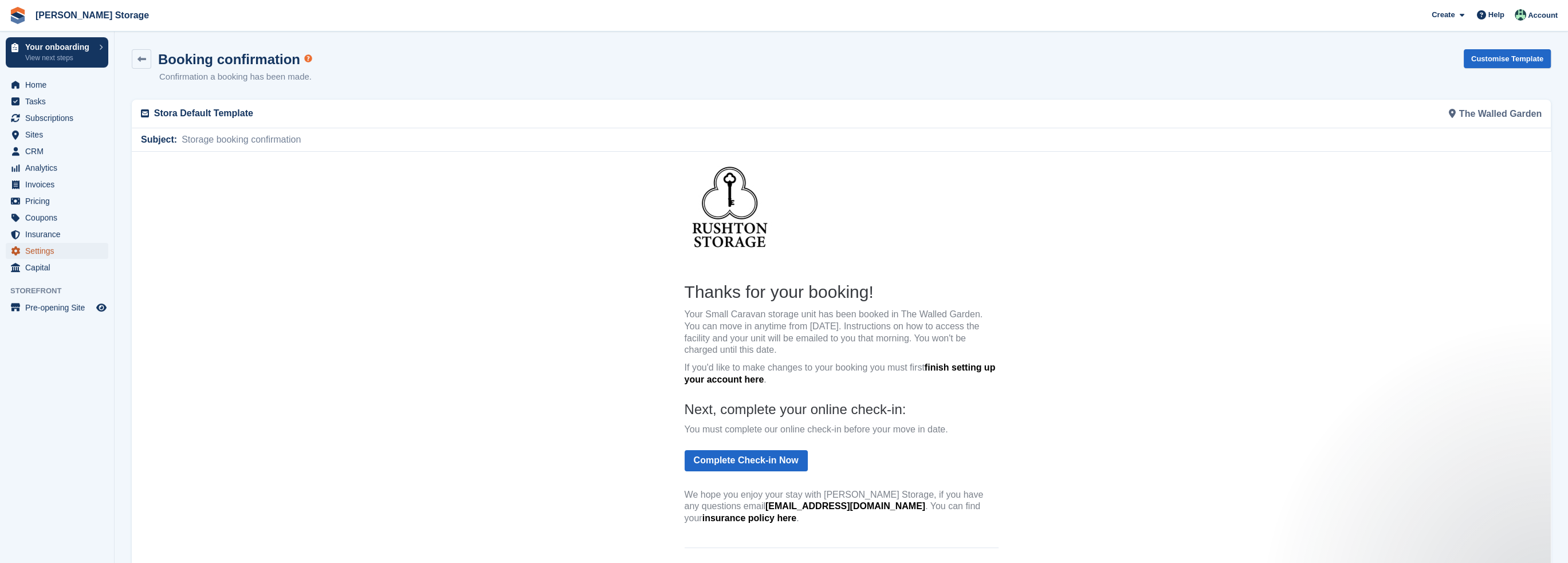
click at [39, 258] on span "Settings" at bounding box center [59, 251] width 69 height 16
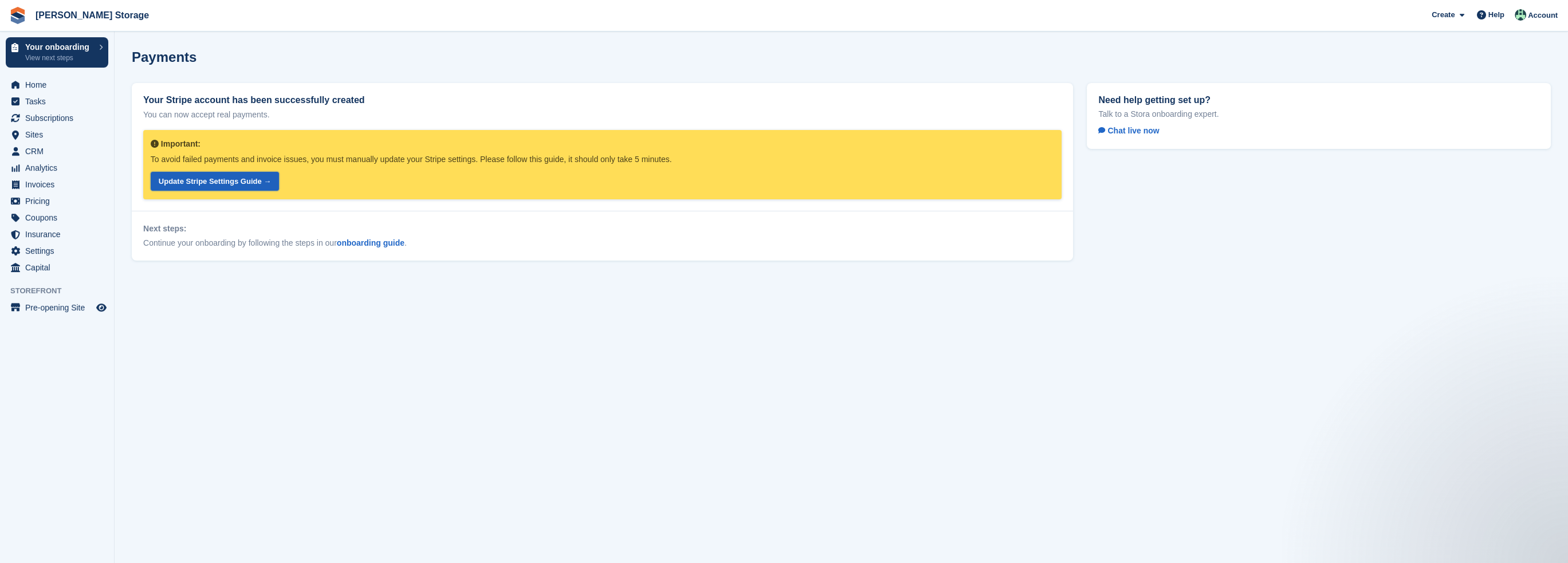
click at [238, 184] on link "Update Stripe Settings Guide →" at bounding box center [215, 181] width 129 height 19
